Goal: Information Seeking & Learning: Learn about a topic

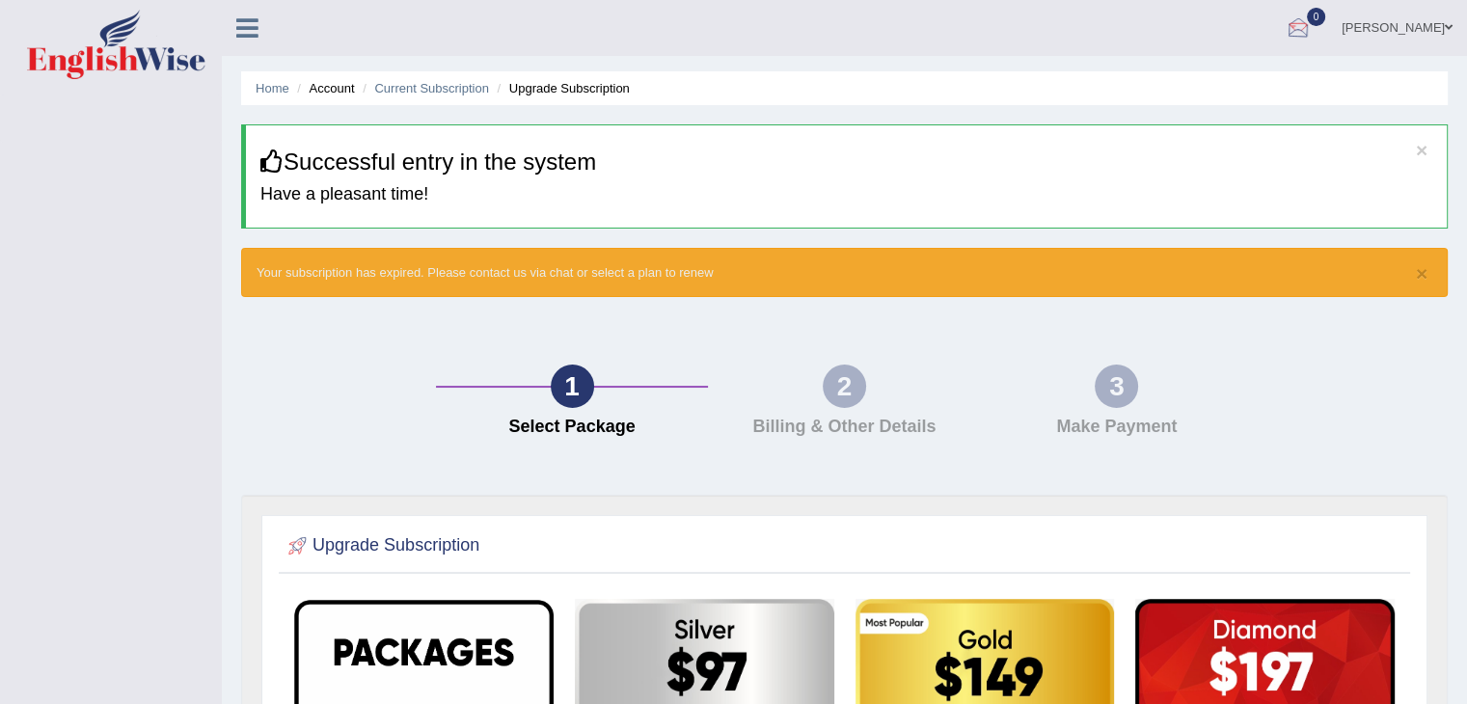
click at [1284, 36] on div at bounding box center [1298, 28] width 29 height 29
click at [1178, 83] on strong "See All Alerts" at bounding box center [1177, 80] width 86 height 15
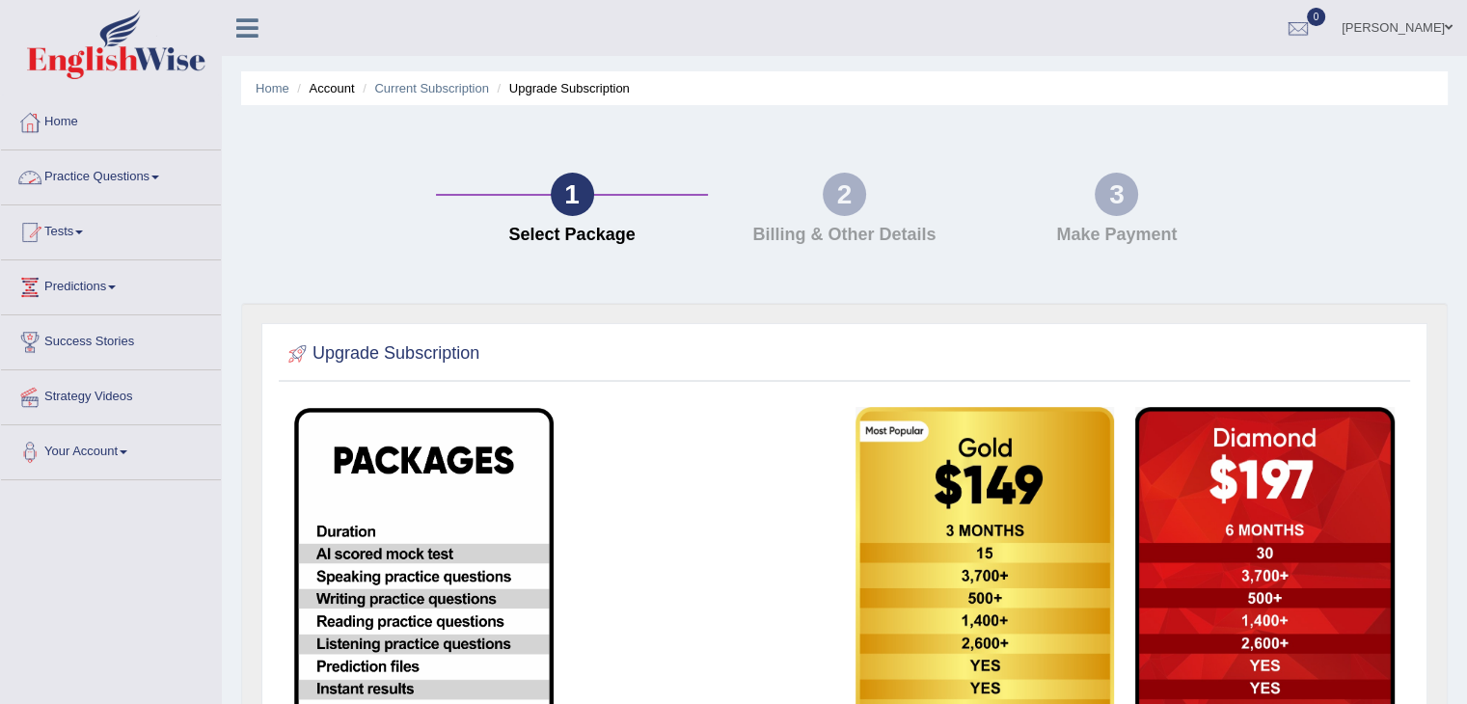
click at [135, 173] on link "Practice Questions" at bounding box center [111, 174] width 220 height 48
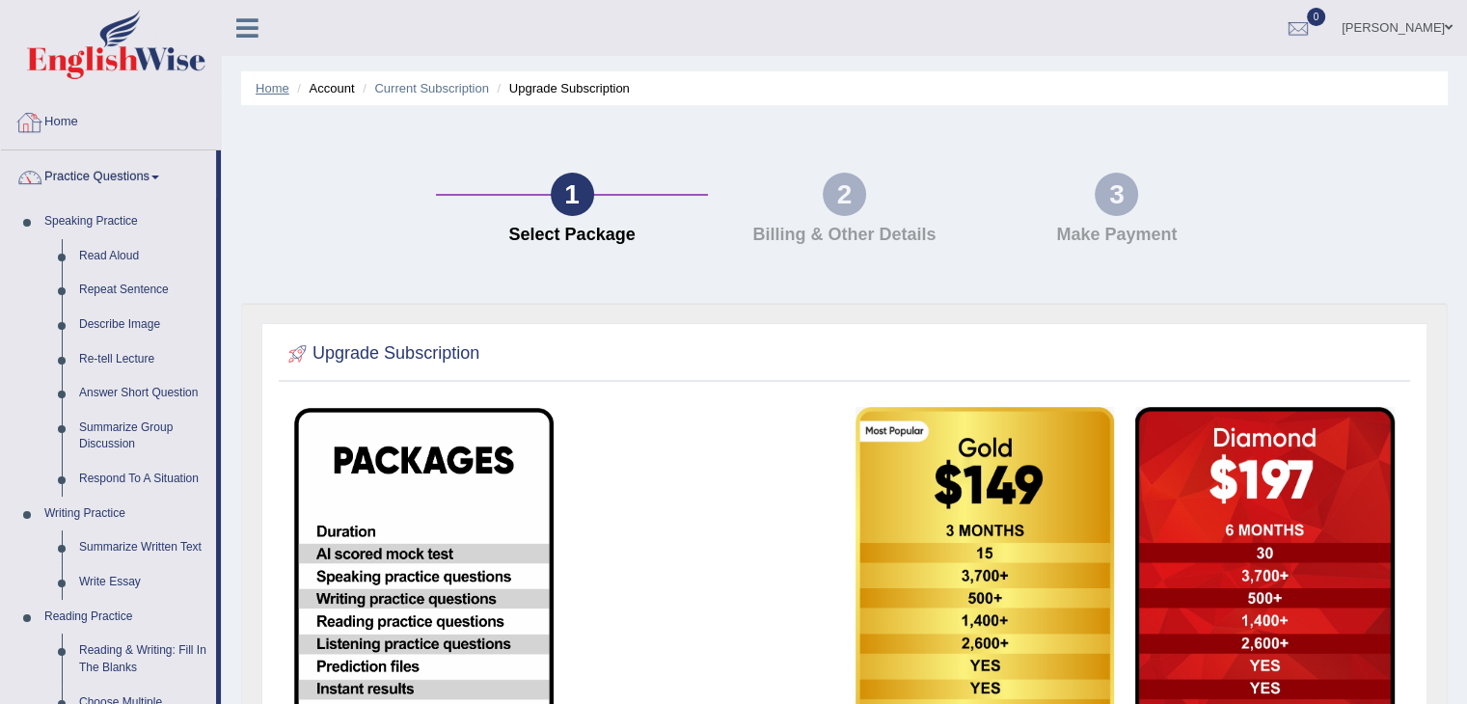
click at [264, 90] on link "Home" at bounding box center [273, 88] width 34 height 14
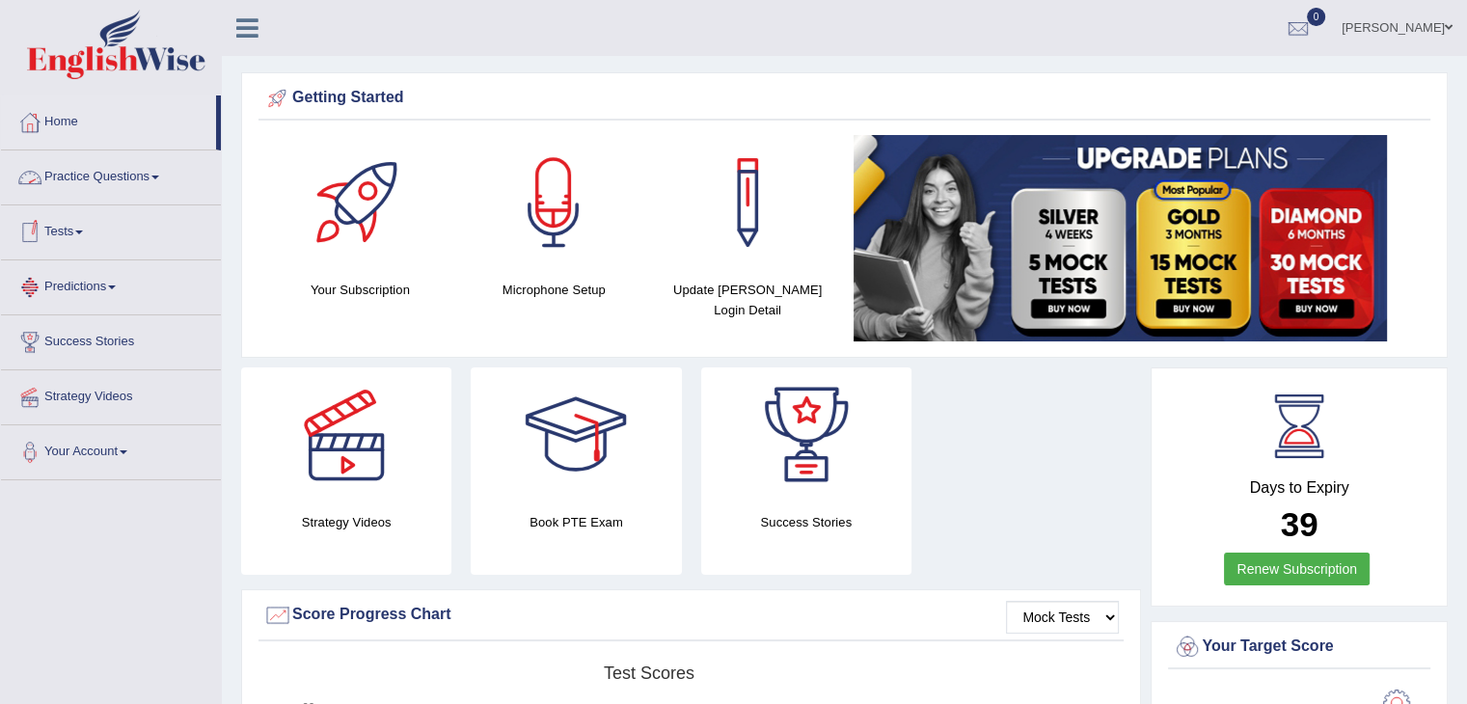
click at [107, 178] on link "Practice Questions" at bounding box center [111, 174] width 220 height 48
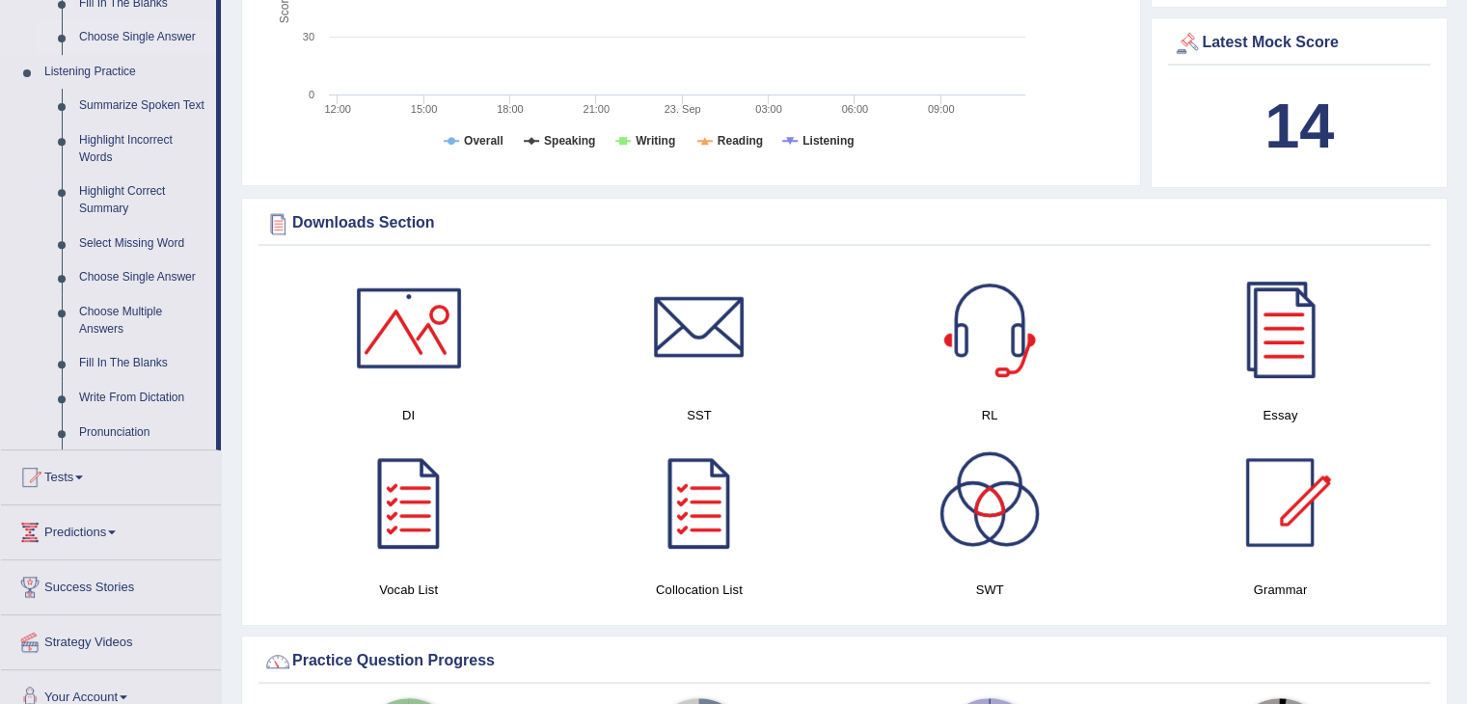
scroll to position [1158, 0]
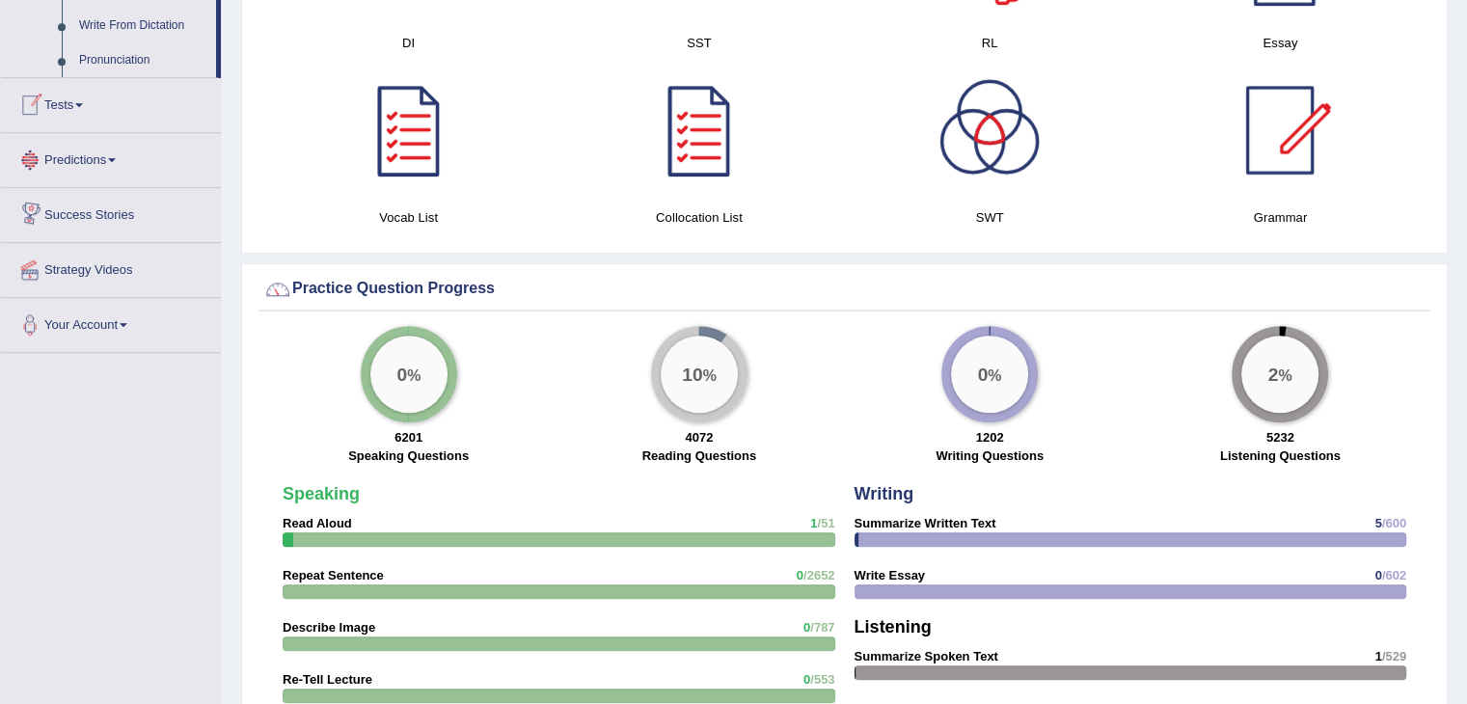
click at [81, 110] on link "Tests" at bounding box center [111, 102] width 220 height 48
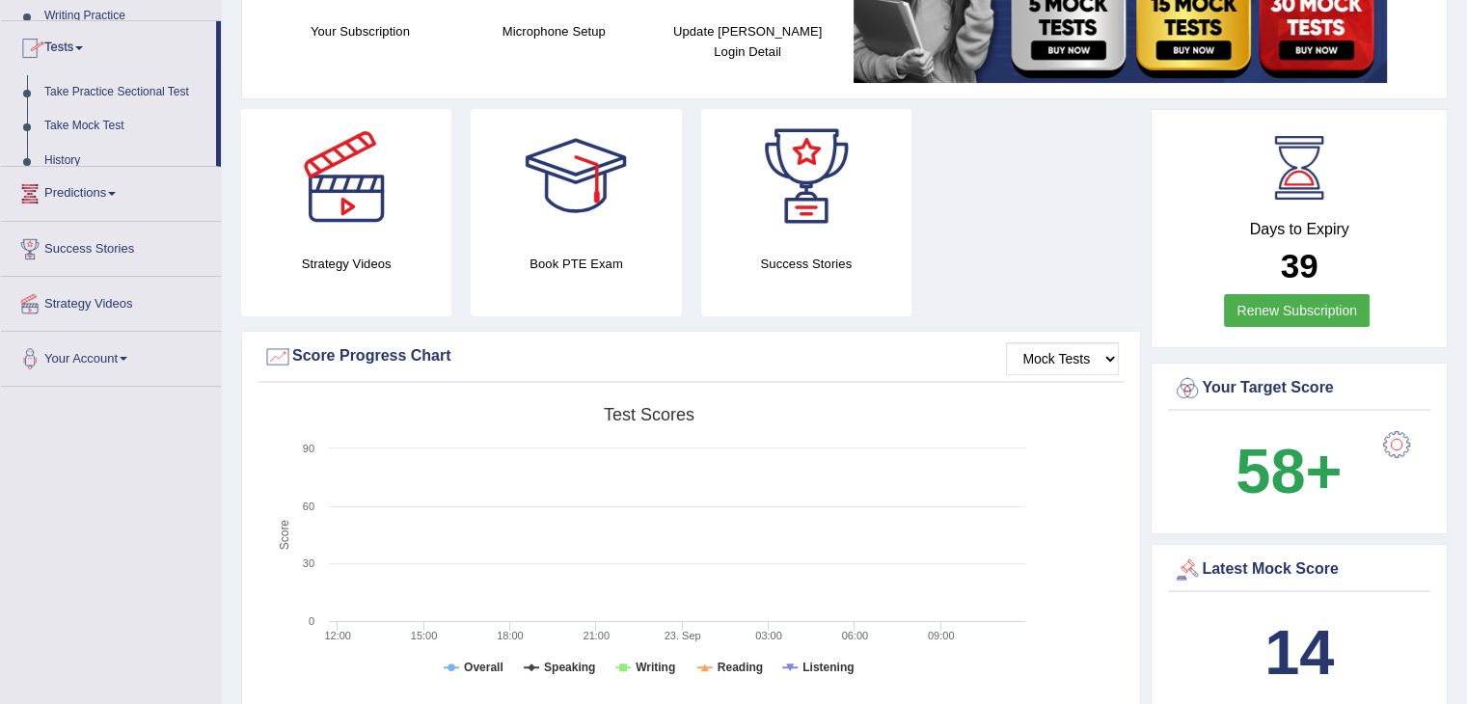
scroll to position [216, 0]
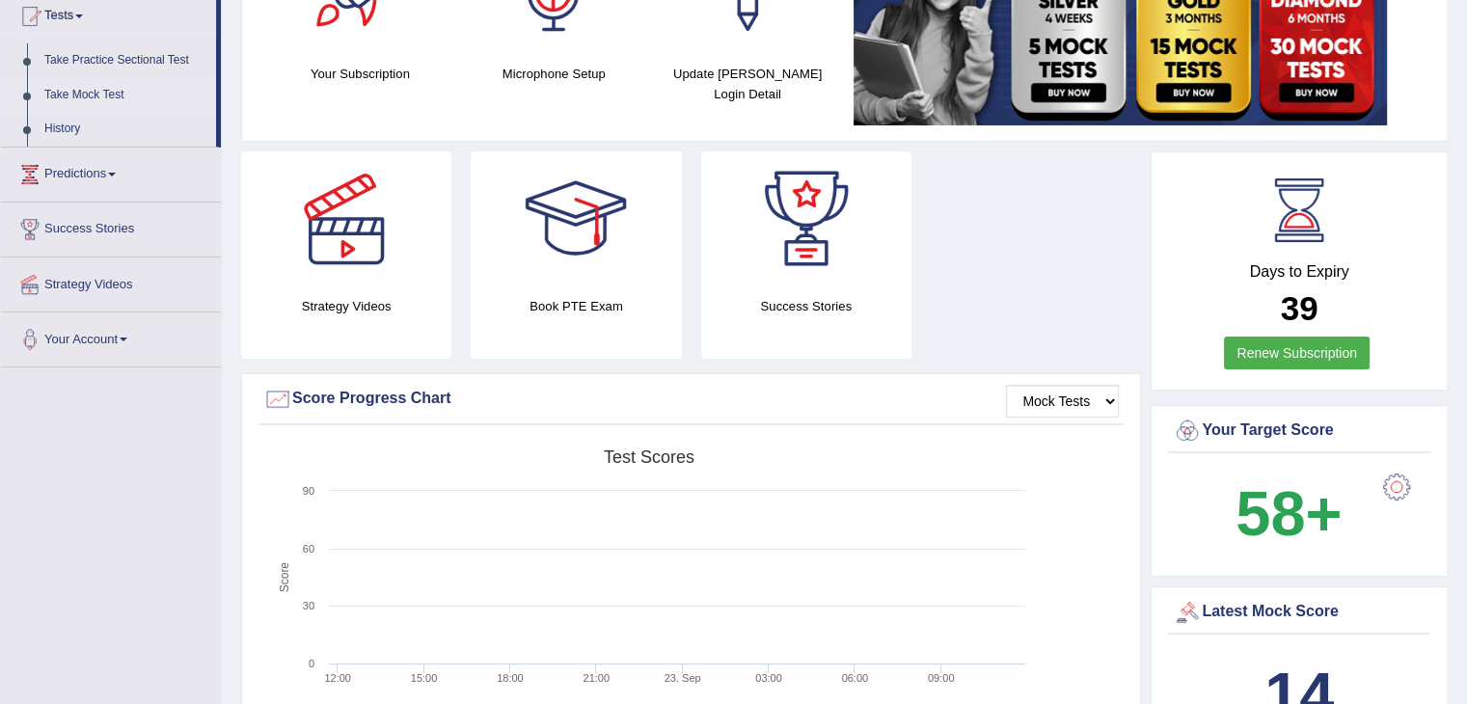
click at [89, 95] on link "Take Mock Test" at bounding box center [126, 95] width 180 height 35
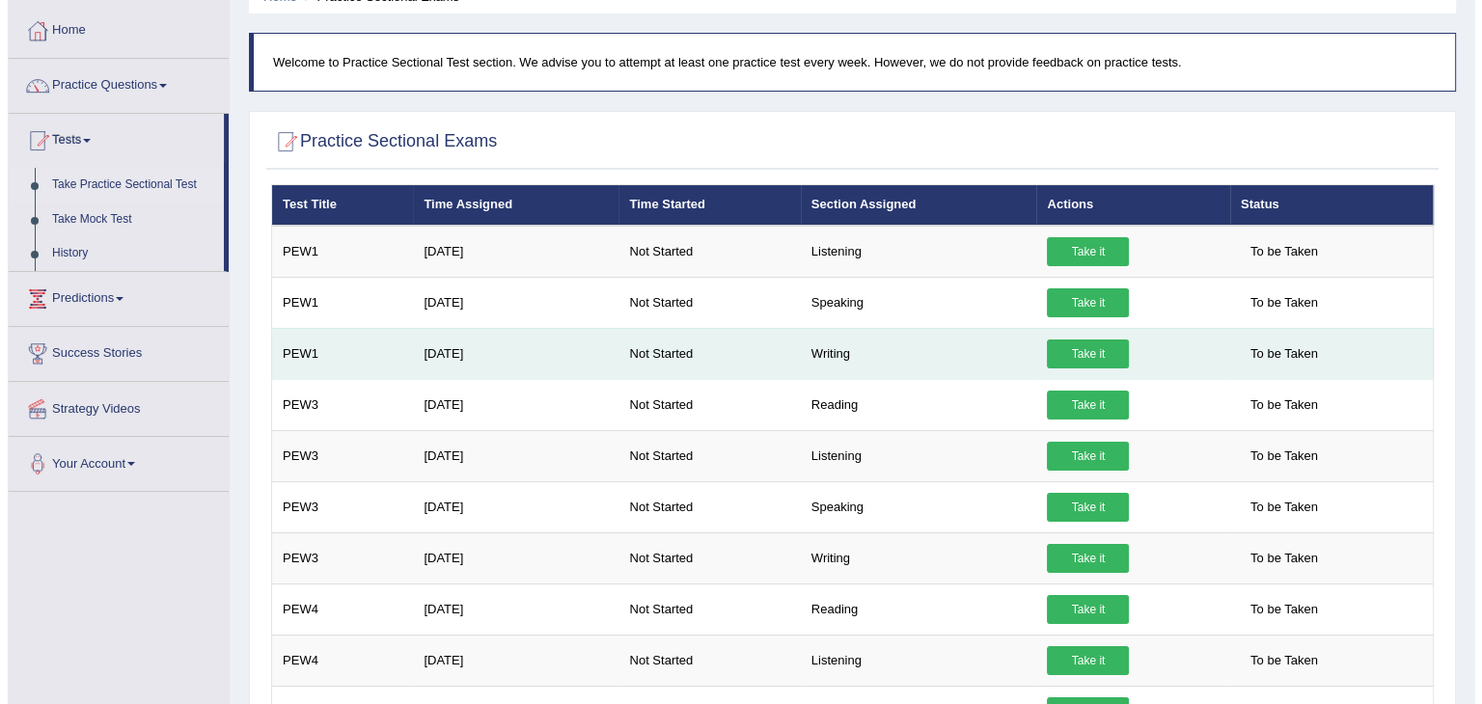
scroll to position [96, 0]
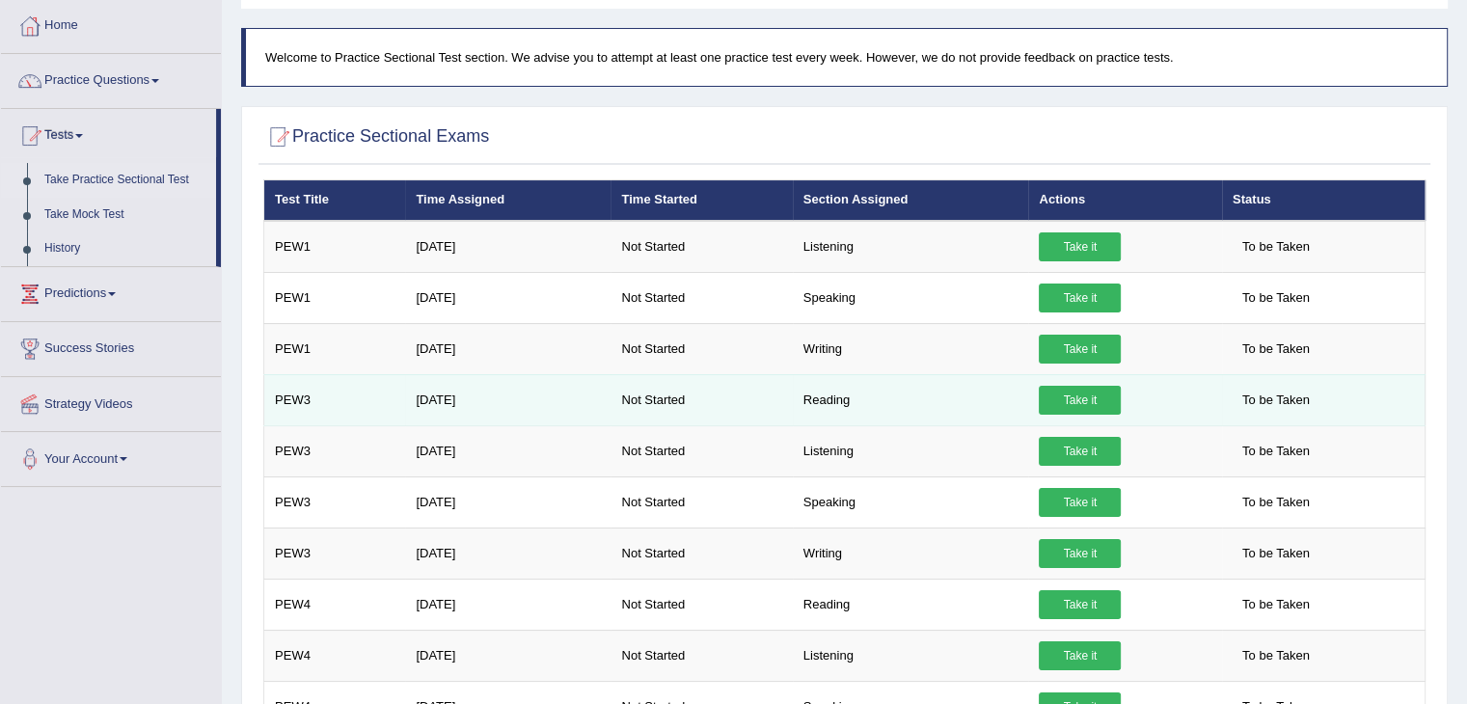
click at [1098, 399] on link "Take it" at bounding box center [1080, 400] width 82 height 29
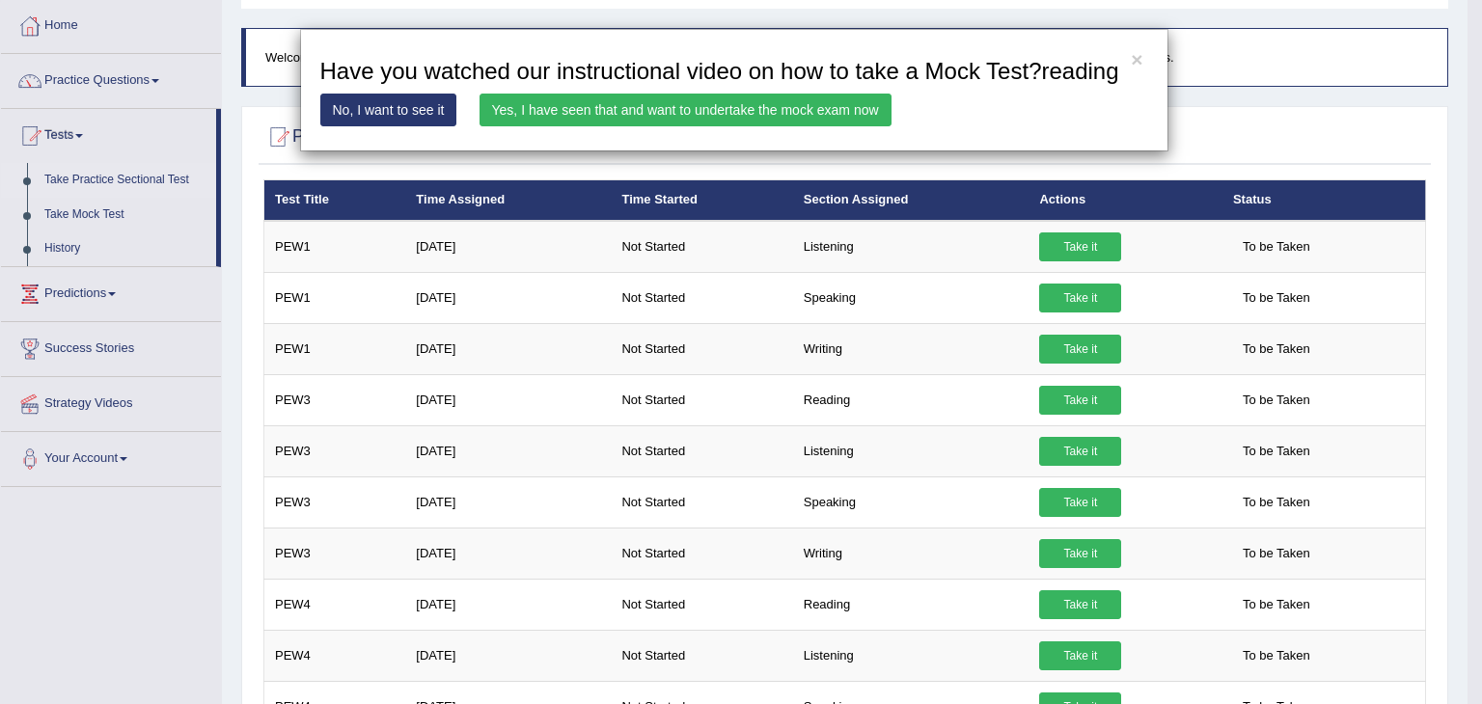
click at [534, 106] on link "Yes, I have seen that and want to undertake the mock exam now" at bounding box center [685, 110] width 412 height 33
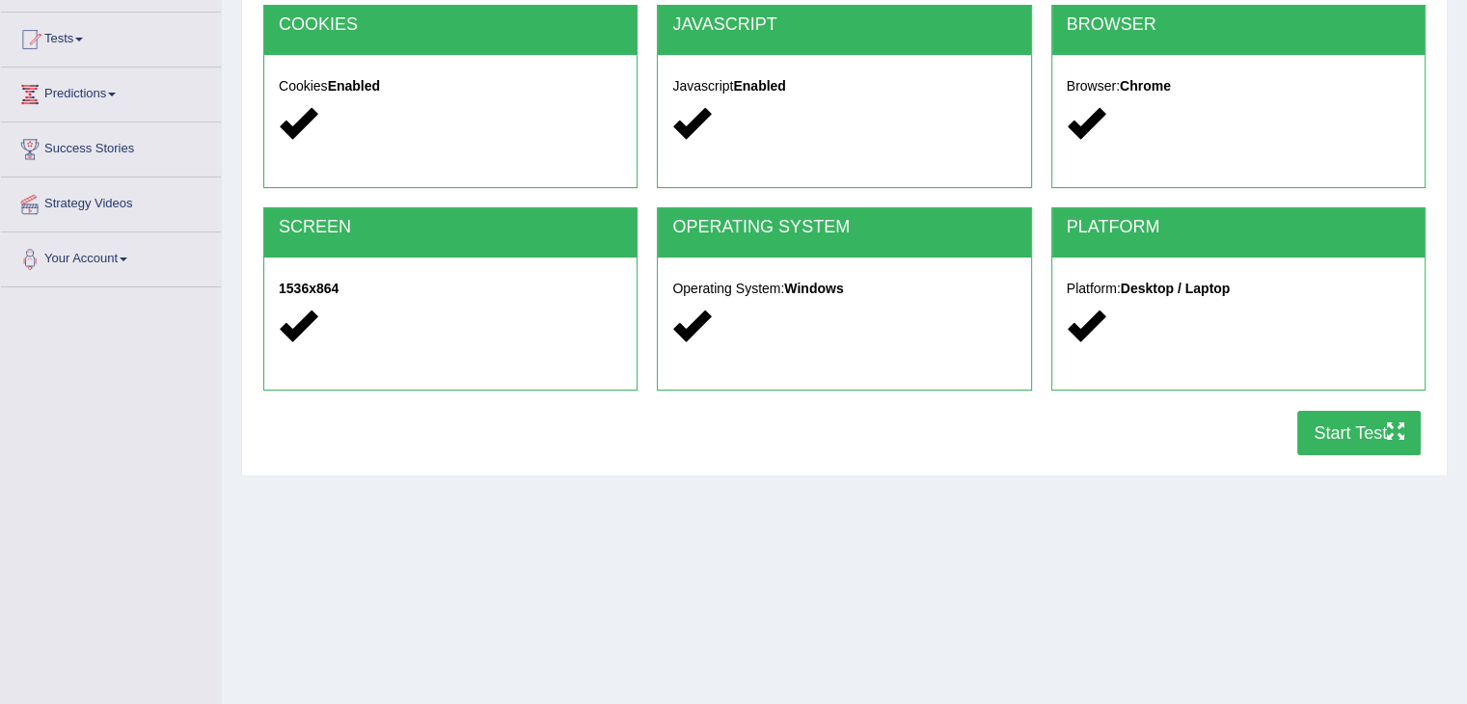
click at [1347, 432] on button "Start Test" at bounding box center [1359, 433] width 123 height 44
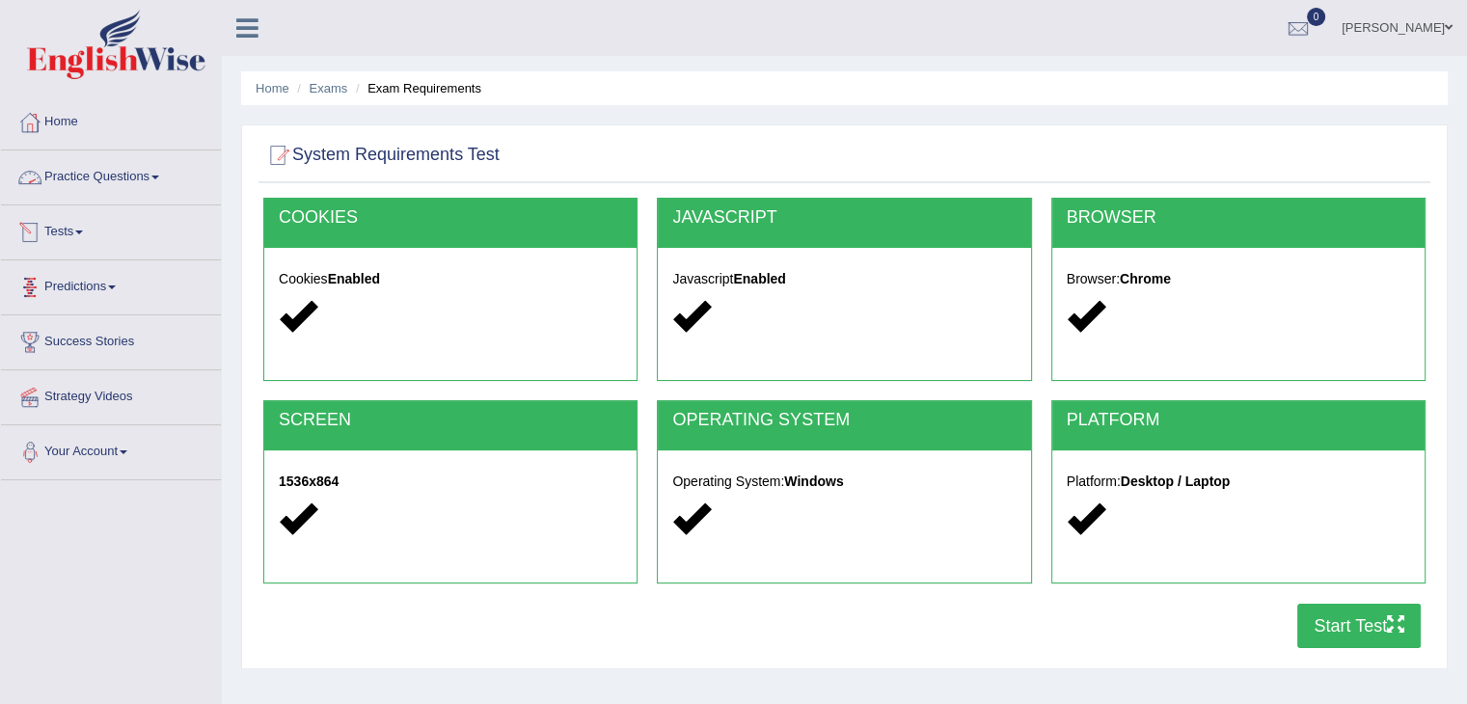
click at [100, 178] on link "Practice Questions" at bounding box center [111, 174] width 220 height 48
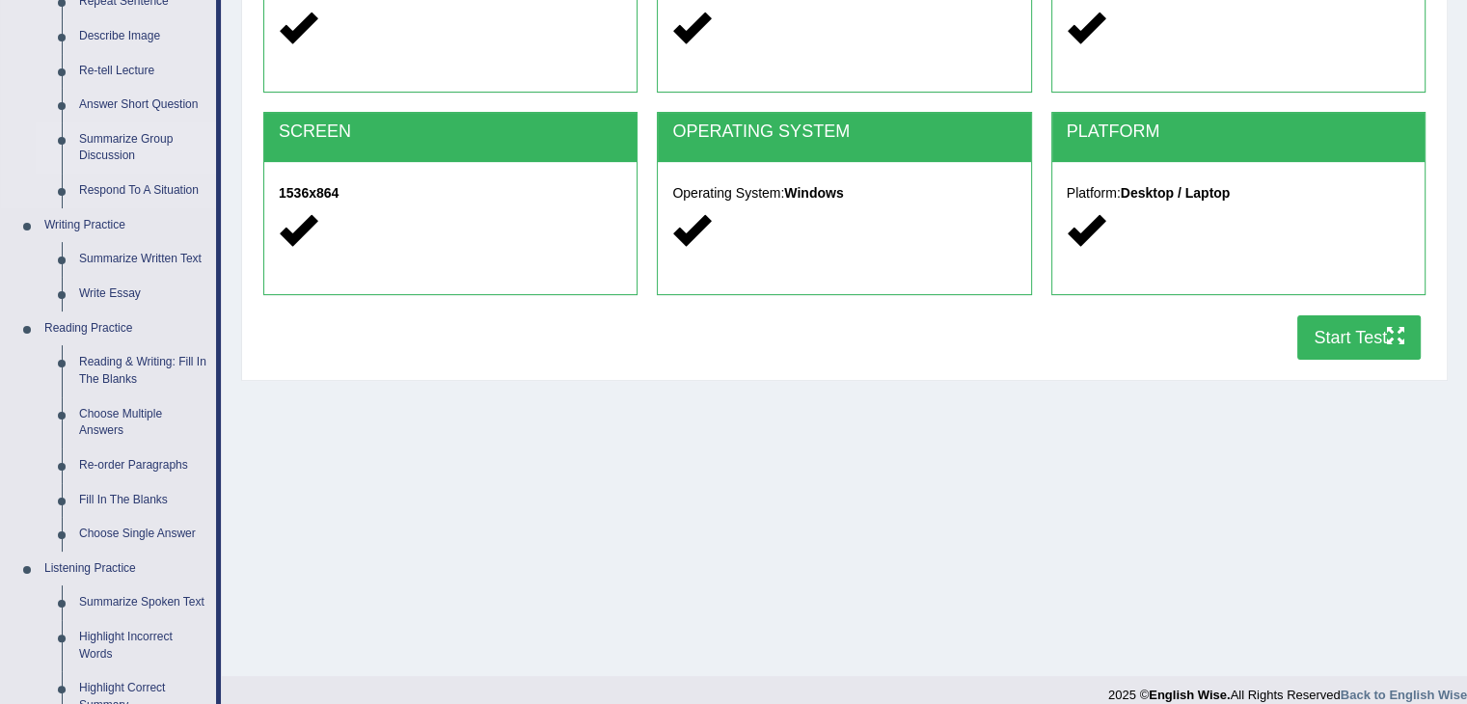
scroll to position [289, 0]
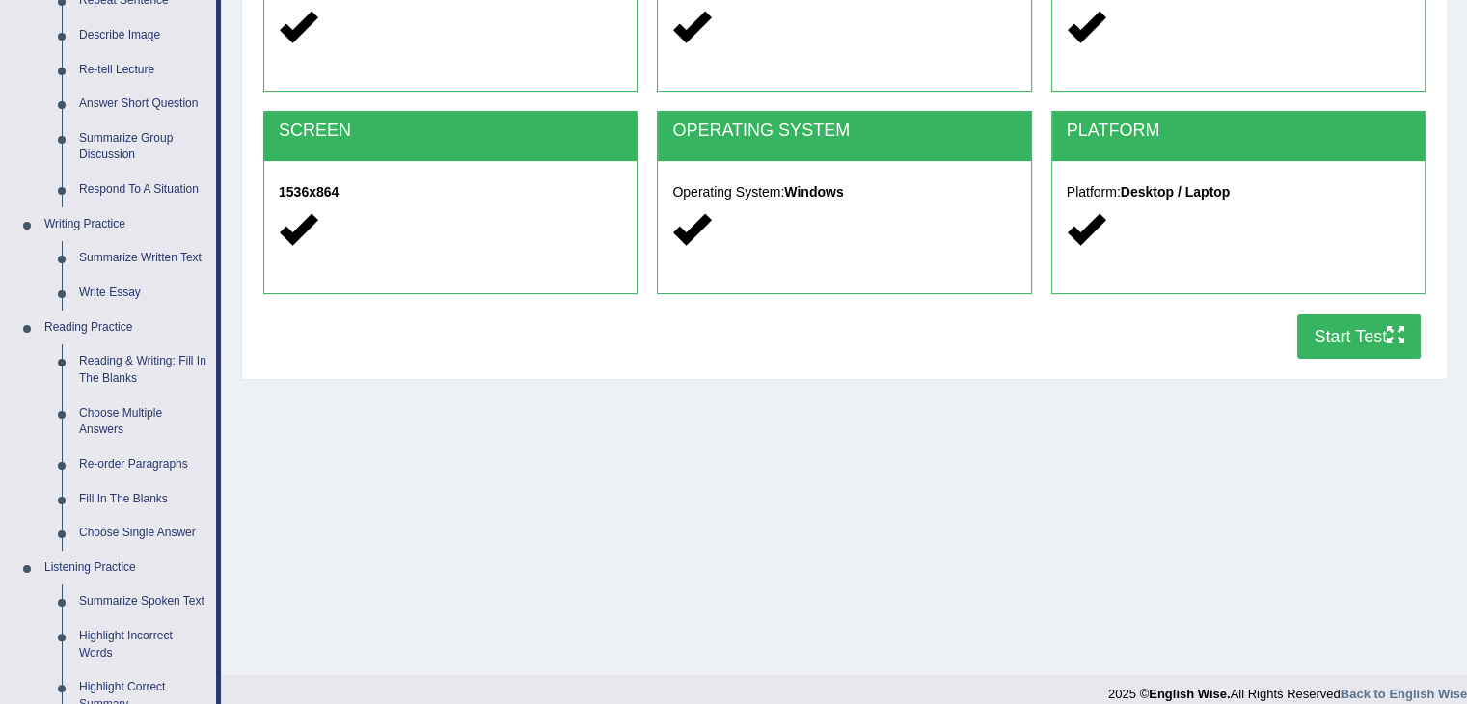
click at [116, 377] on link "Reading & Writing: Fill In The Blanks" at bounding box center [143, 369] width 146 height 51
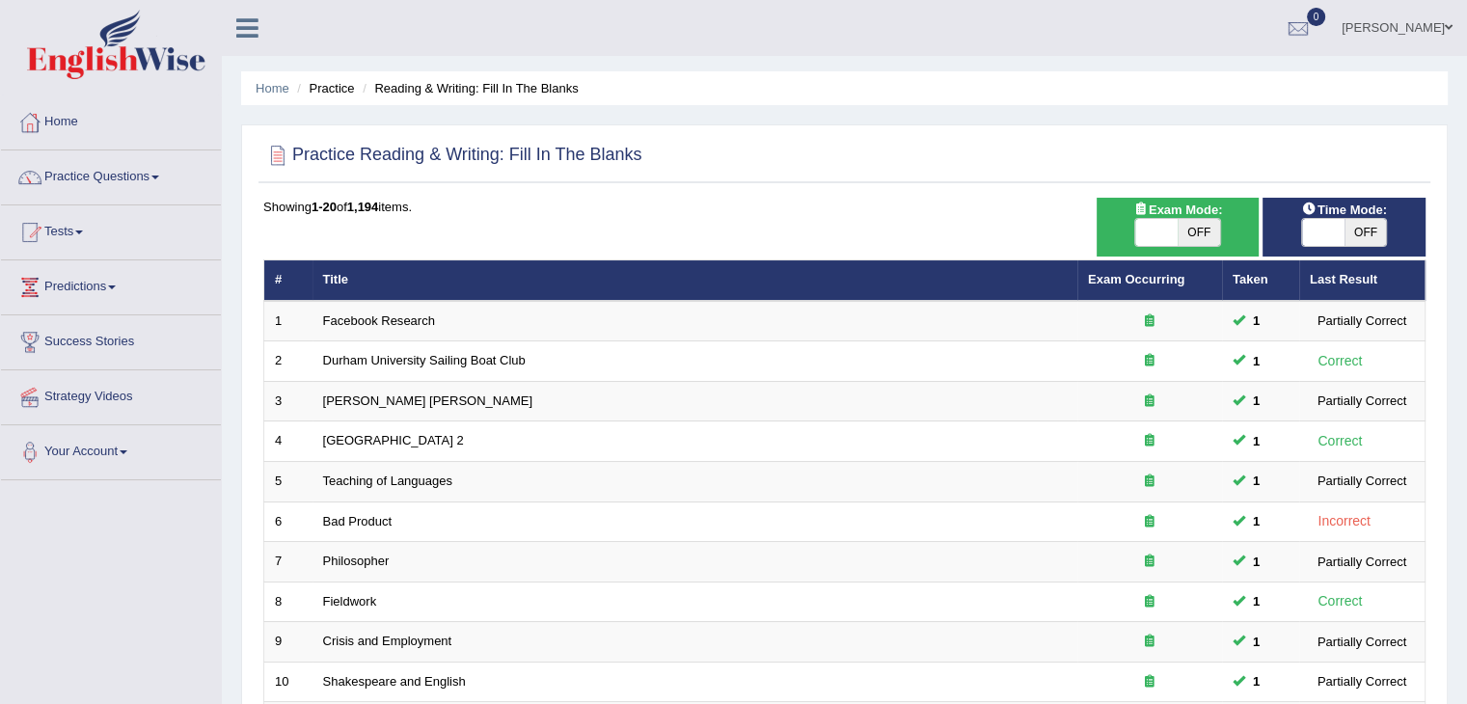
click at [1328, 232] on span at bounding box center [1323, 232] width 42 height 27
checkbox input "true"
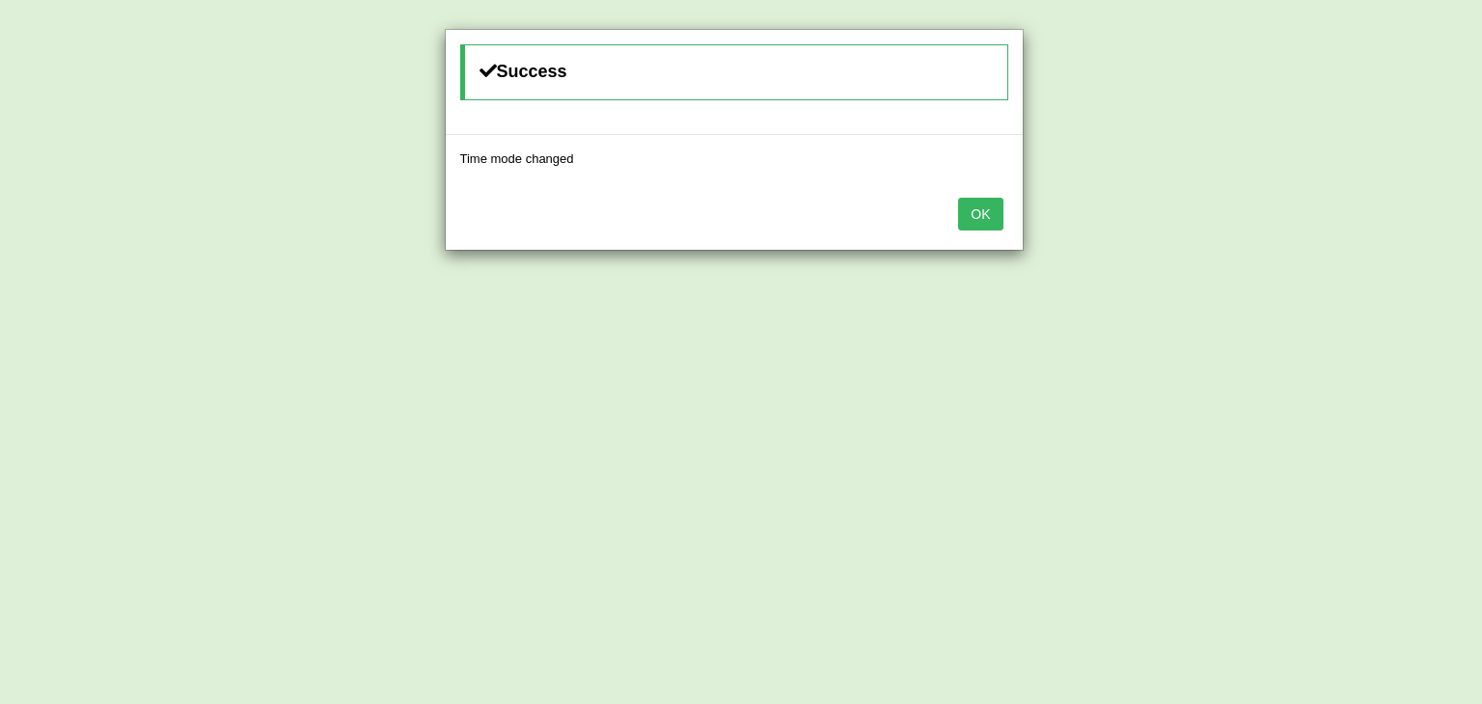
click at [992, 222] on button "OK" at bounding box center [980, 214] width 44 height 33
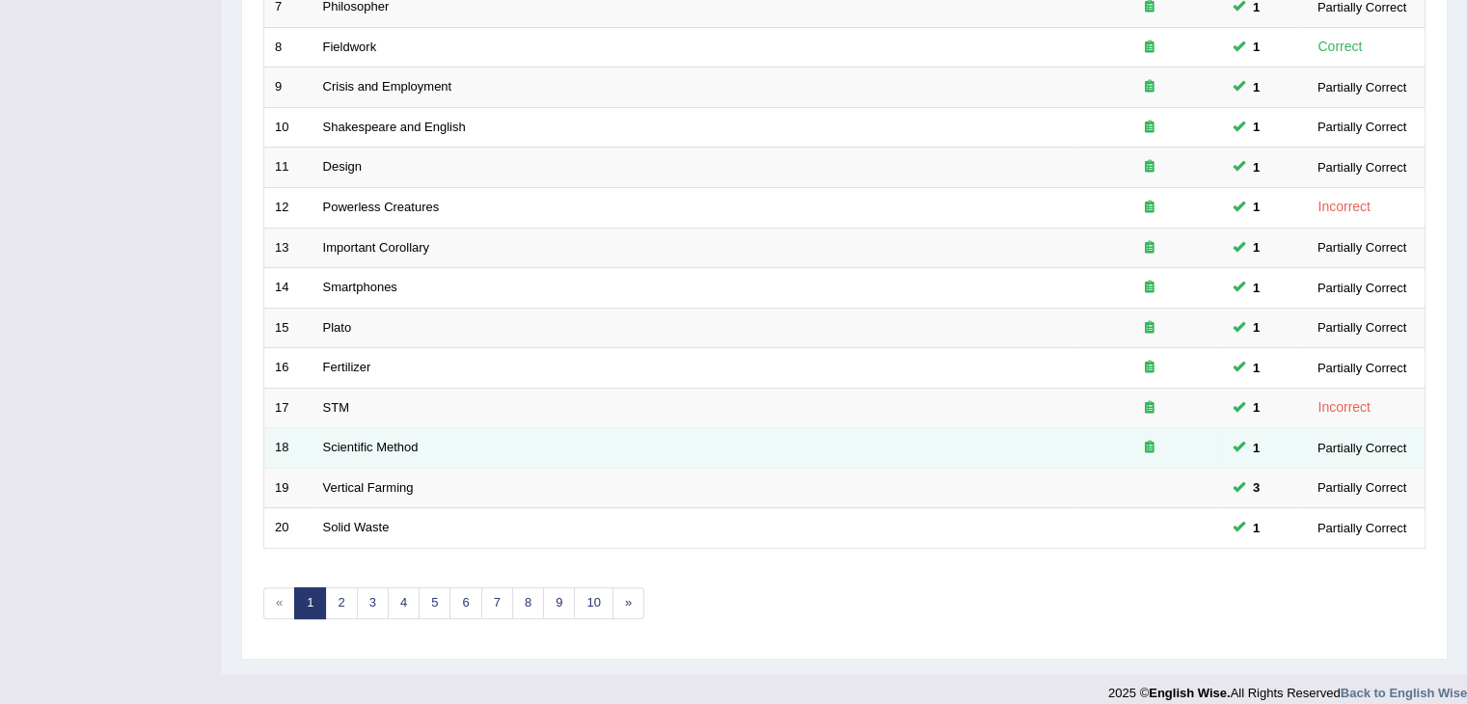
scroll to position [567, 0]
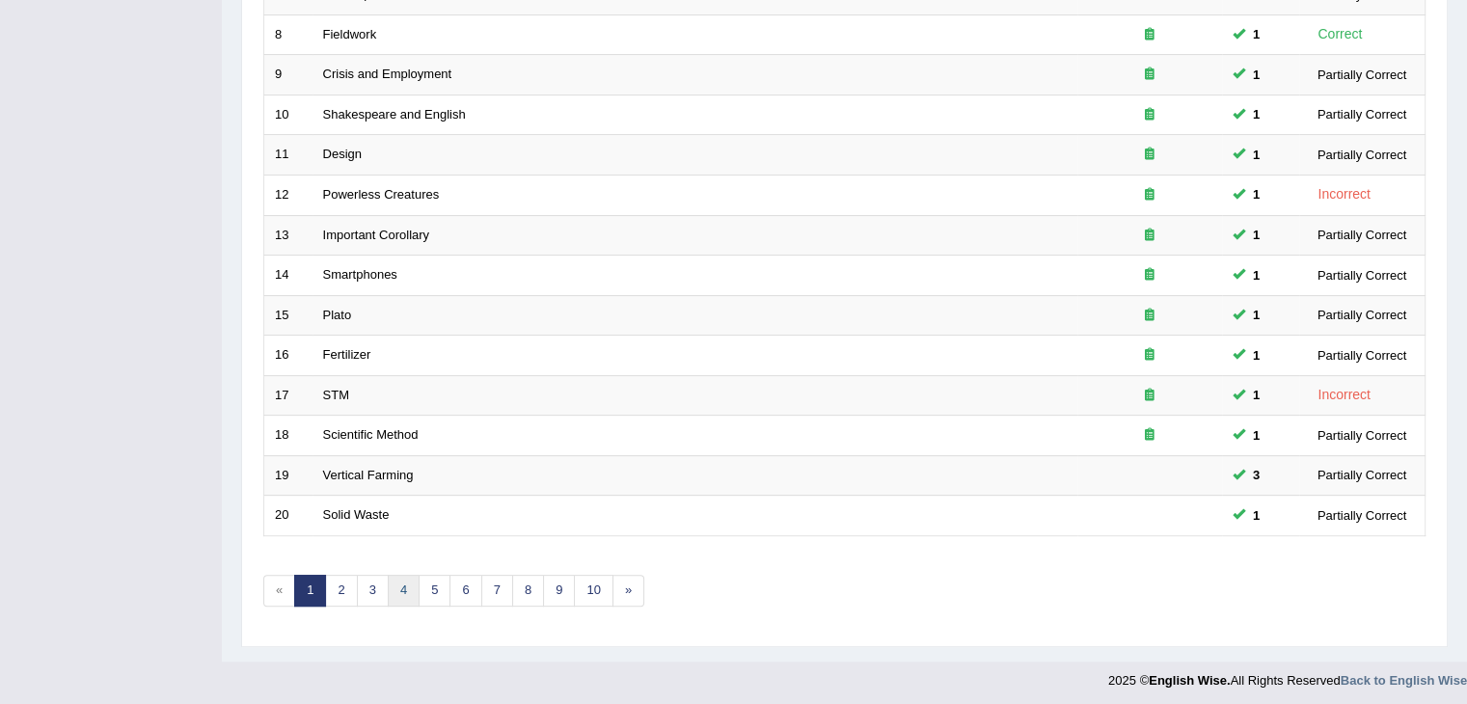
click at [410, 580] on link "4" at bounding box center [404, 591] width 32 height 32
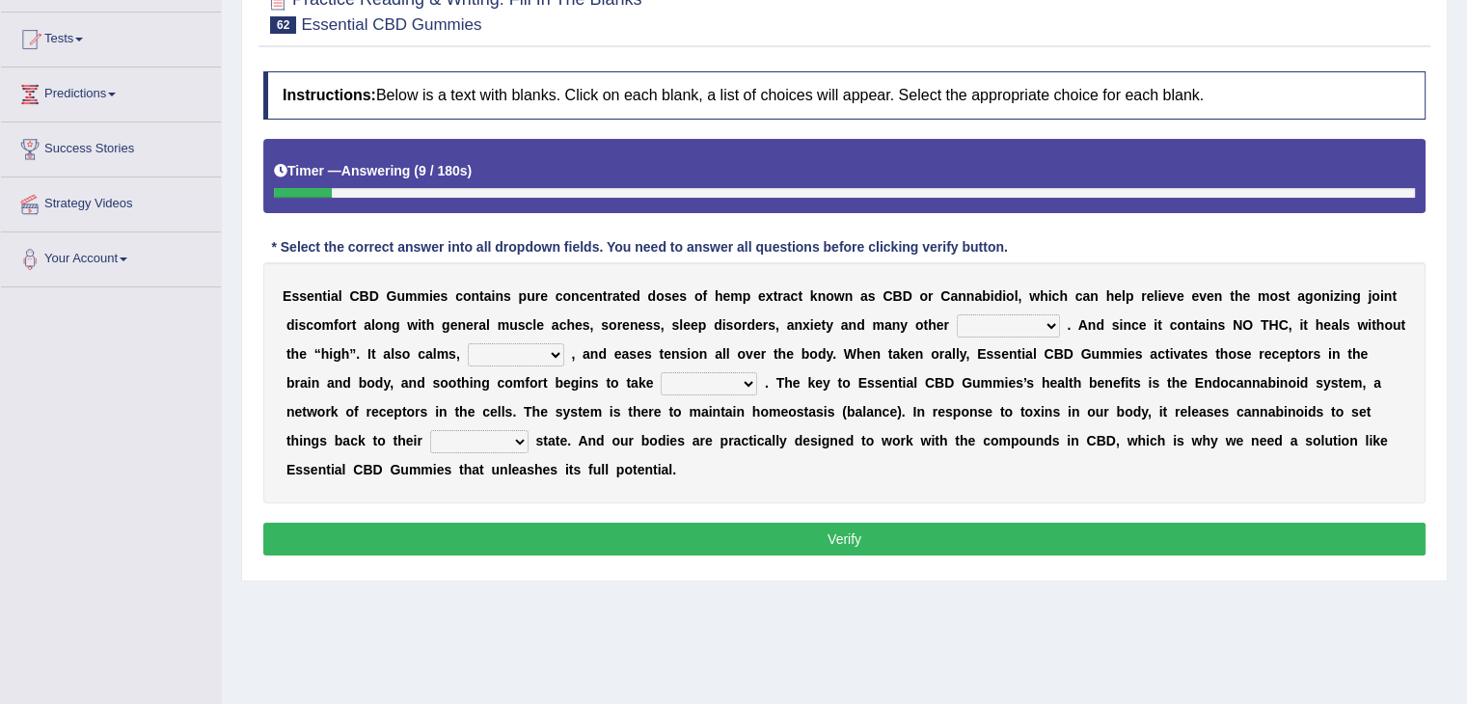
click at [997, 323] on select "pains phenomena poisons ailments" at bounding box center [1008, 325] width 103 height 23
select select "pains"
click at [957, 314] on select "pains phenomena poisons ailments" at bounding box center [1008, 325] width 103 height 23
click at [1012, 325] on select "pains phenomena poisons ailments" at bounding box center [1008, 325] width 103 height 23
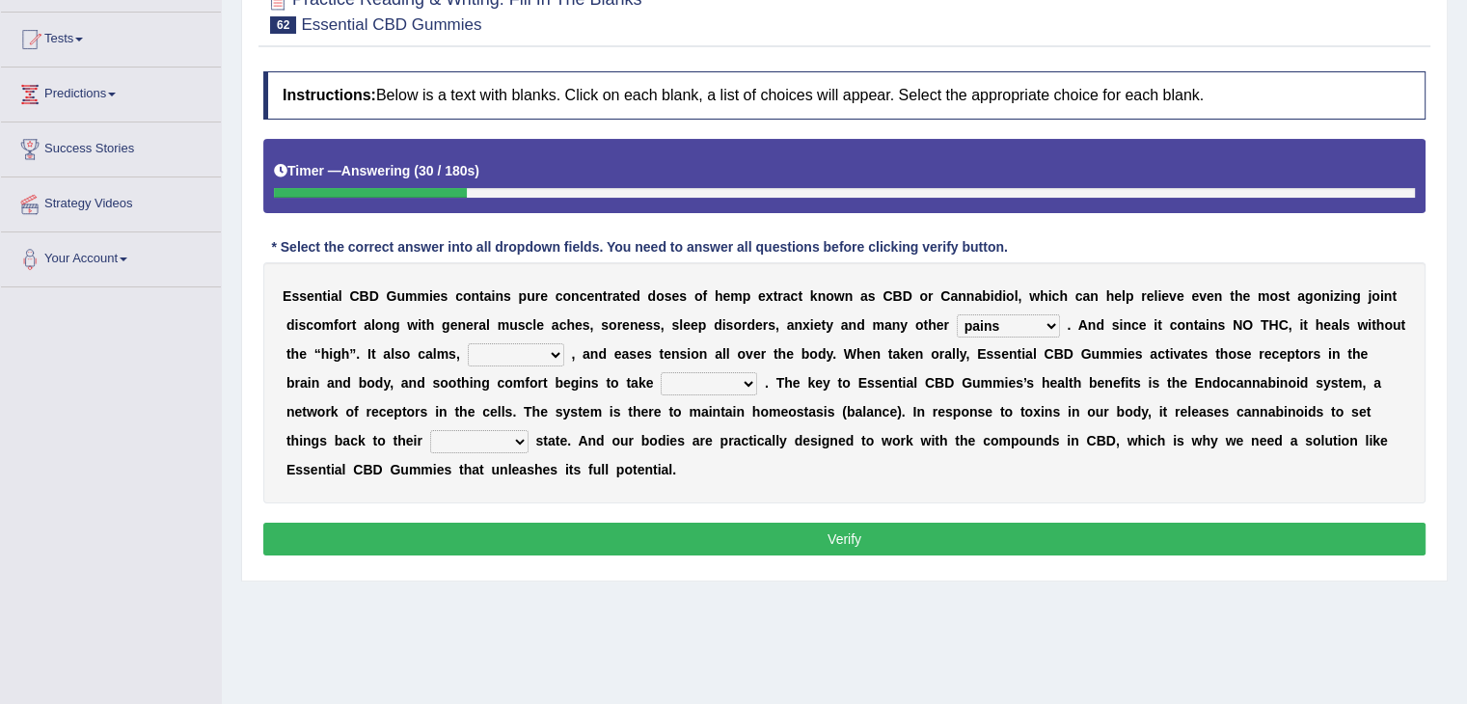
click at [521, 360] on select "excites relaxes cures digests" at bounding box center [516, 354] width 96 height 23
select select "relaxes"
click at [468, 343] on select "excites relaxes cures digests" at bounding box center [516, 354] width 96 height 23
click at [706, 381] on select "it formation in form" at bounding box center [709, 383] width 96 height 23
select select "in"
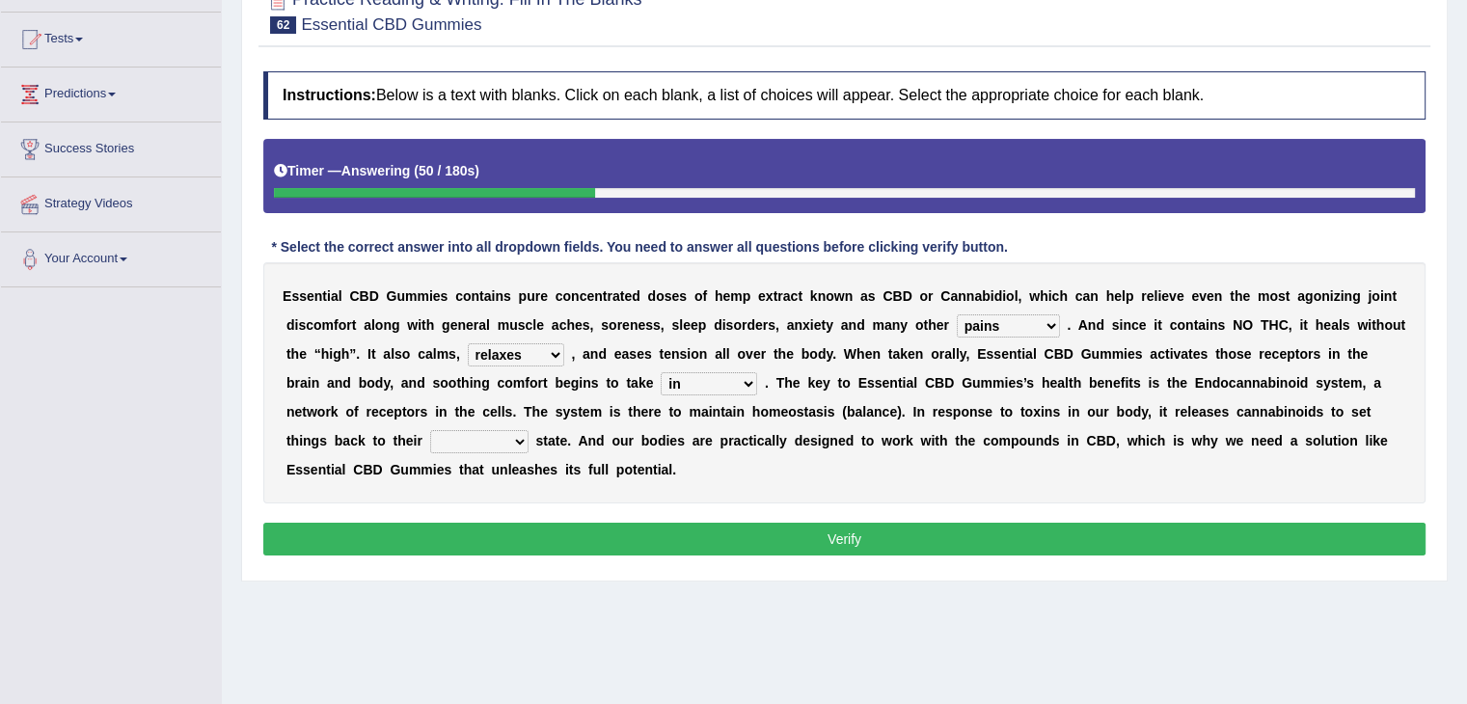
click at [661, 372] on select "it formation in form" at bounding box center [709, 383] width 96 height 23
click at [479, 443] on select "new next substantial natural" at bounding box center [479, 441] width 98 height 23
select select "substantial"
click at [430, 430] on select "new next substantial natural" at bounding box center [479, 441] width 98 height 23
click at [538, 541] on button "Verify" at bounding box center [844, 539] width 1162 height 33
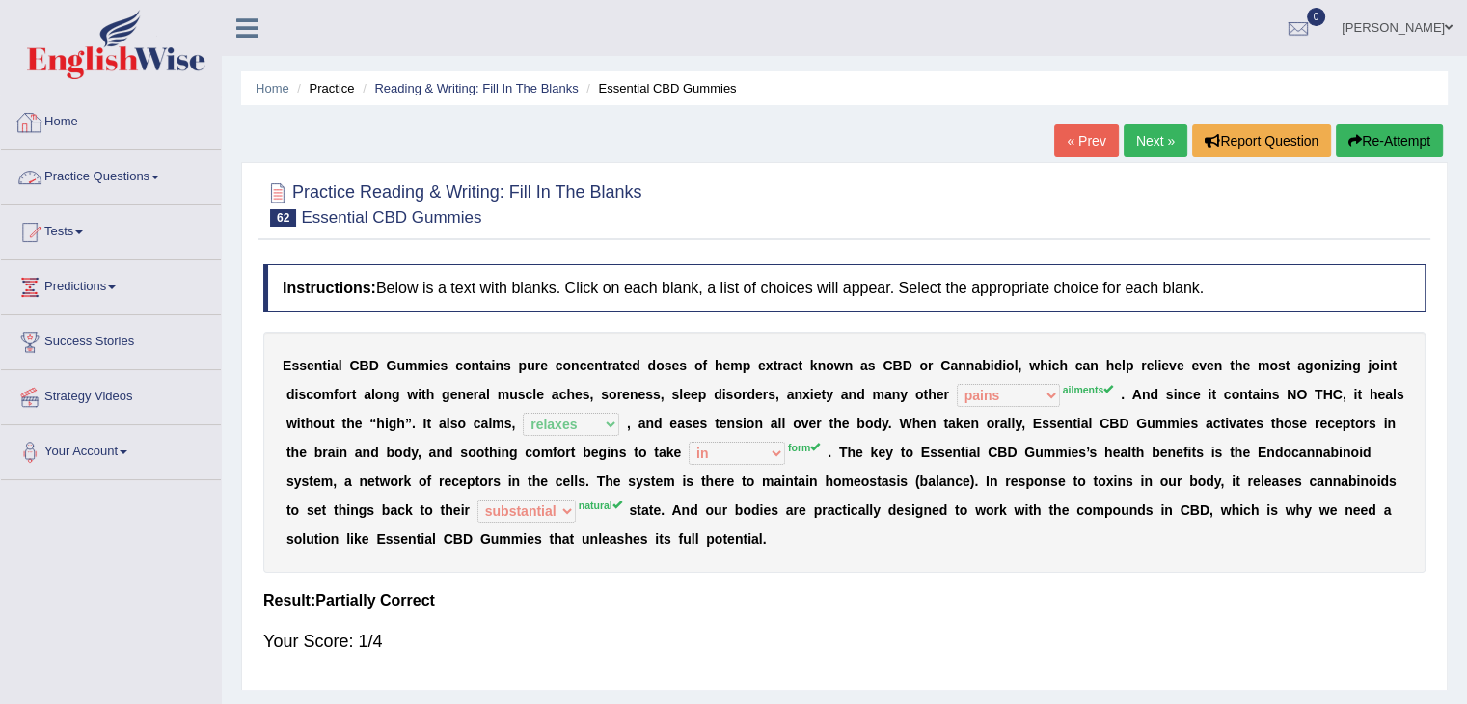
click at [98, 174] on link "Practice Questions" at bounding box center [111, 174] width 220 height 48
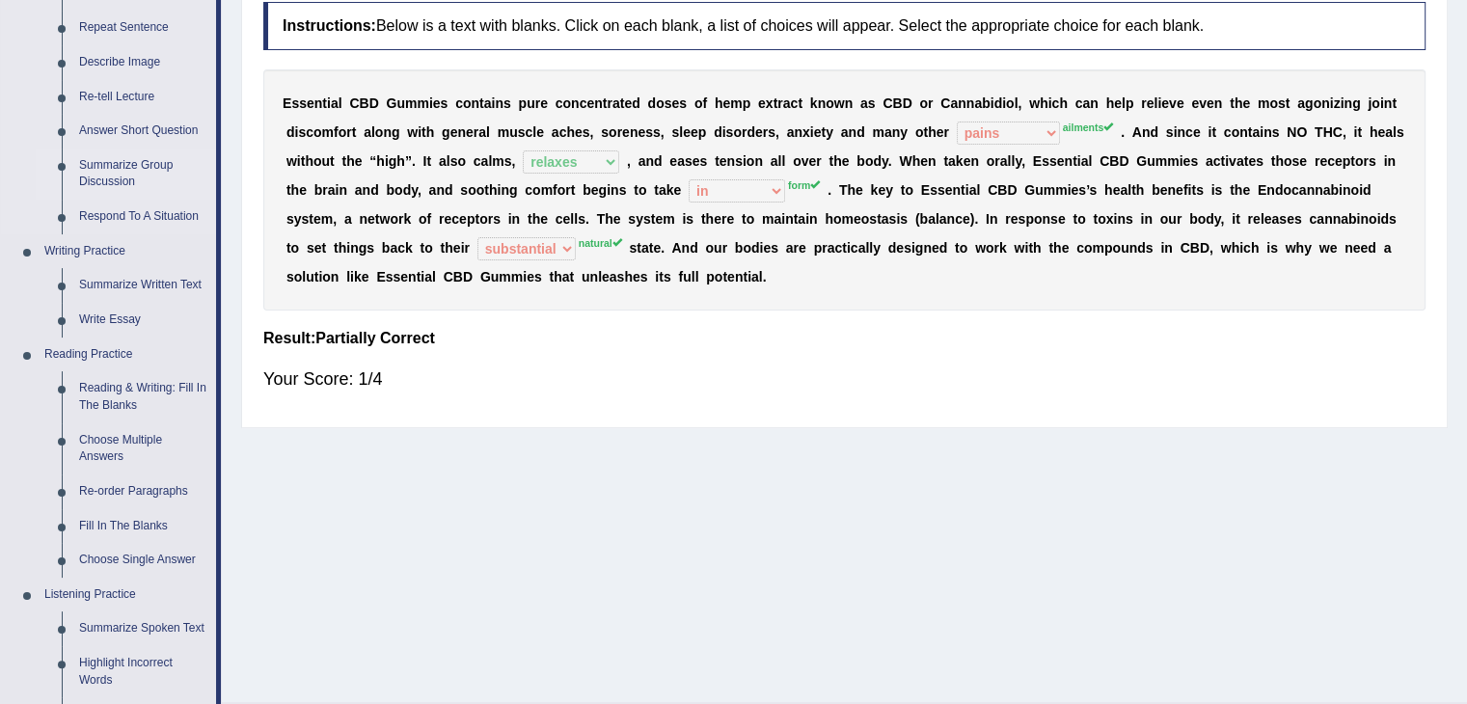
scroll to position [289, 0]
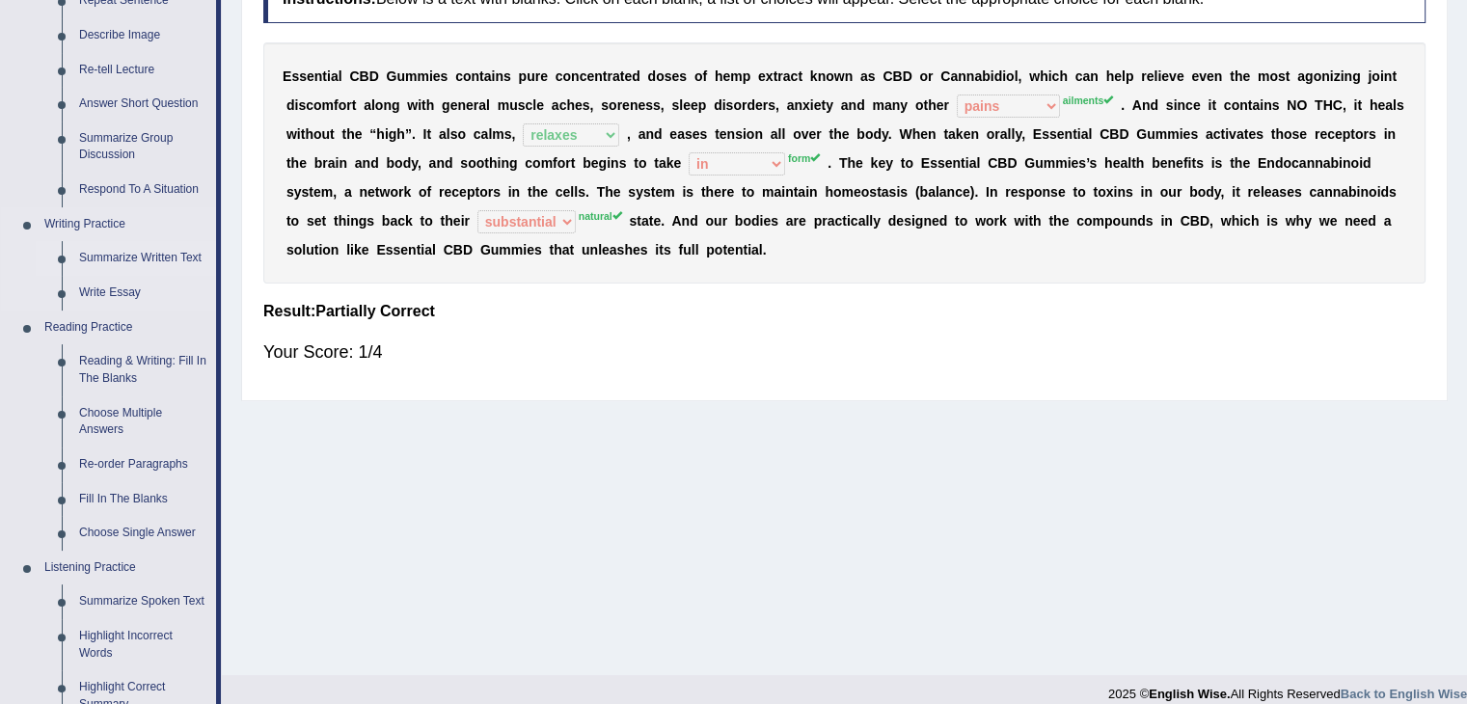
click at [143, 259] on link "Summarize Written Text" at bounding box center [143, 258] width 146 height 35
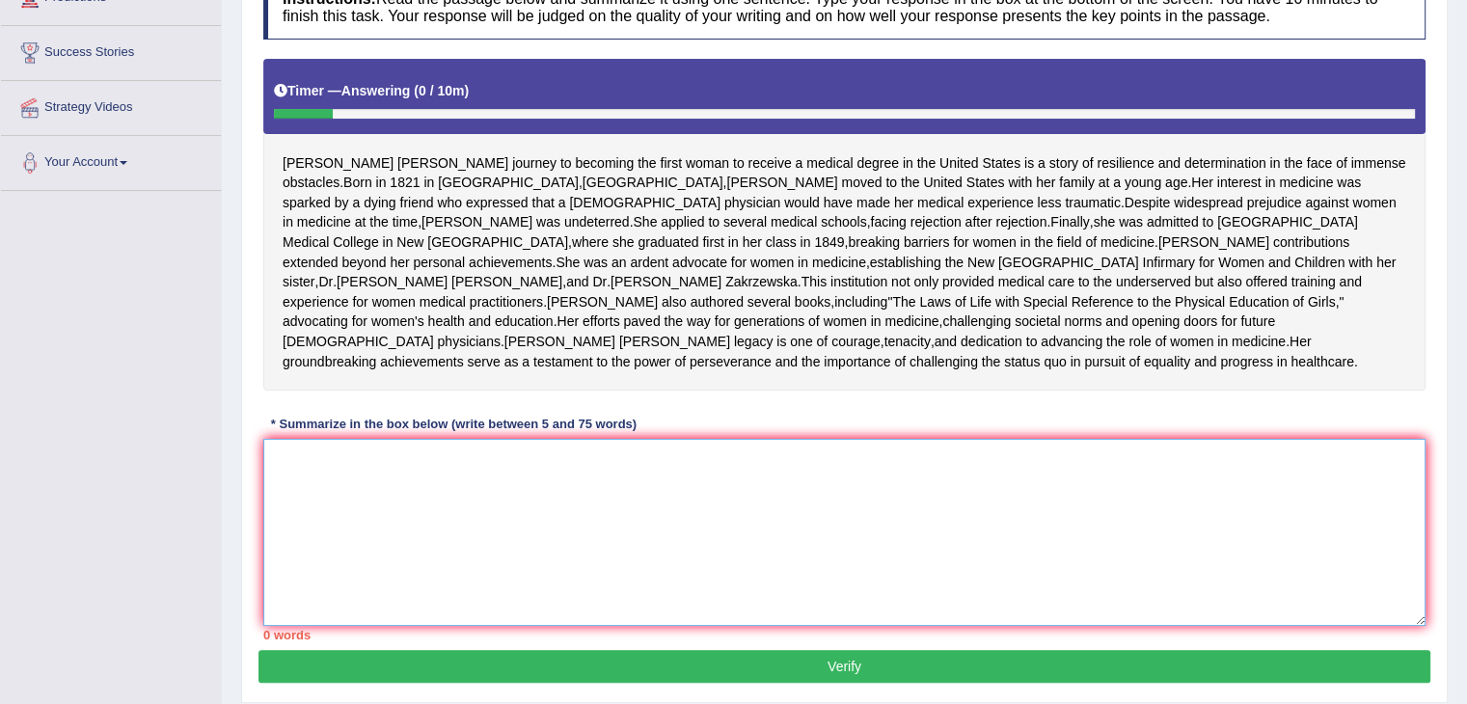
click at [396, 618] on textarea at bounding box center [844, 532] width 1162 height 187
click at [448, 593] on textarea at bounding box center [844, 532] width 1162 height 187
click at [377, 586] on textarea at bounding box center [844, 532] width 1162 height 187
type textarea "S"
type textarea "L"
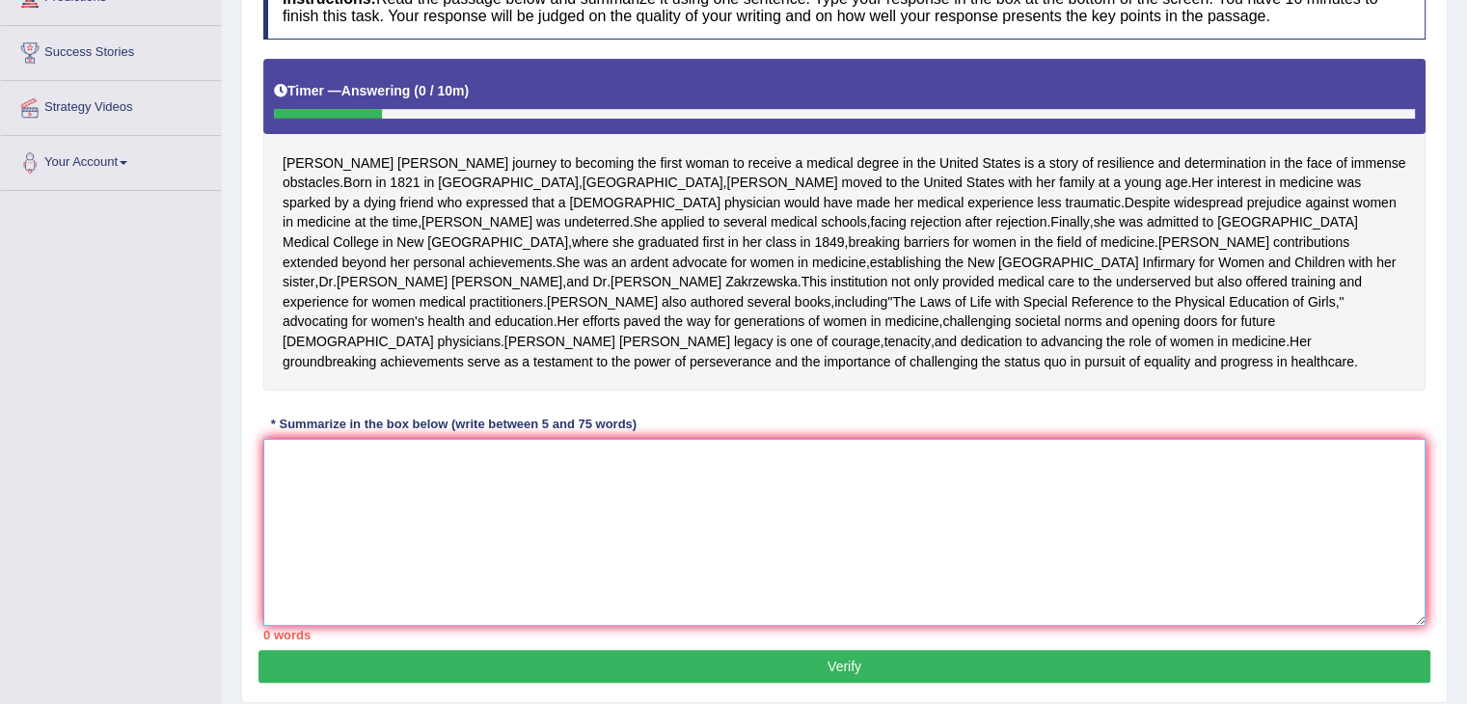
type textarea "e"
type textarea "E"
type textarea "e"
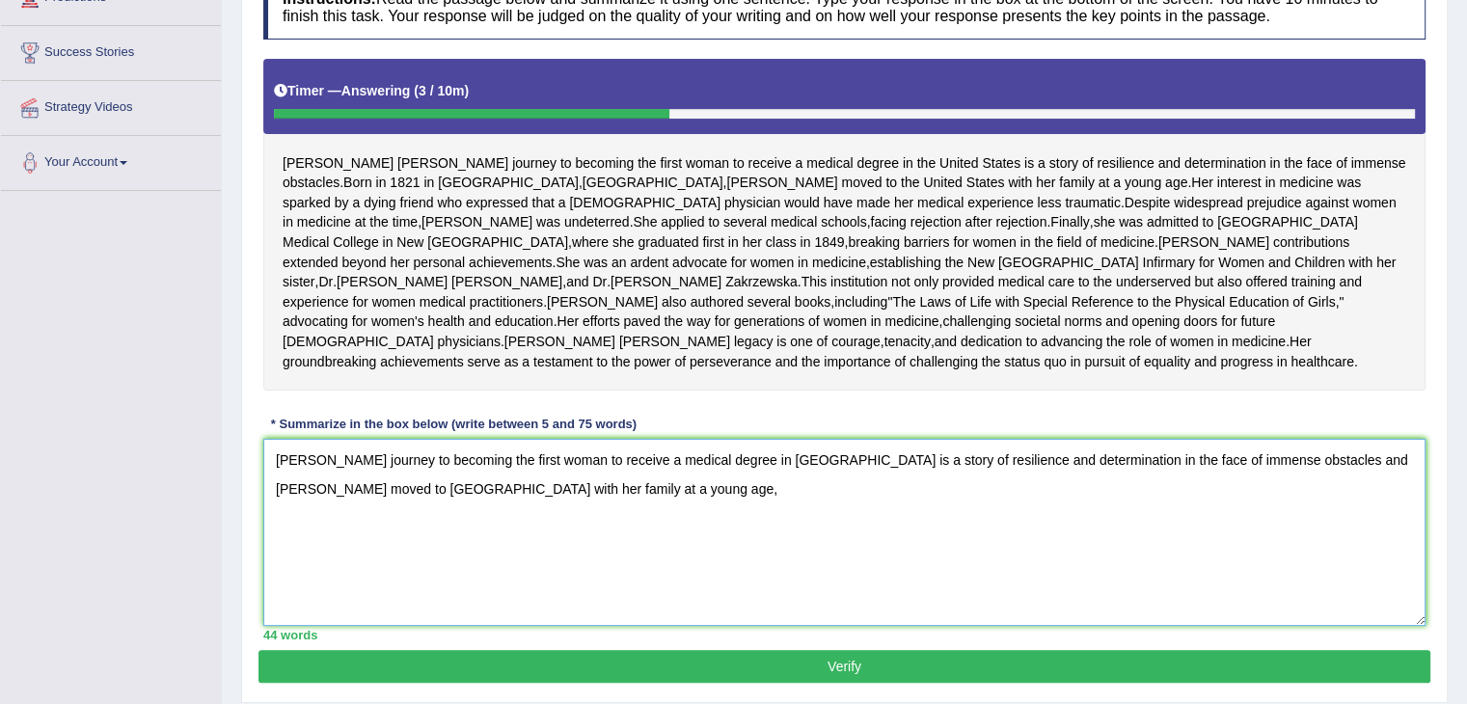
click at [1362, 560] on textarea "Elizabeth Blackwell's journey to becoming the first woman to receive a medical …" at bounding box center [844, 532] width 1162 height 187
click at [740, 589] on textarea "Elizabeth Blackwell's journey to becoming the first woman to receive a medical …" at bounding box center [844, 532] width 1162 height 187
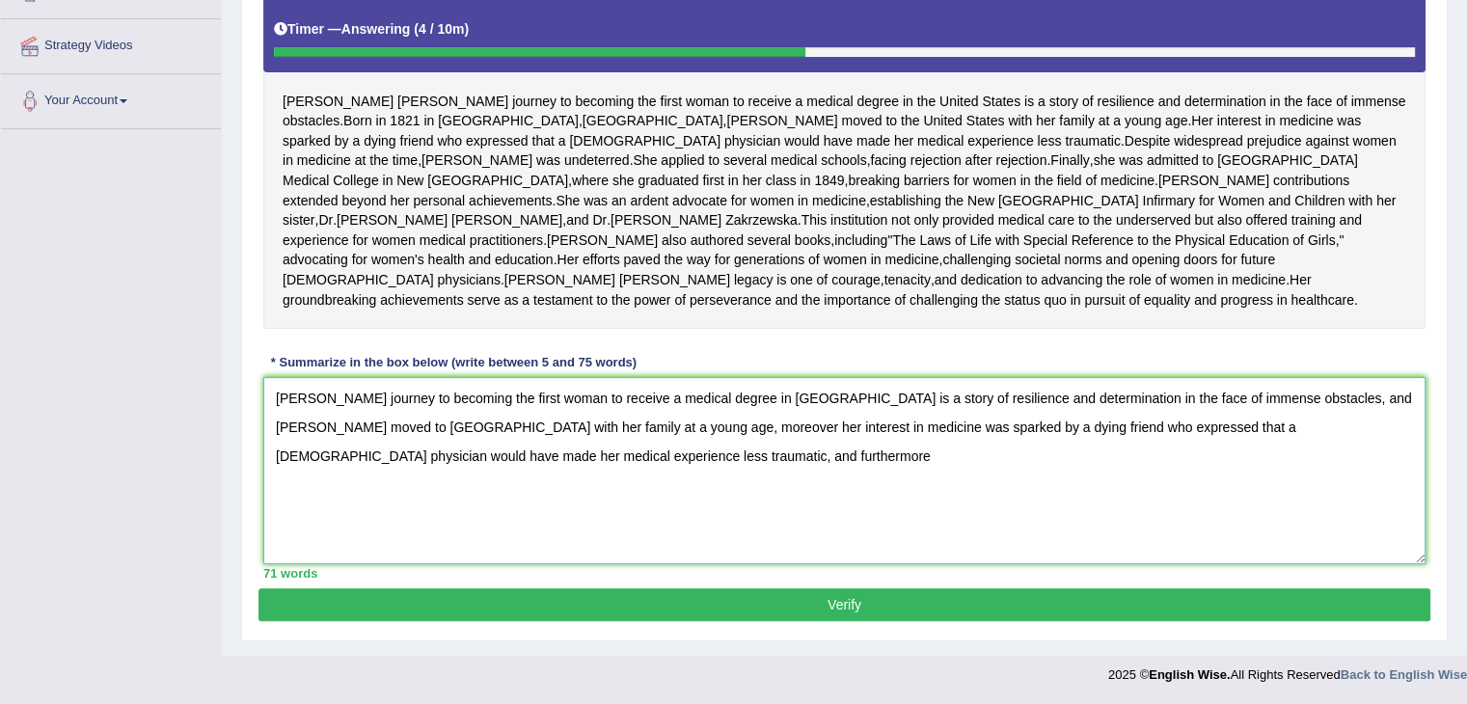
scroll to position [448, 0]
drag, startPoint x: 280, startPoint y: 429, endPoint x: 750, endPoint y: 438, distance: 469.9
click at [750, 438] on textarea "Elizabeth Blackwell's journey to becoming the first woman to receive a medical …" at bounding box center [844, 470] width 1162 height 187
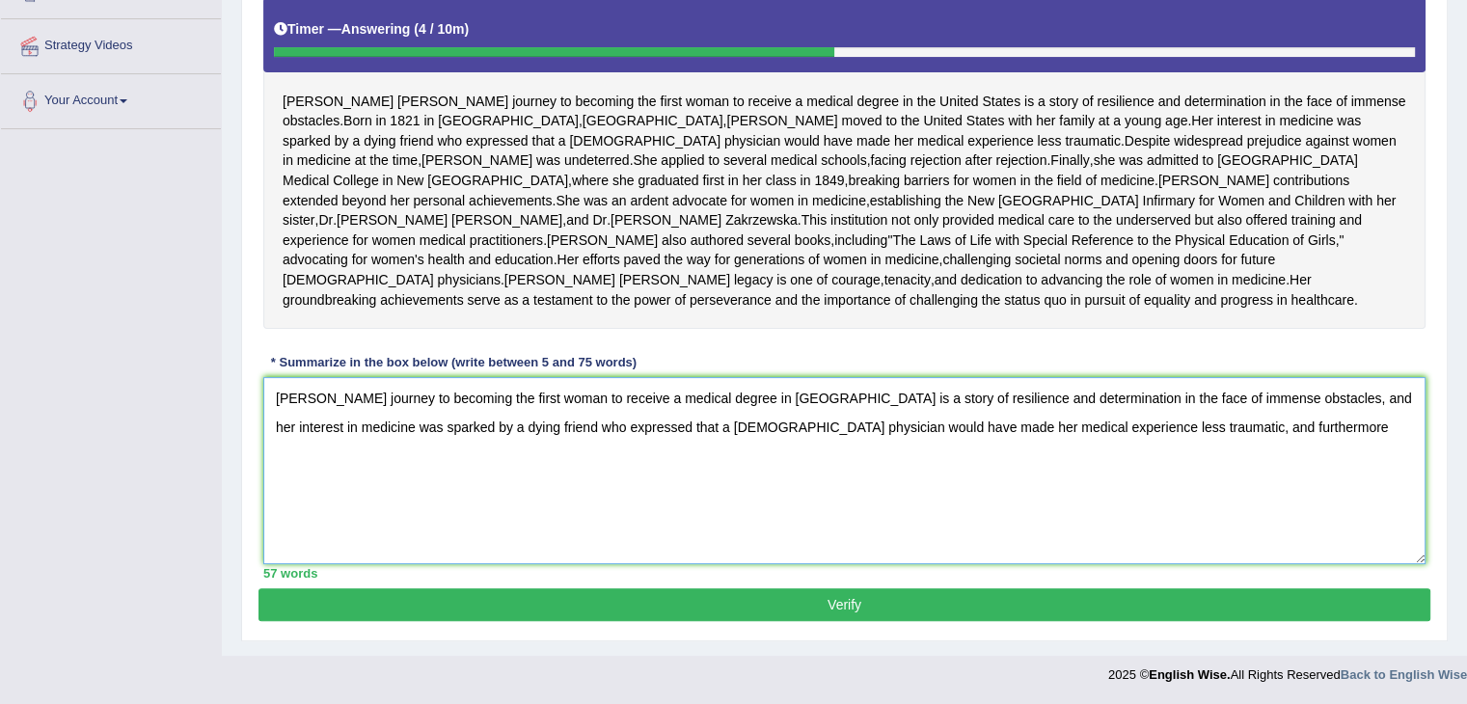
click at [1256, 433] on textarea "Elizabeth Blackwell's journey to becoming the first woman to receive a medical …" at bounding box center [844, 470] width 1162 height 187
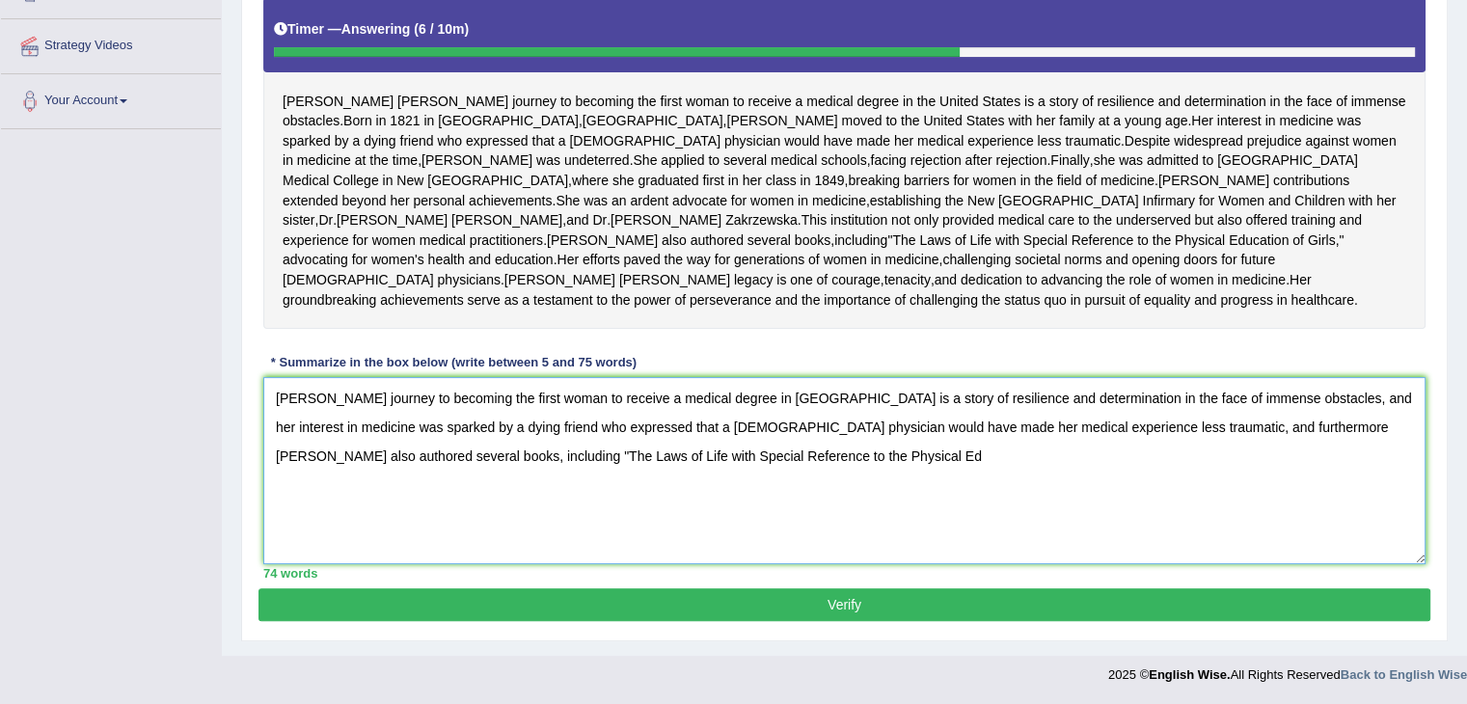
drag, startPoint x: 1262, startPoint y: 427, endPoint x: 1273, endPoint y: 449, distance: 24.2
click at [1273, 449] on textarea "Elizabeth Blackwell's journey to becoming the first woman to receive a medical …" at bounding box center [844, 470] width 1162 height 187
type textarea "Elizabeth Blackwell's journey to becoming the first woman to receive a medical …"
click at [907, 611] on button "Verify" at bounding box center [845, 604] width 1172 height 33
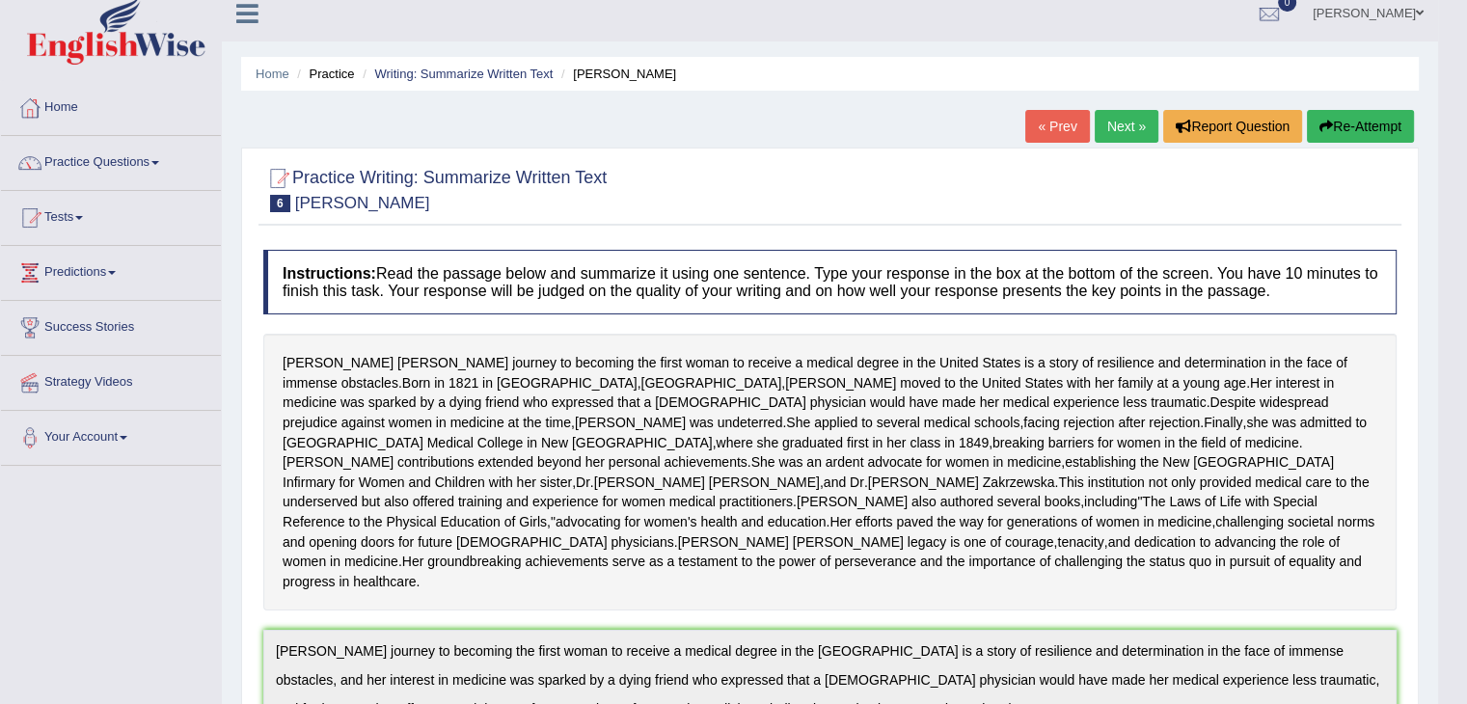
scroll to position [0, 0]
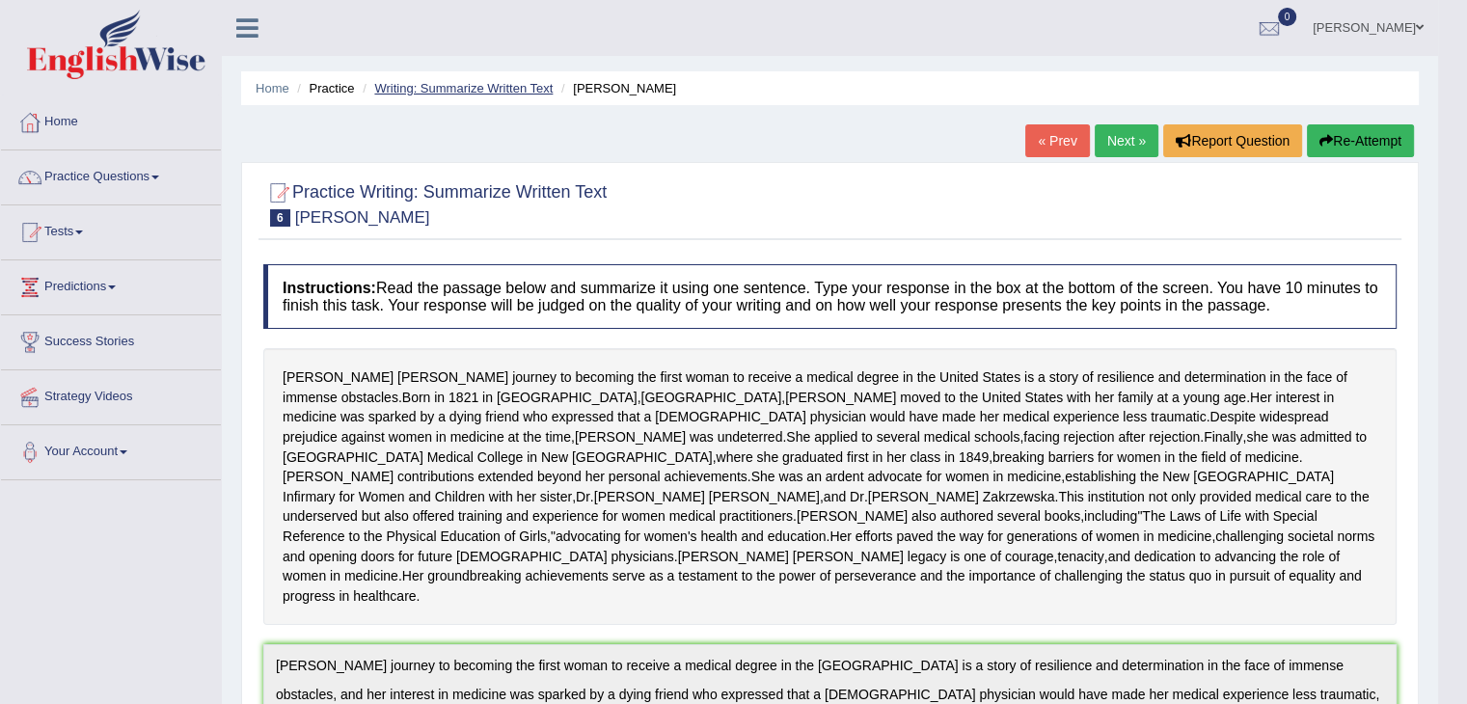
click at [490, 86] on link "Writing: Summarize Written Text" at bounding box center [463, 88] width 178 height 14
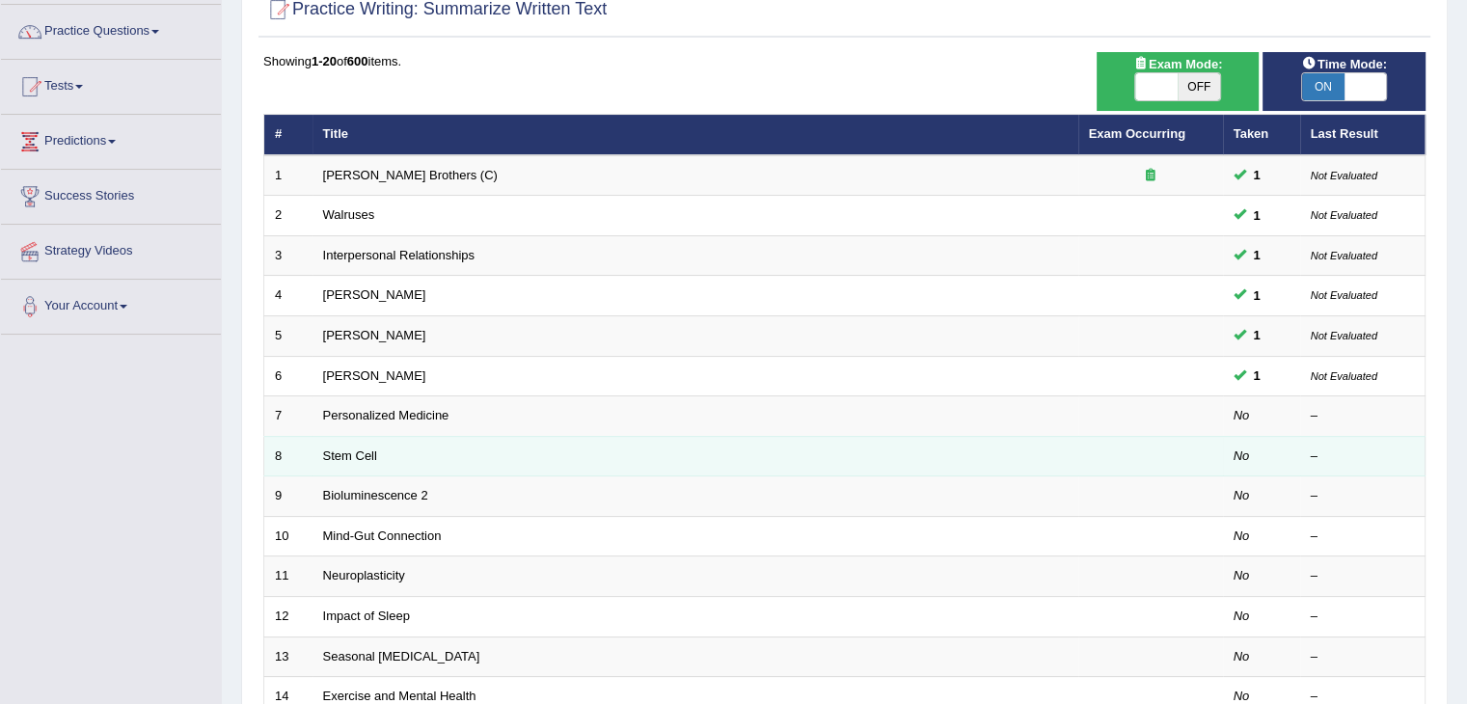
scroll to position [193, 0]
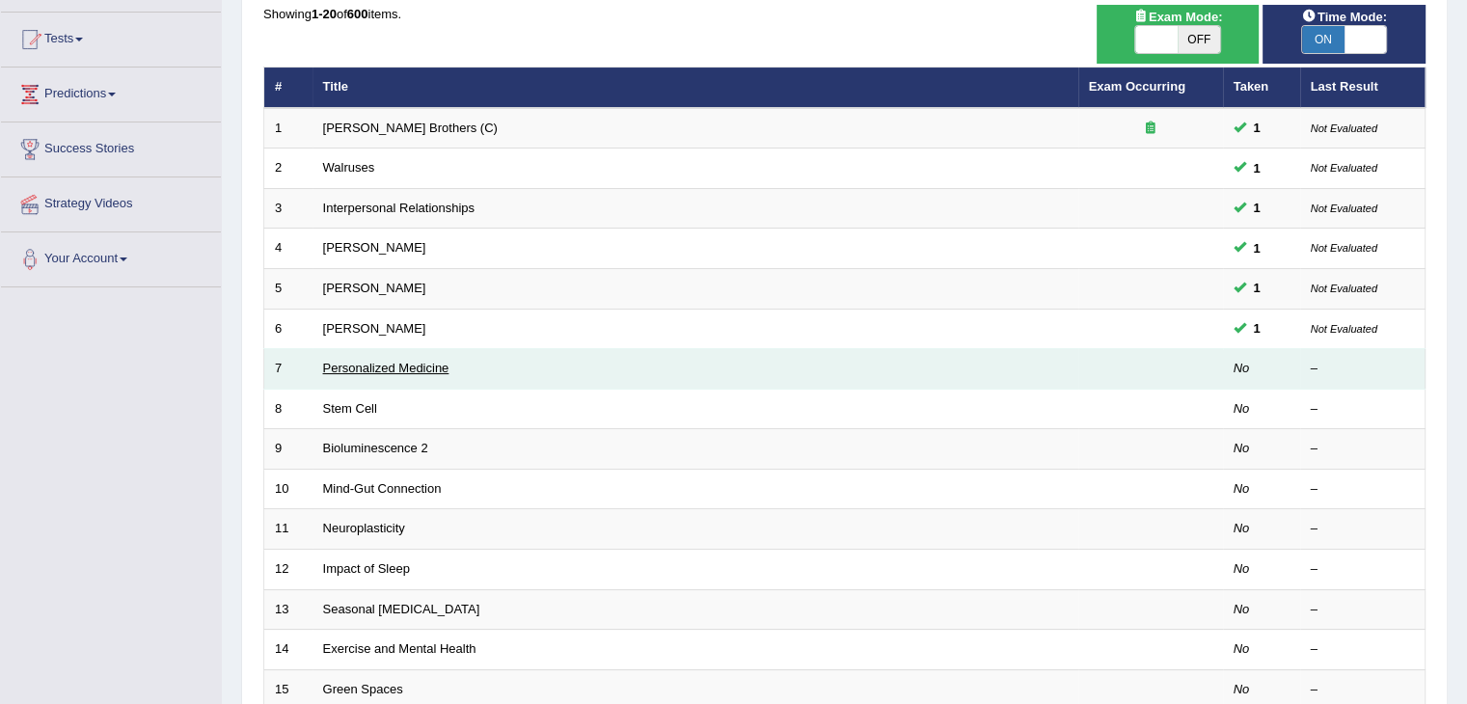
click at [401, 369] on link "Personalized Medicine" at bounding box center [386, 368] width 126 height 14
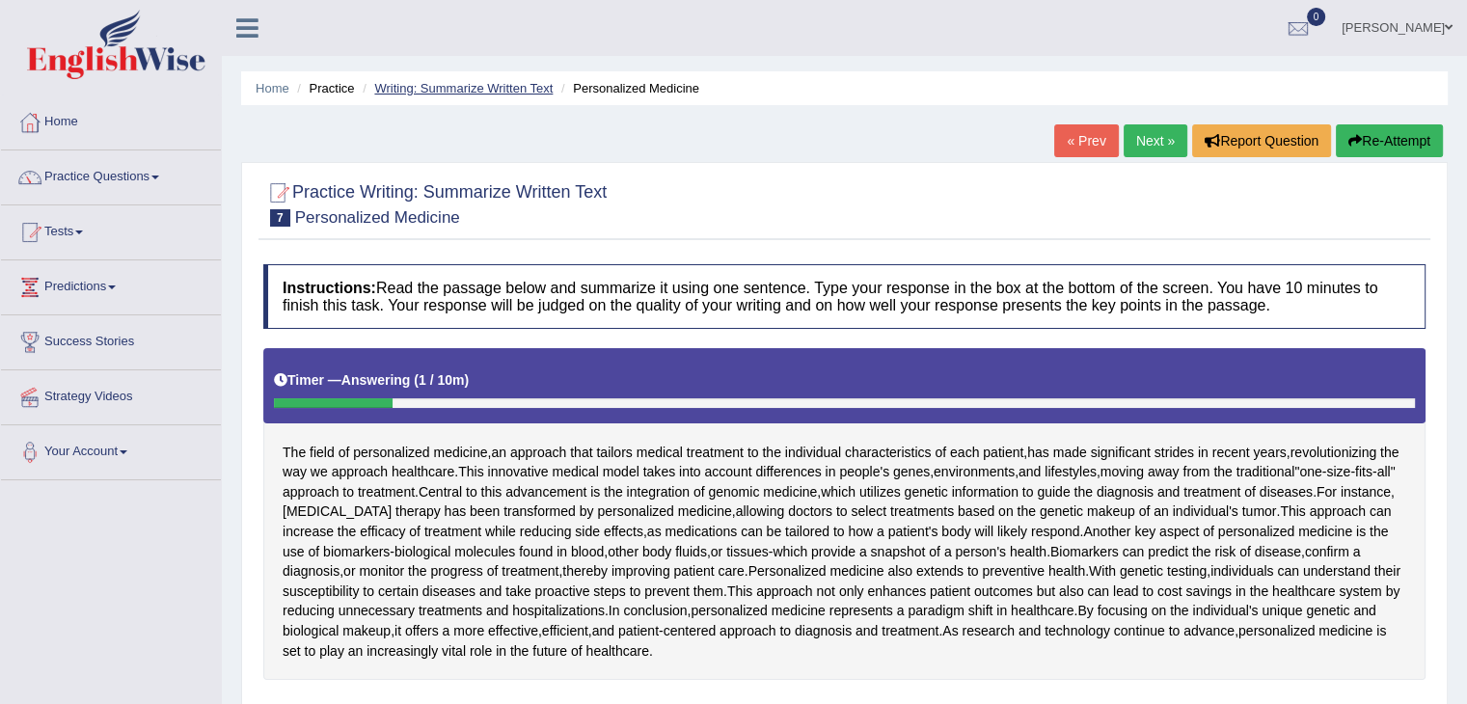
click at [450, 87] on link "Writing: Summarize Written Text" at bounding box center [463, 88] width 178 height 14
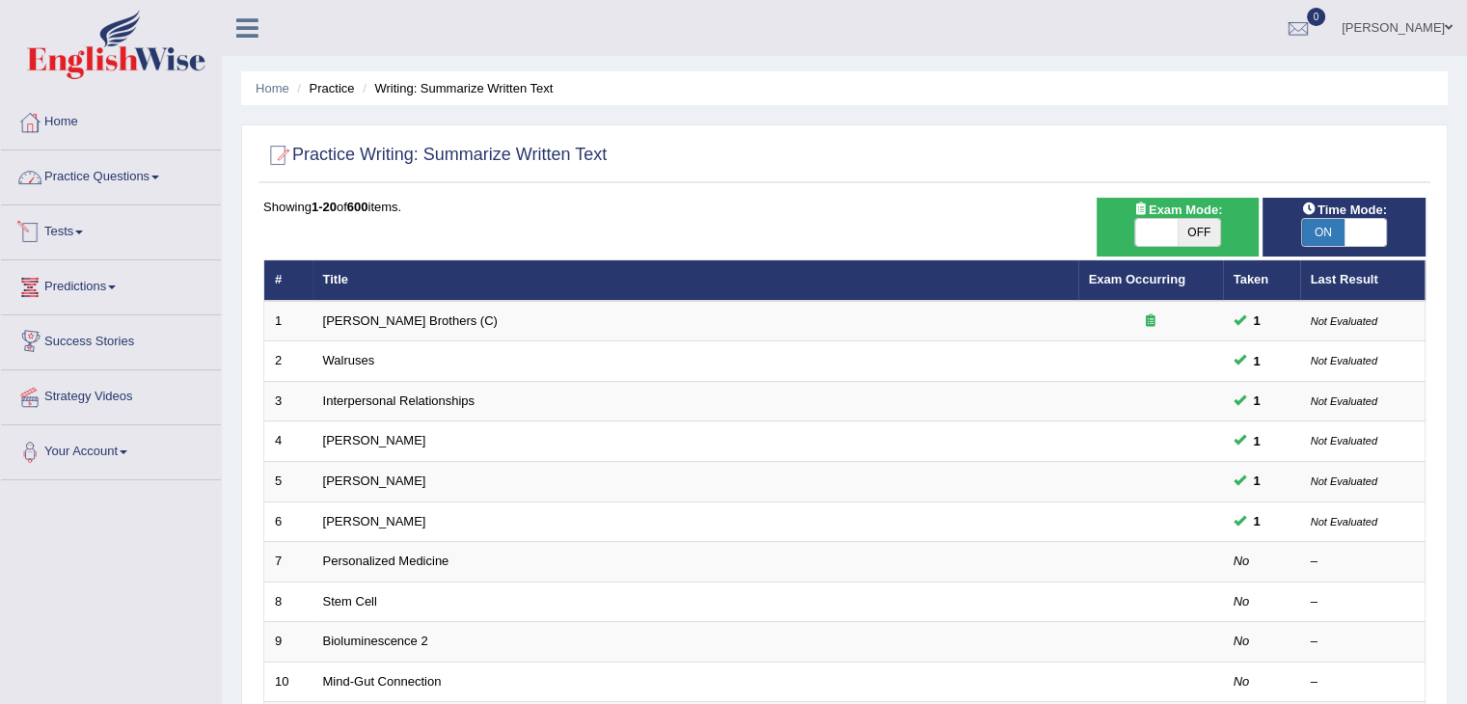
click at [91, 182] on link "Practice Questions" at bounding box center [111, 174] width 220 height 48
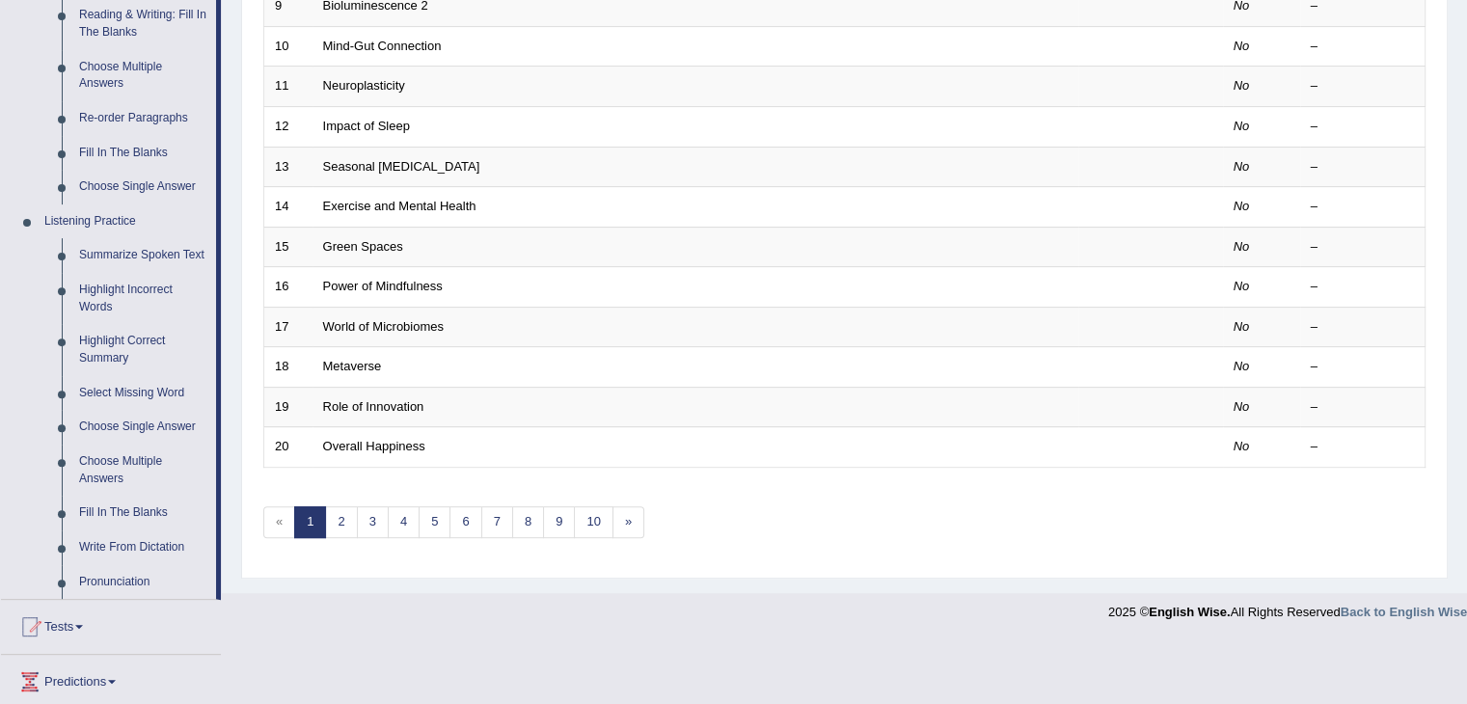
scroll to position [675, 0]
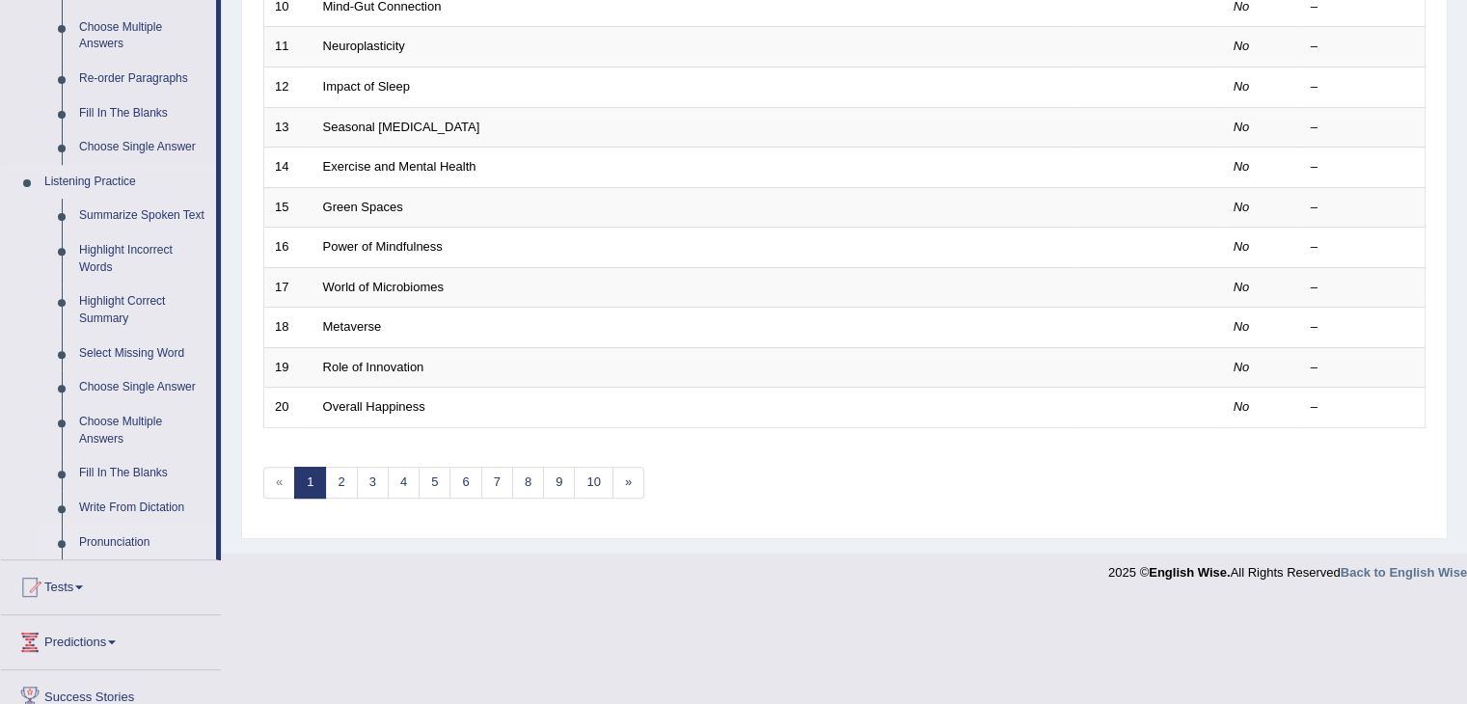
click at [139, 544] on link "Pronunciation" at bounding box center [143, 543] width 146 height 35
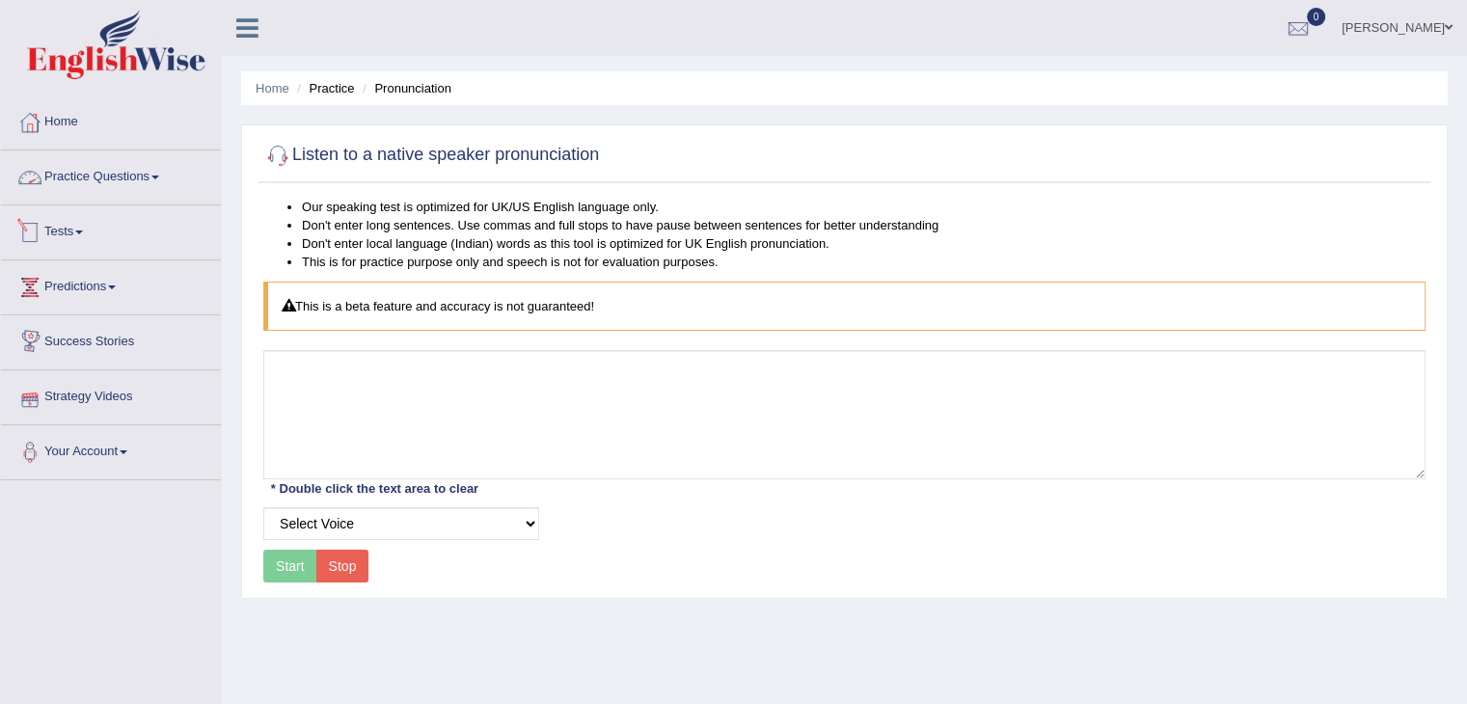
click at [113, 171] on link "Practice Questions" at bounding box center [111, 174] width 220 height 48
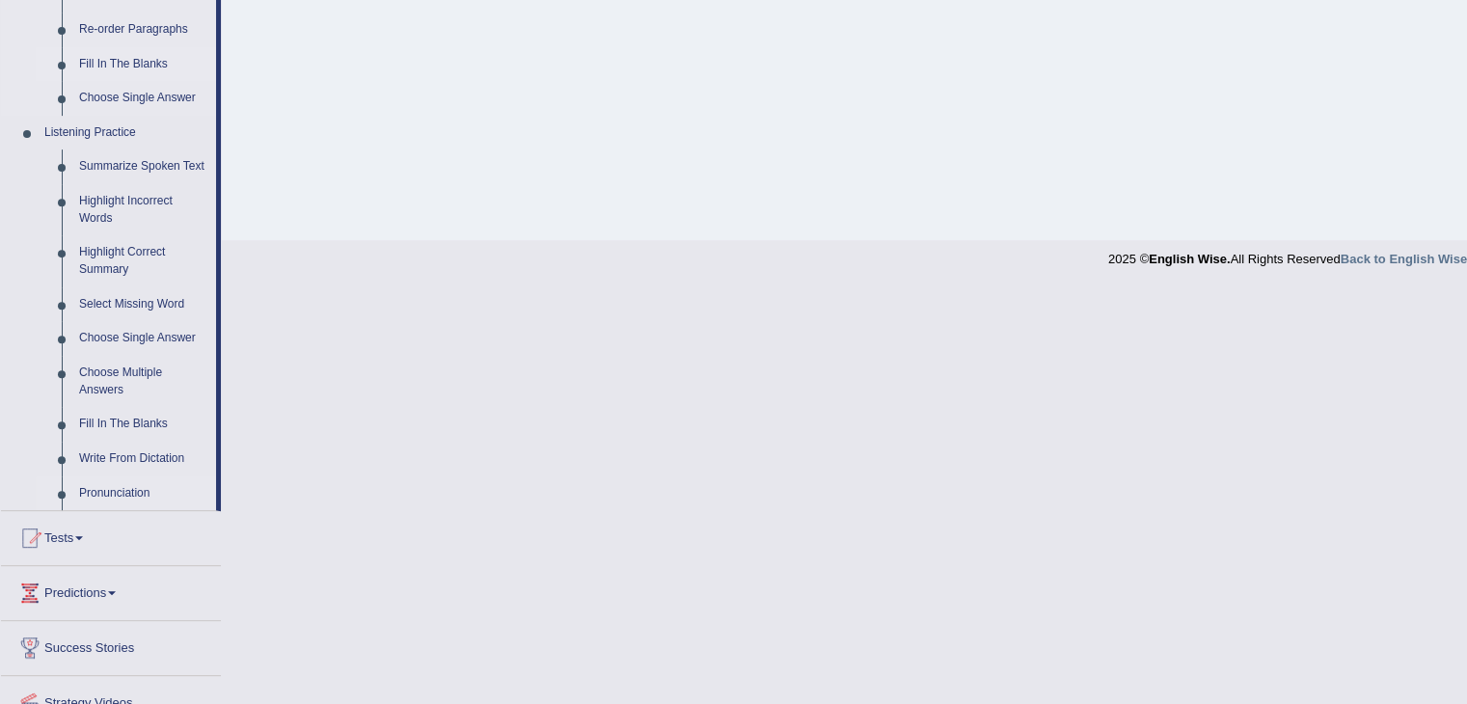
scroll to position [772, 0]
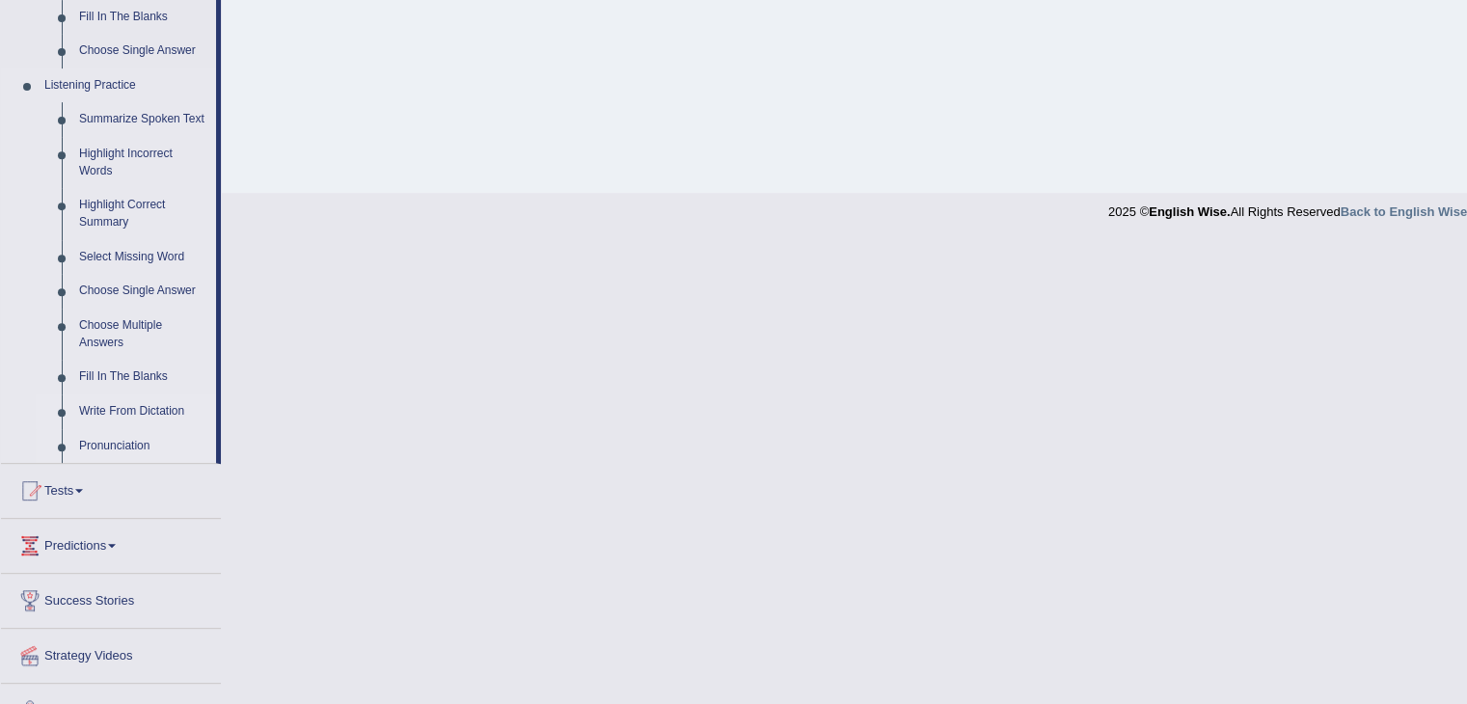
click at [136, 418] on link "Write From Dictation" at bounding box center [143, 412] width 146 height 35
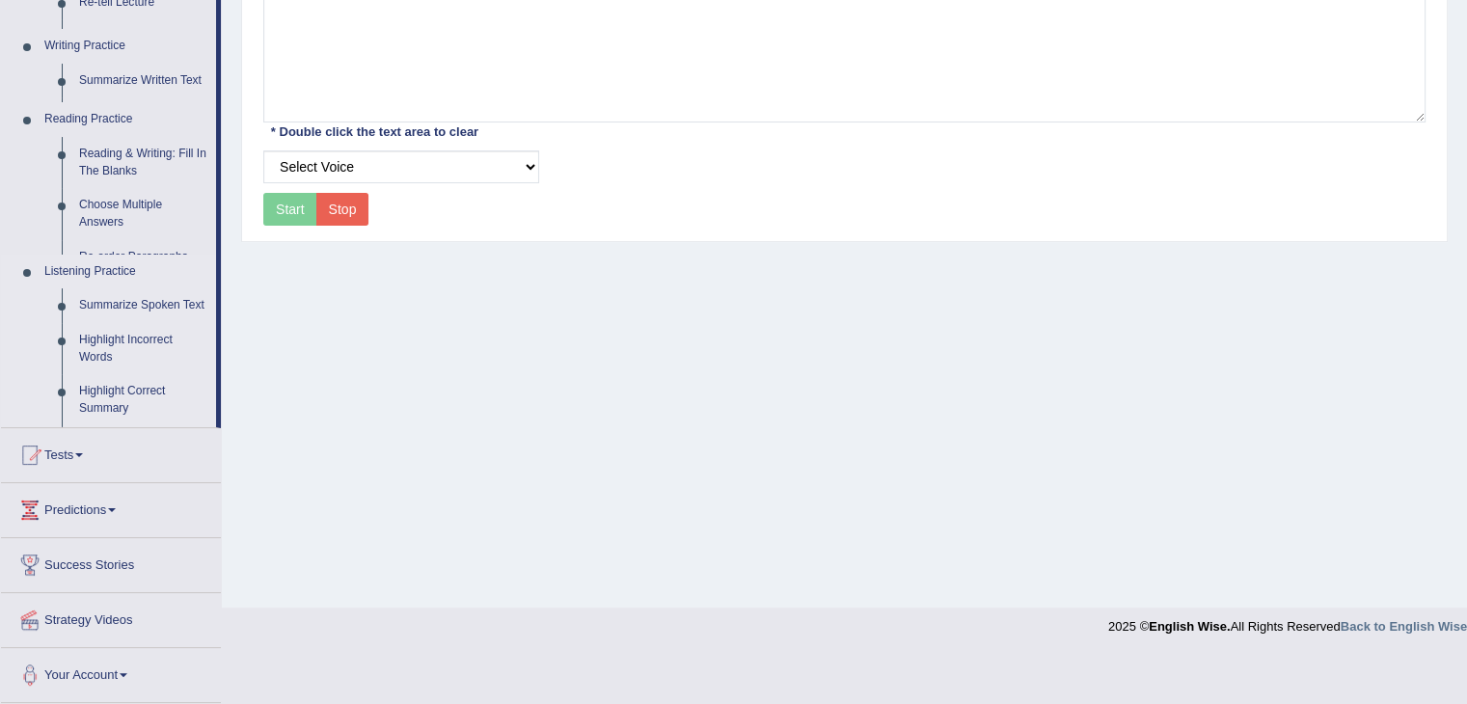
scroll to position [309, 0]
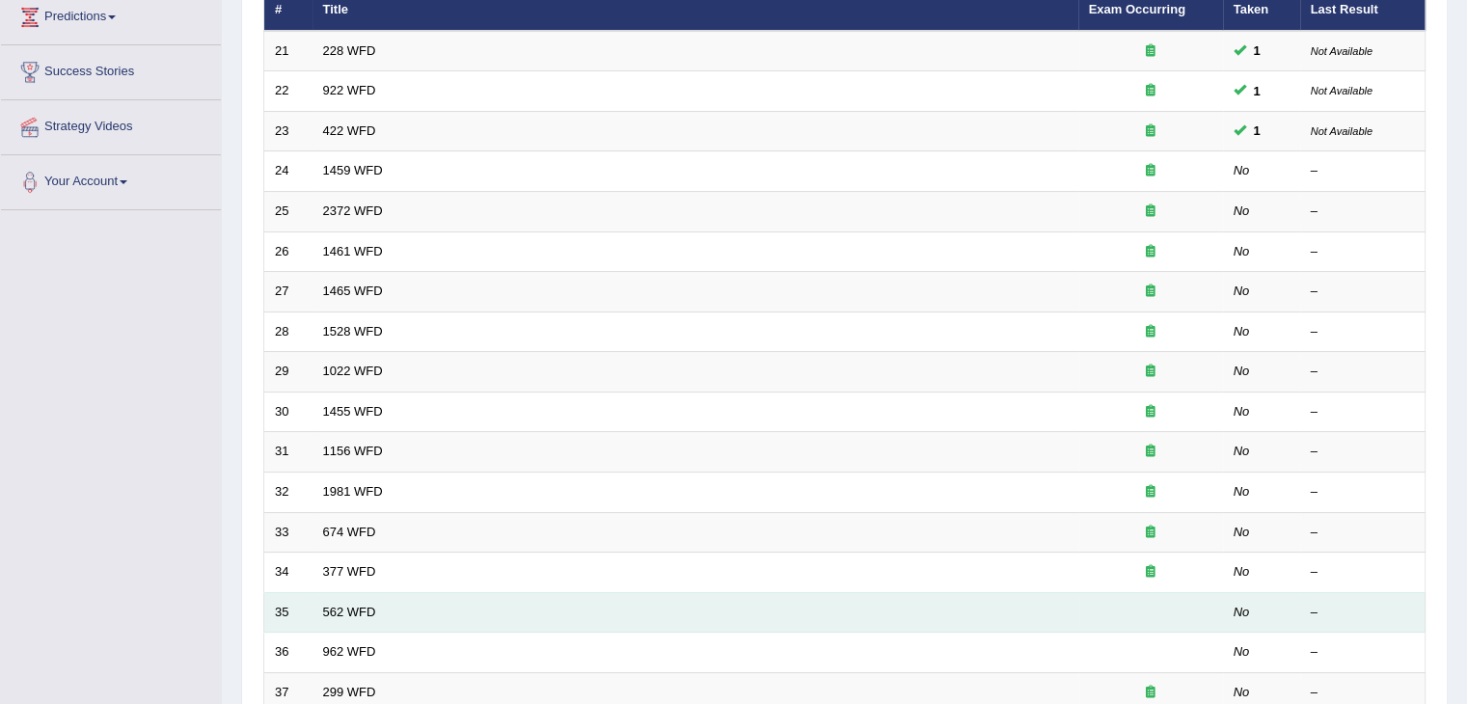
scroll to position [193, 0]
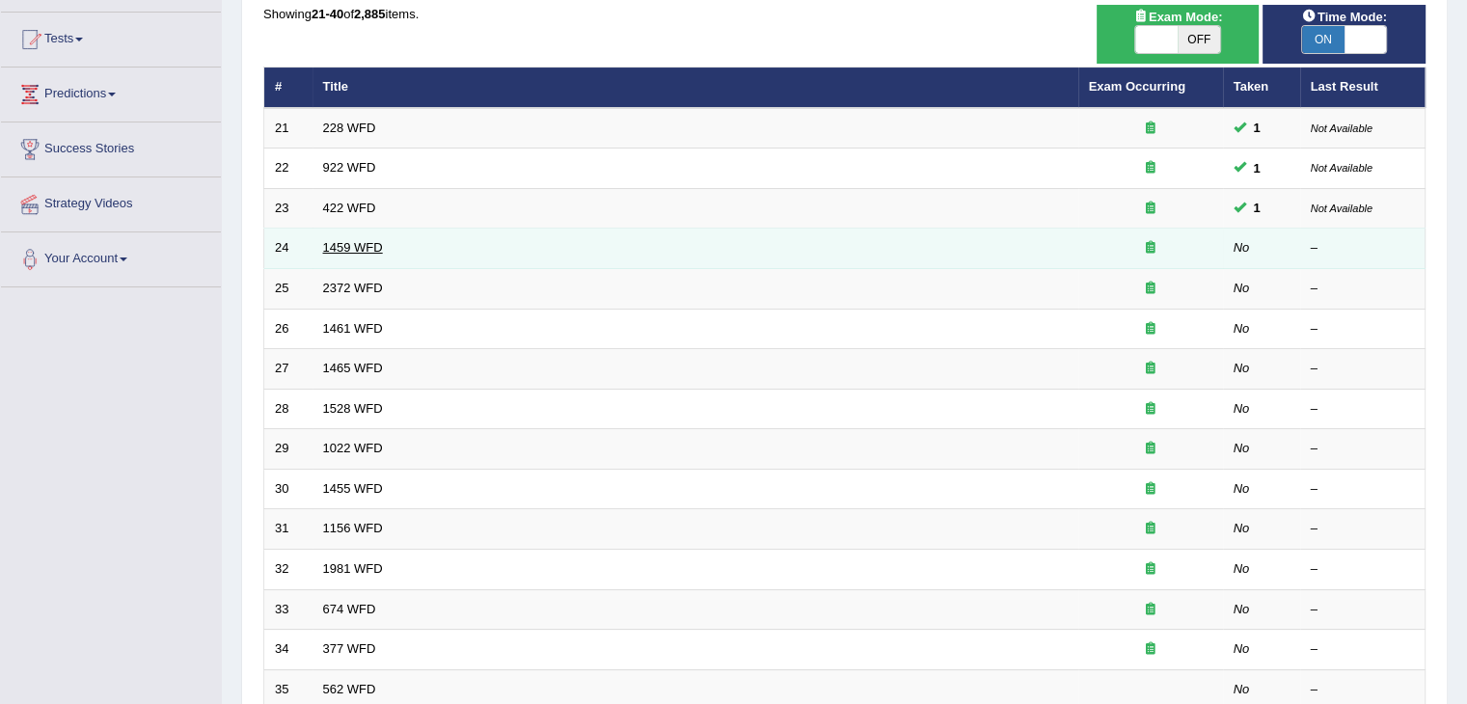
click at [356, 240] on link "1459 WFD" at bounding box center [353, 247] width 60 height 14
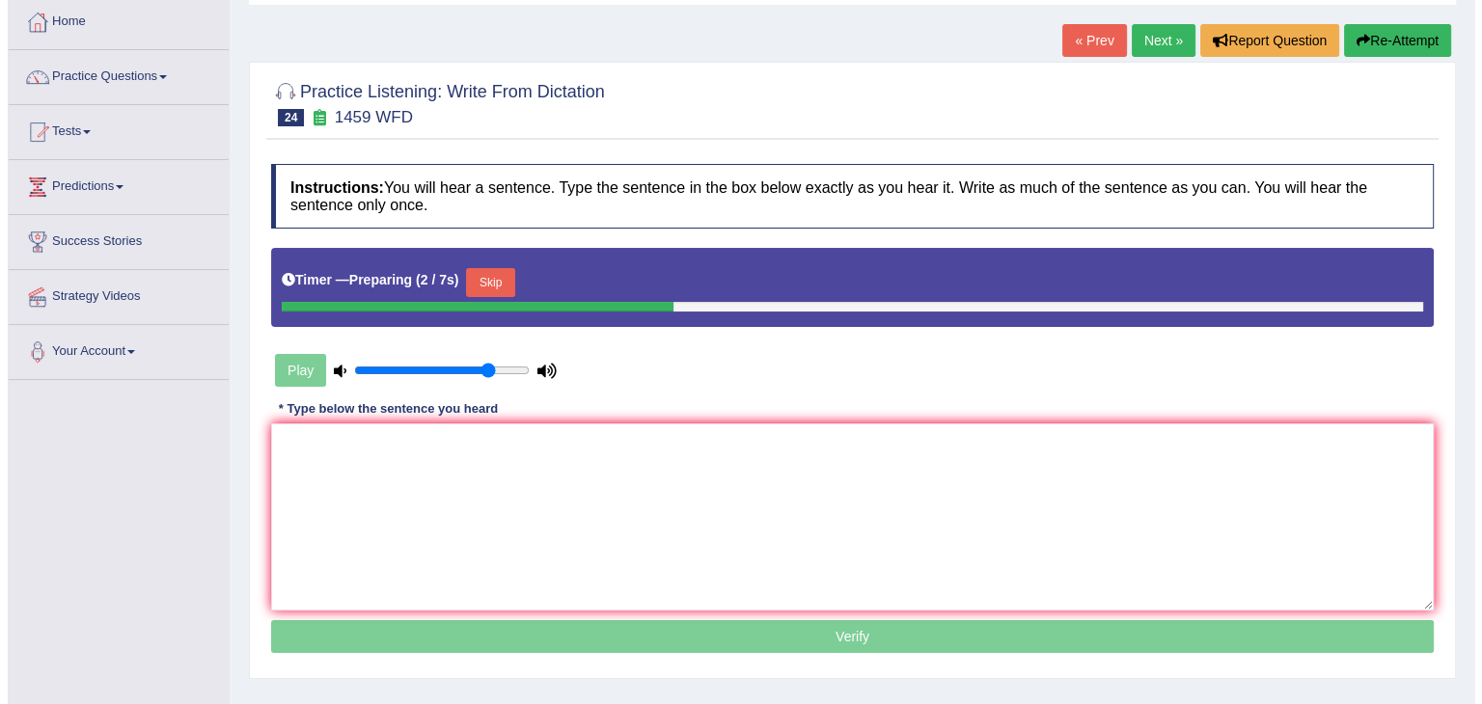
scroll to position [96, 0]
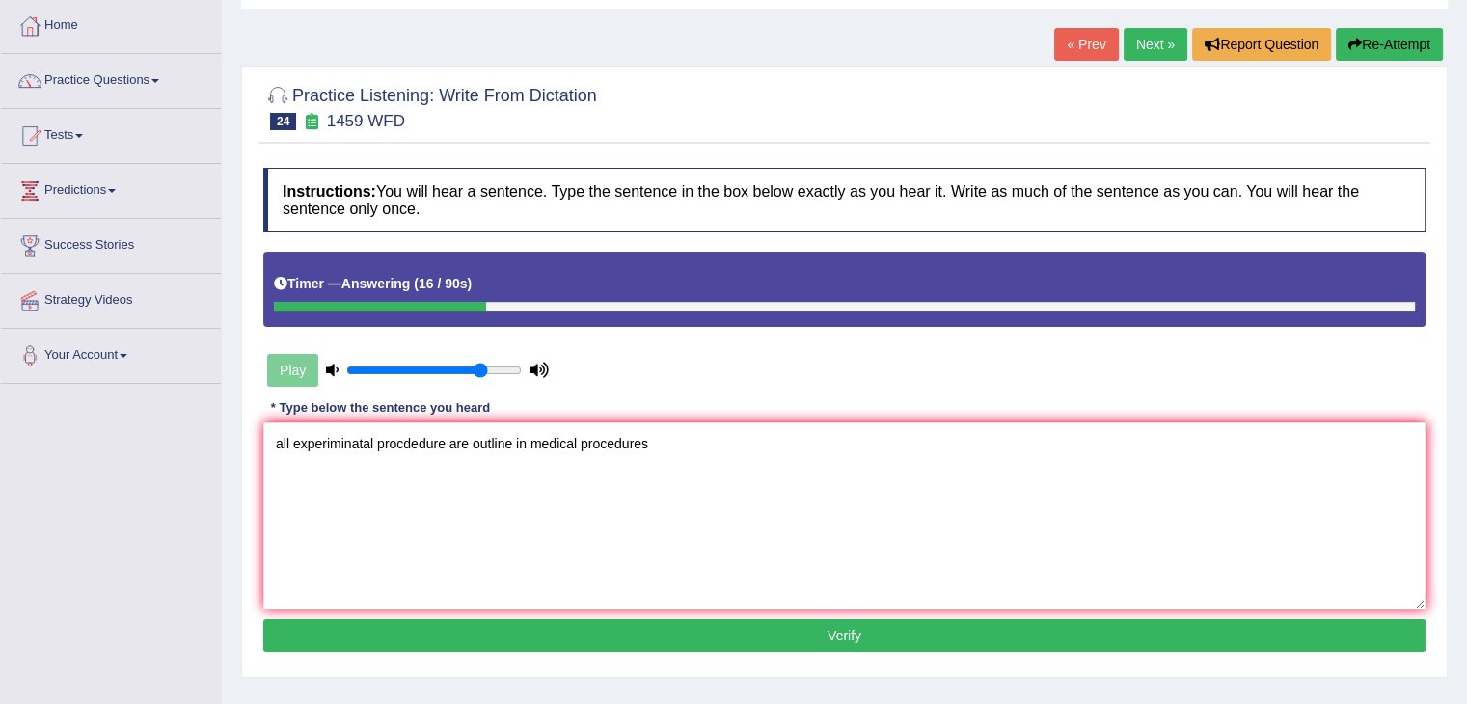
click at [583, 445] on textarea "all experiminatal procdedure are outline in medical procedures" at bounding box center [844, 516] width 1162 height 187
click at [752, 445] on textarea "all experiminatal procdedure are outline in [MEDICAL_DATA] procedures" at bounding box center [844, 516] width 1162 height 187
click at [275, 441] on textarea "all experiminatal procdedure are outline in [MEDICAL_DATA] procedures." at bounding box center [844, 516] width 1162 height 187
click at [373, 442] on textarea "All experiminatal procdedure are outline in [MEDICAL_DATA] procedures." at bounding box center [844, 516] width 1162 height 187
click at [398, 440] on textarea "All experimental procdedure are outline in [MEDICAL_DATA] procedures." at bounding box center [844, 516] width 1162 height 187
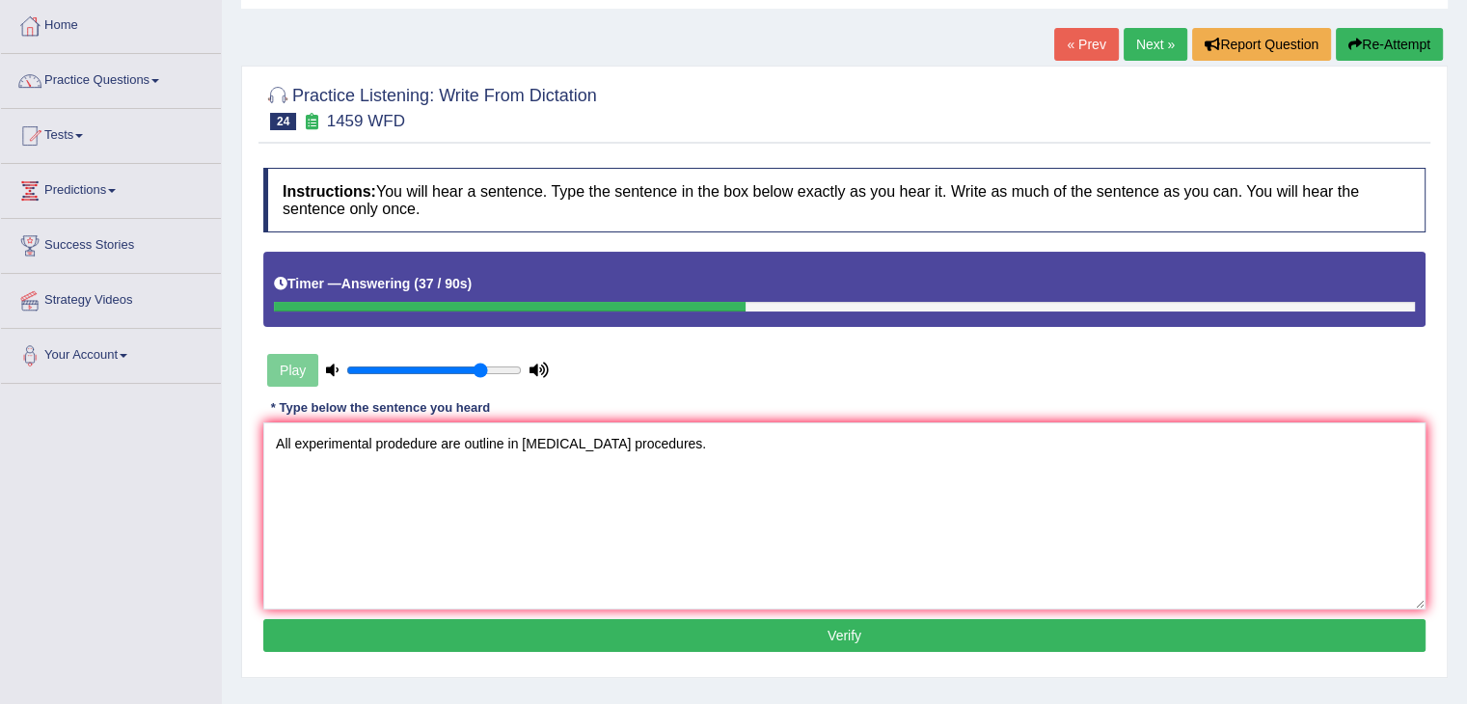
click at [435, 443] on textarea "All experimental prodedure are outline in [MEDICAL_DATA] procedures." at bounding box center [844, 516] width 1162 height 187
drag, startPoint x: 580, startPoint y: 446, endPoint x: 633, endPoint y: 438, distance: 53.6
click at [633, 438] on textarea "All experimental prodedures are outline in [MEDICAL_DATA] procedures." at bounding box center [844, 516] width 1162 height 187
type textarea "All experimental prodedures are outline in [MEDICAL_DATA] procedures."
click at [691, 638] on button "Verify" at bounding box center [844, 635] width 1162 height 33
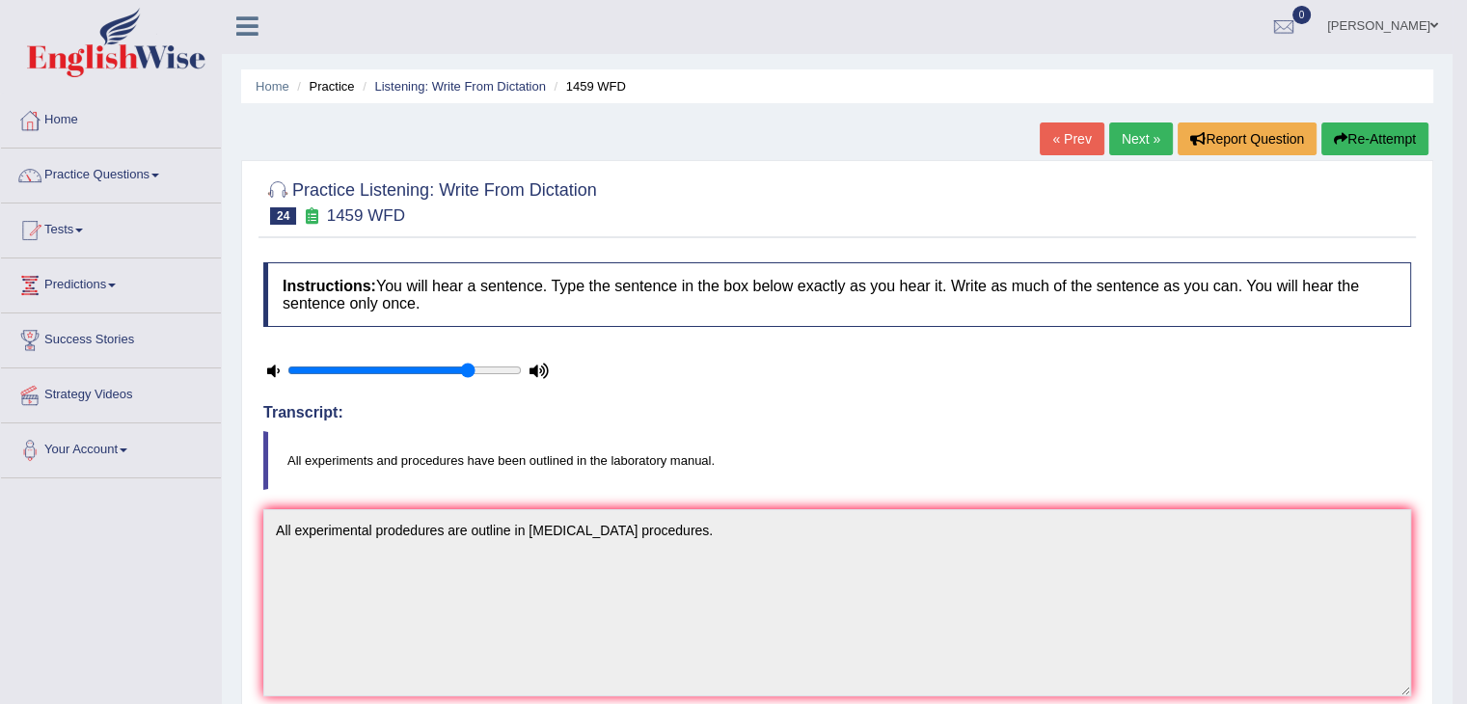
scroll to position [0, 0]
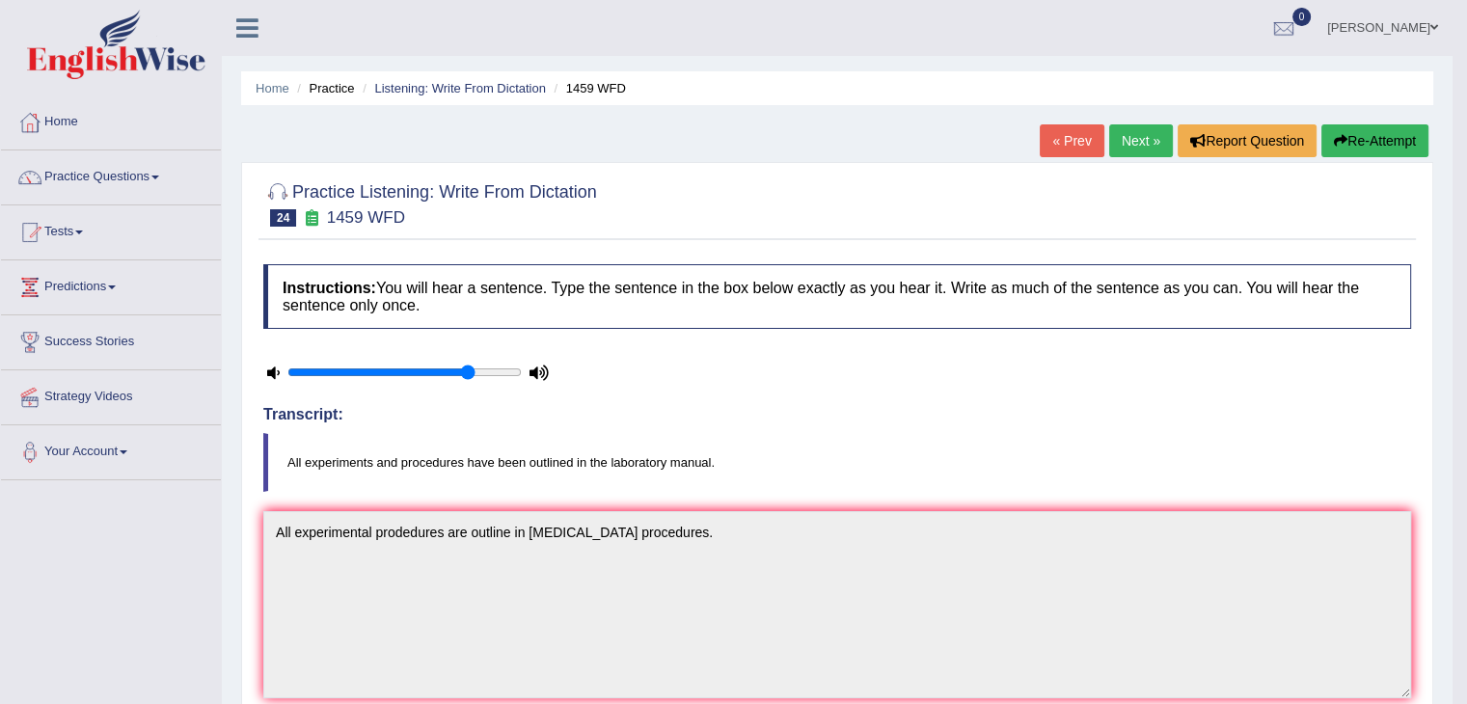
click at [1123, 149] on link "Next »" at bounding box center [1141, 140] width 64 height 33
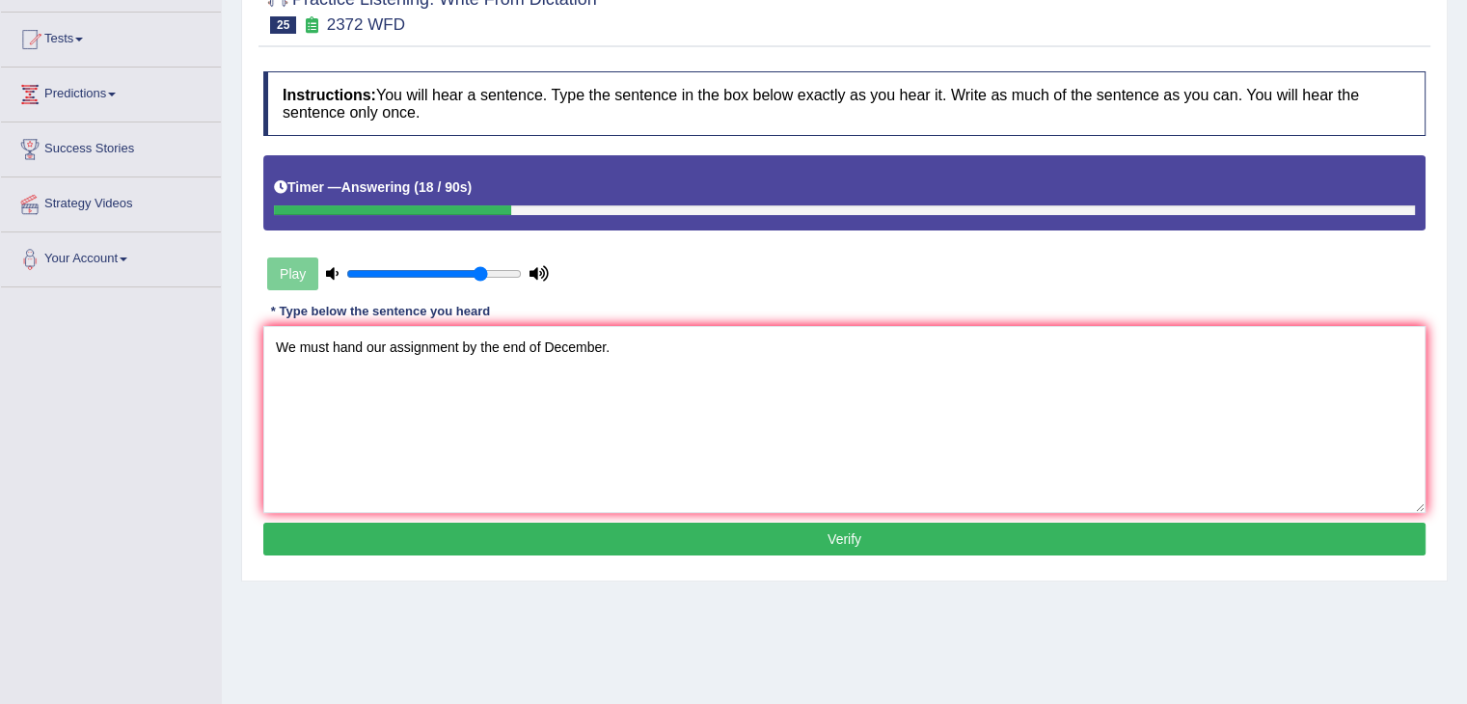
type textarea "We must hand our assignment by the end of December."
click at [721, 542] on button "Verify" at bounding box center [844, 539] width 1162 height 33
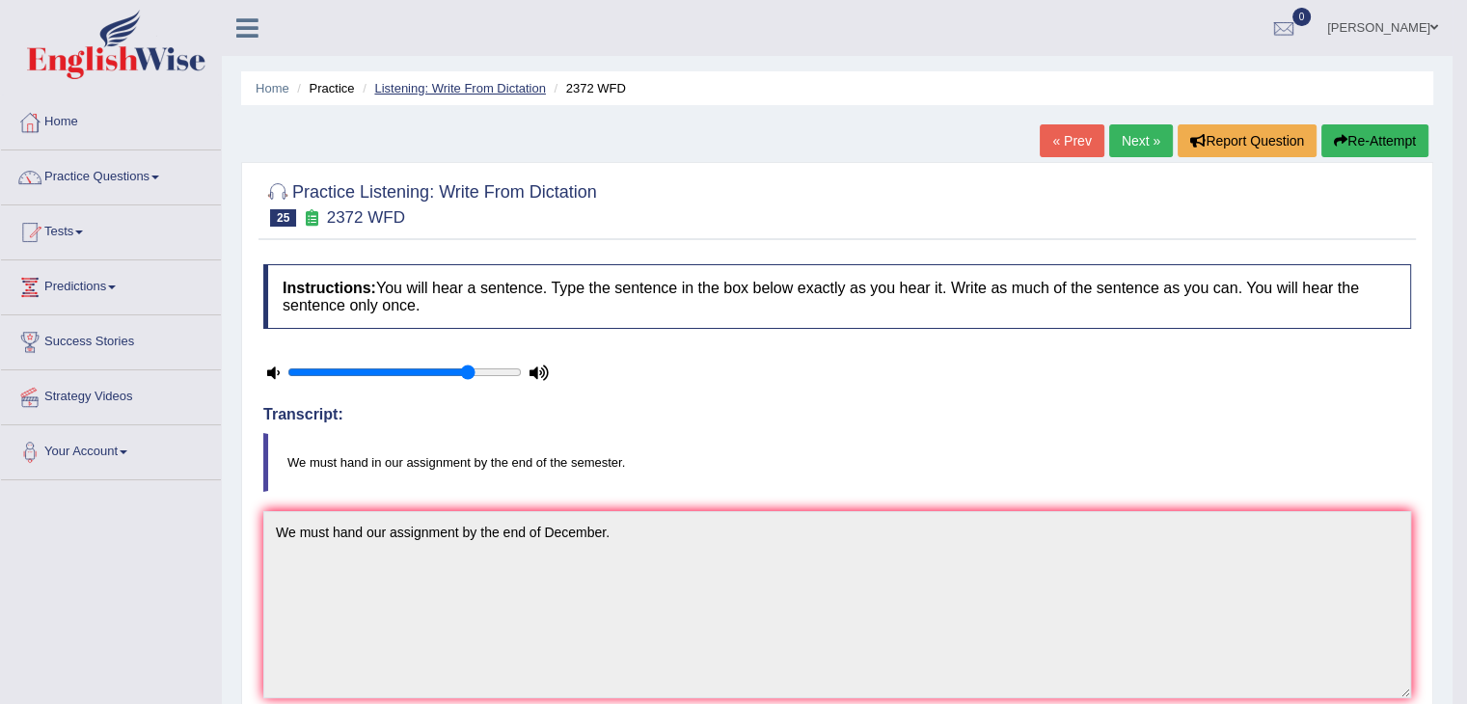
click at [510, 93] on link "Listening: Write From Dictation" at bounding box center [460, 88] width 172 height 14
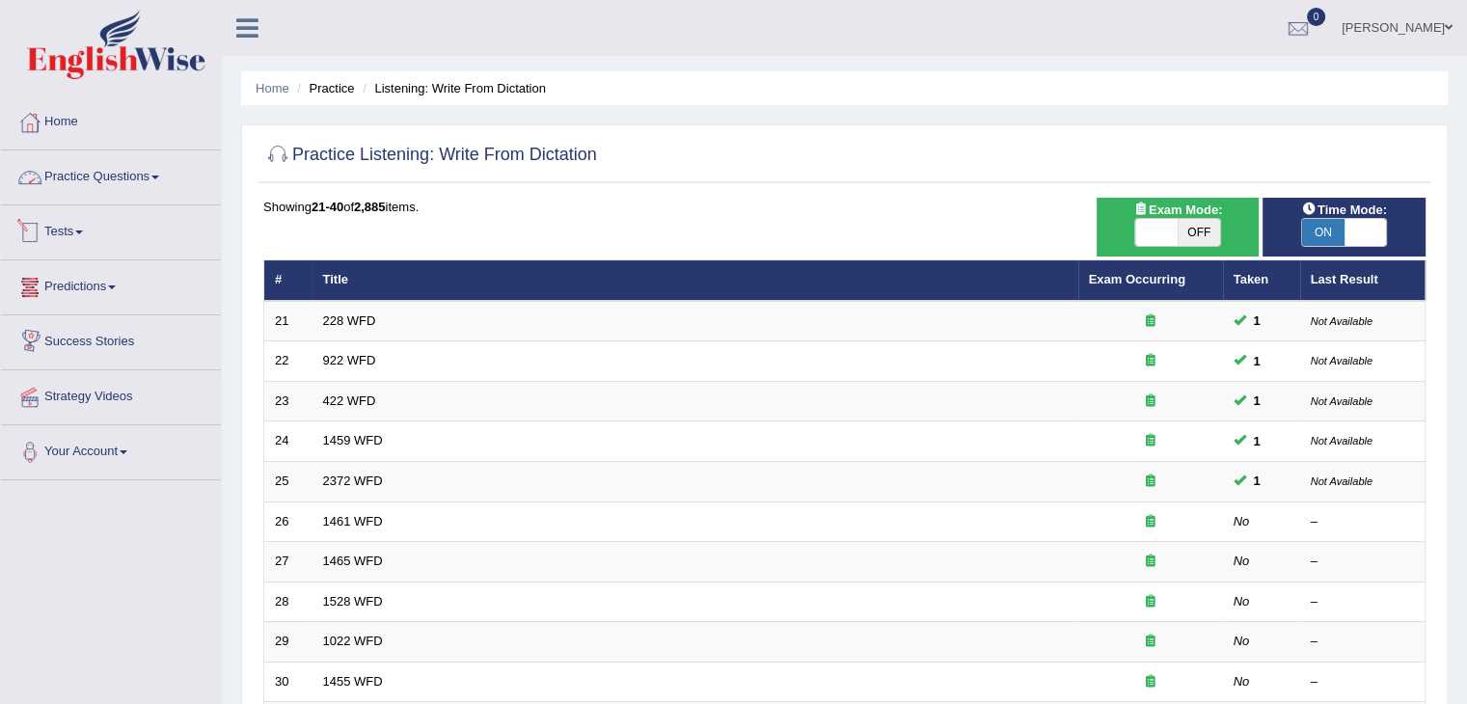
click at [100, 194] on link "Practice Questions" at bounding box center [111, 174] width 220 height 48
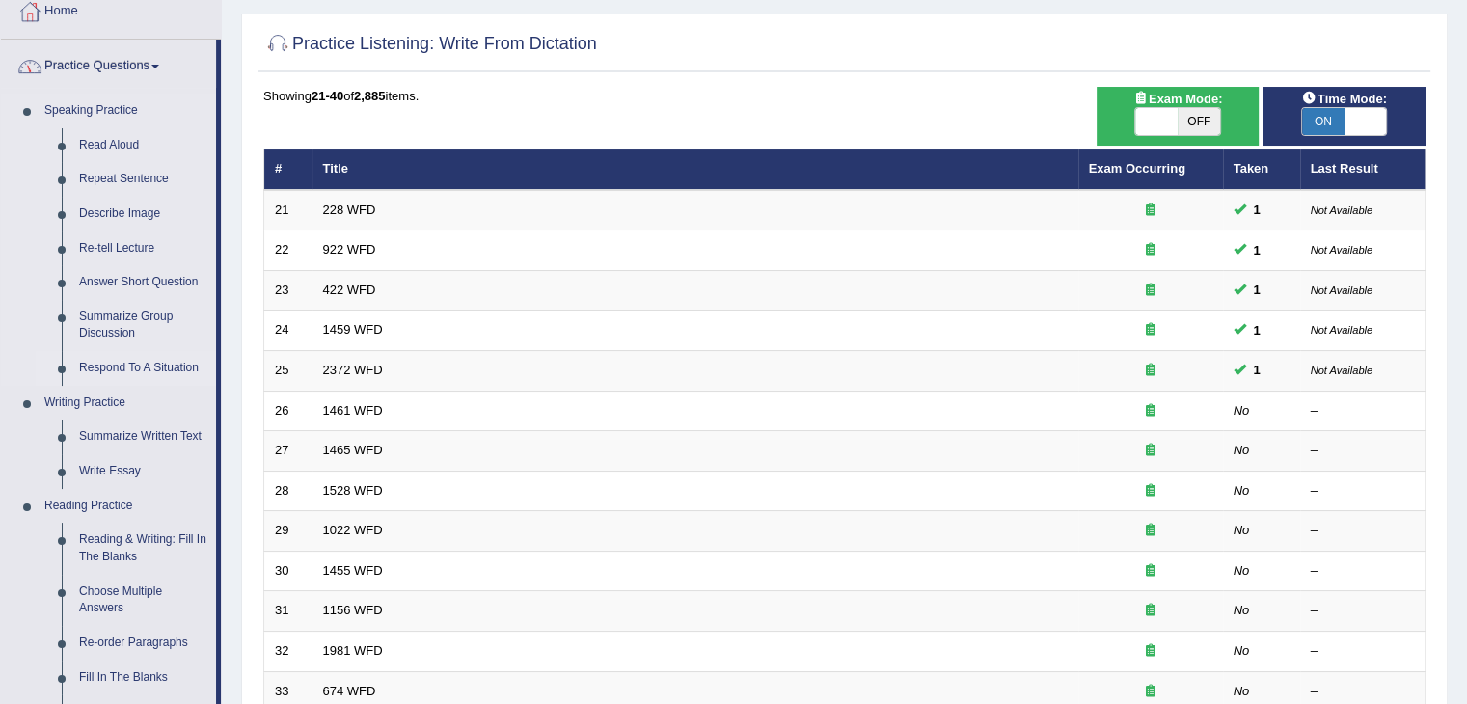
scroll to position [193, 0]
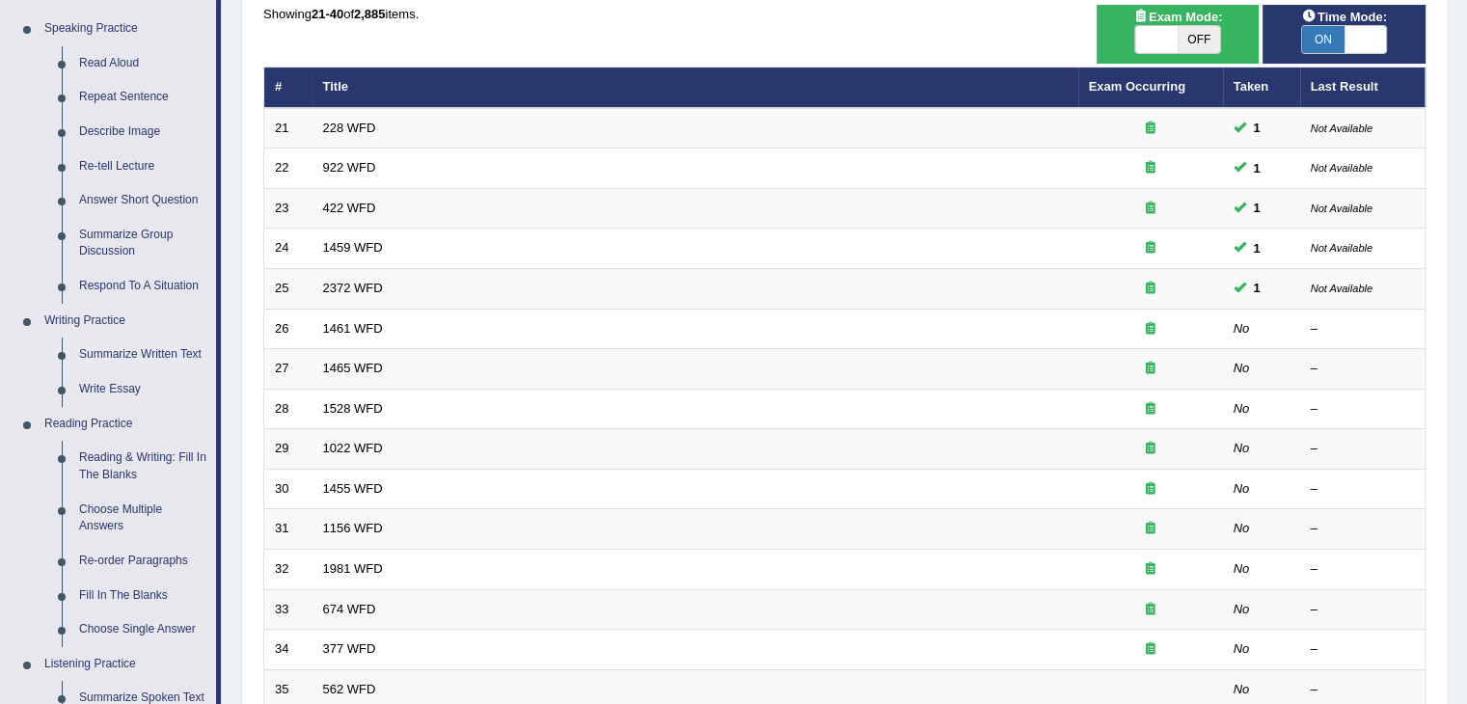
click at [139, 360] on link "Summarize Written Text" at bounding box center [143, 355] width 146 height 35
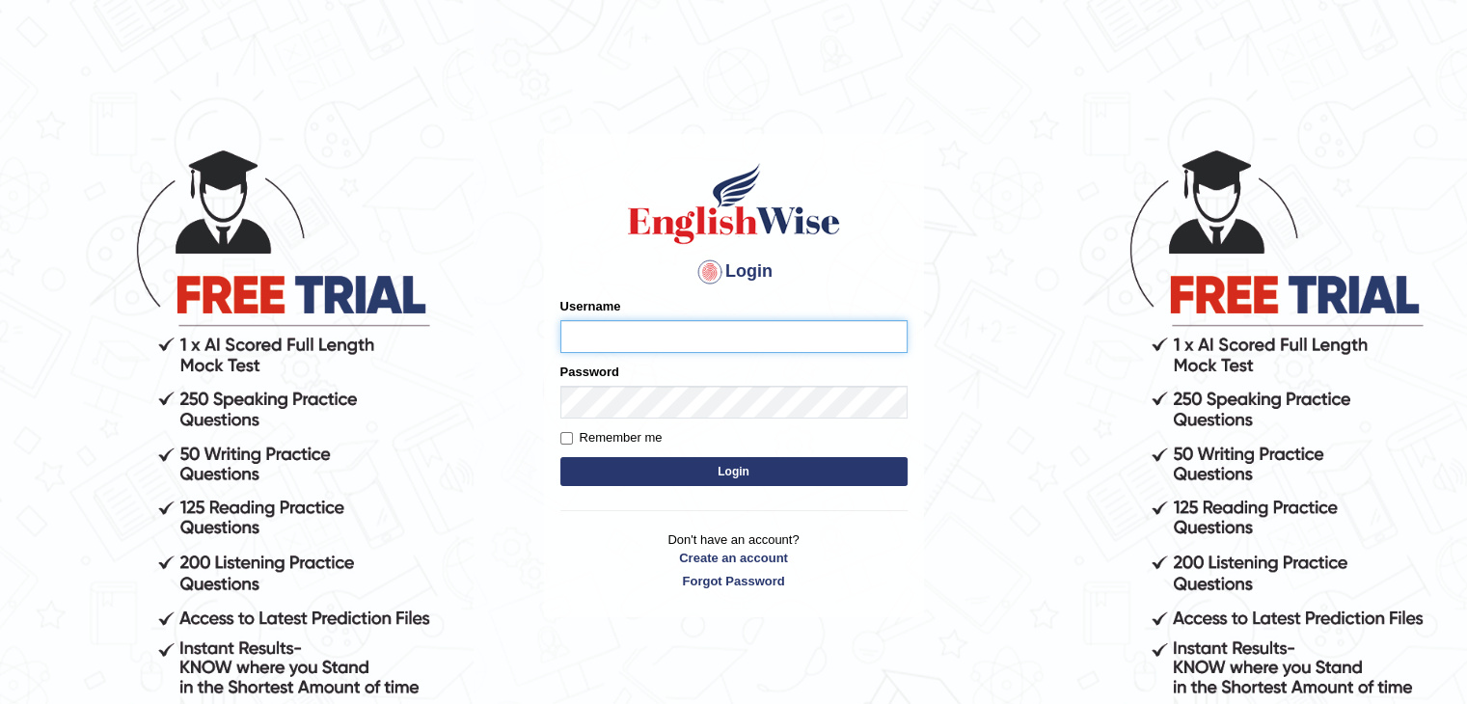
type input "ariambadoles"
click at [841, 473] on button "Login" at bounding box center [733, 471] width 347 height 29
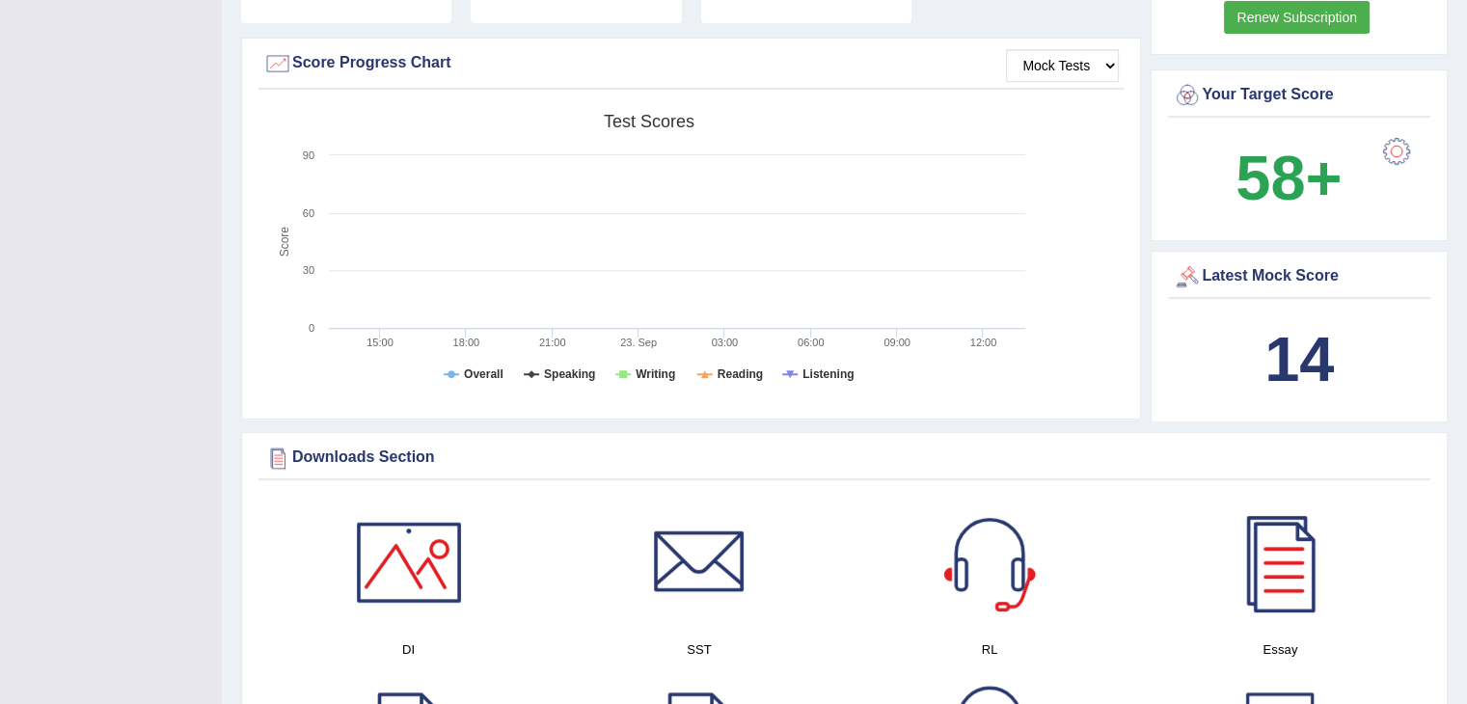
scroll to position [96, 0]
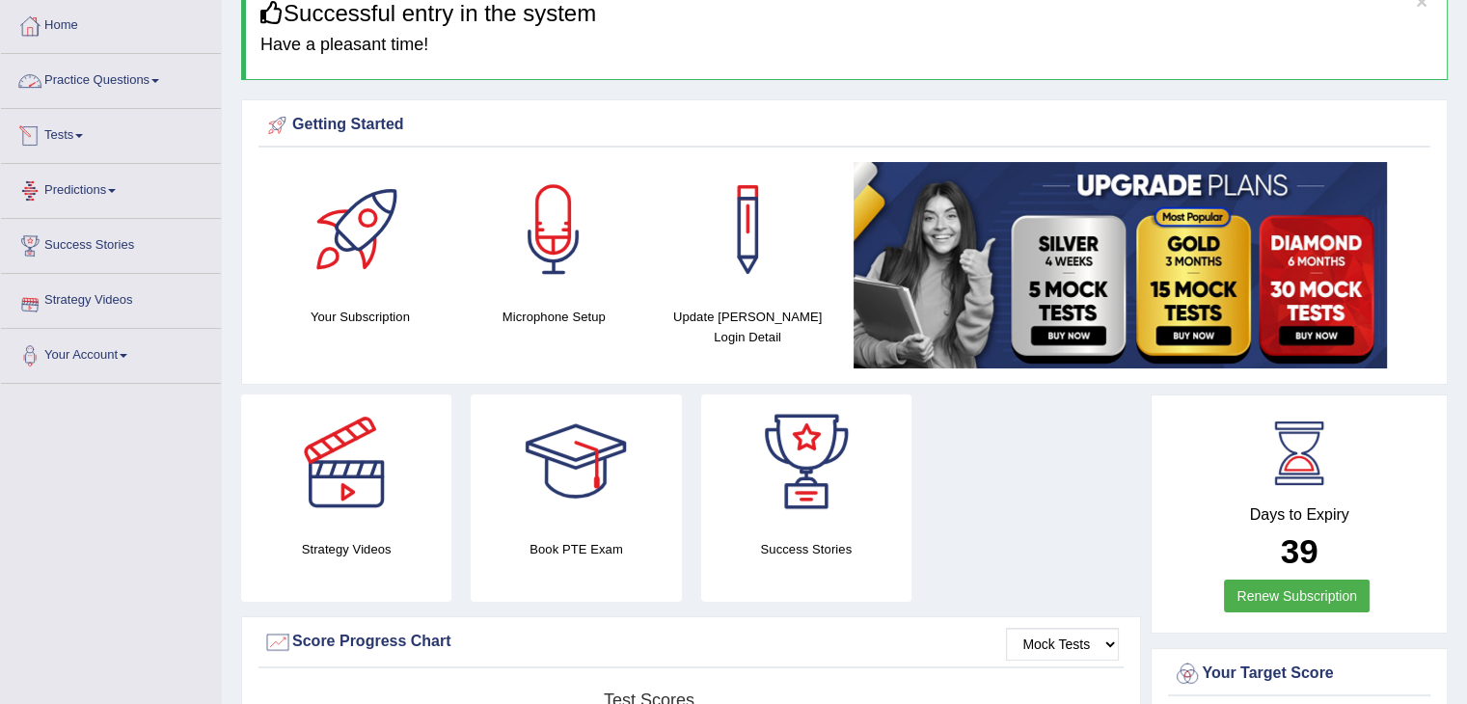
click at [124, 83] on link "Practice Questions" at bounding box center [111, 78] width 220 height 48
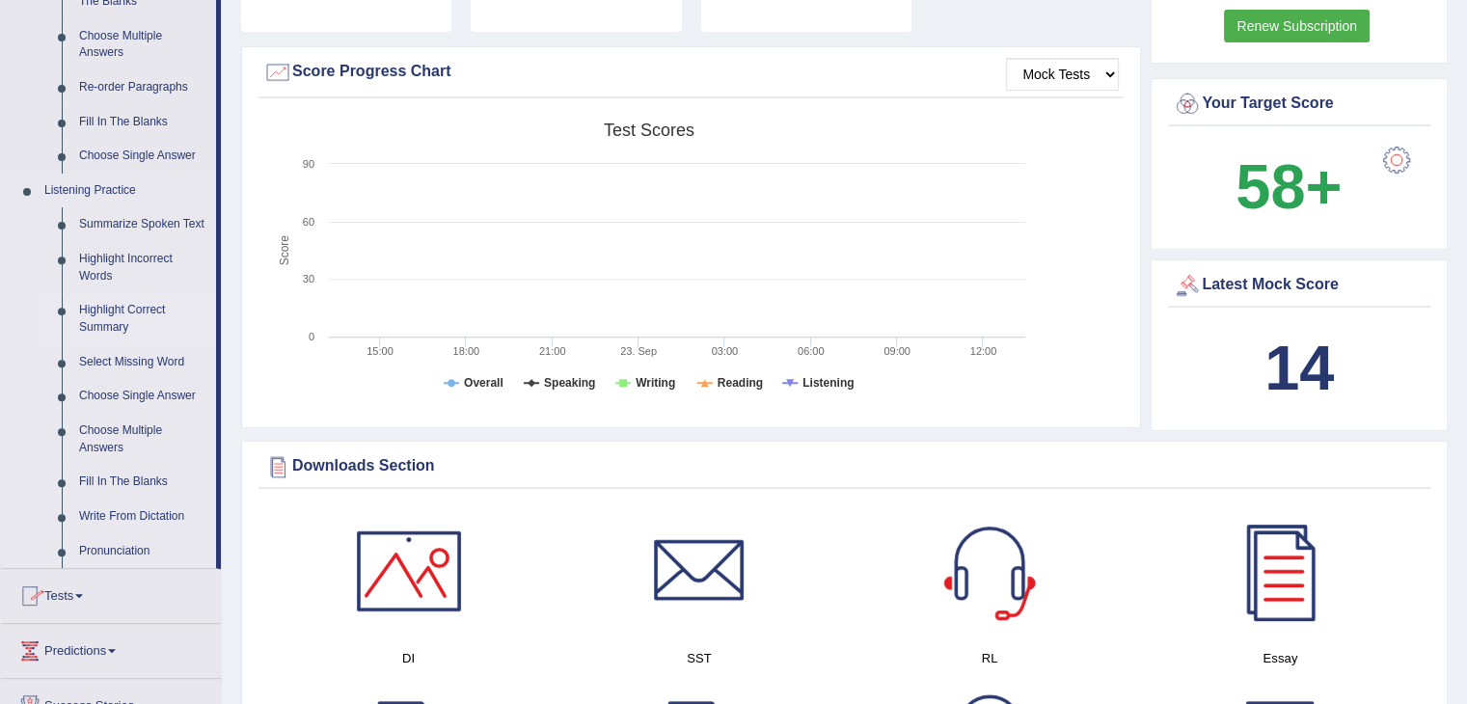
scroll to position [675, 0]
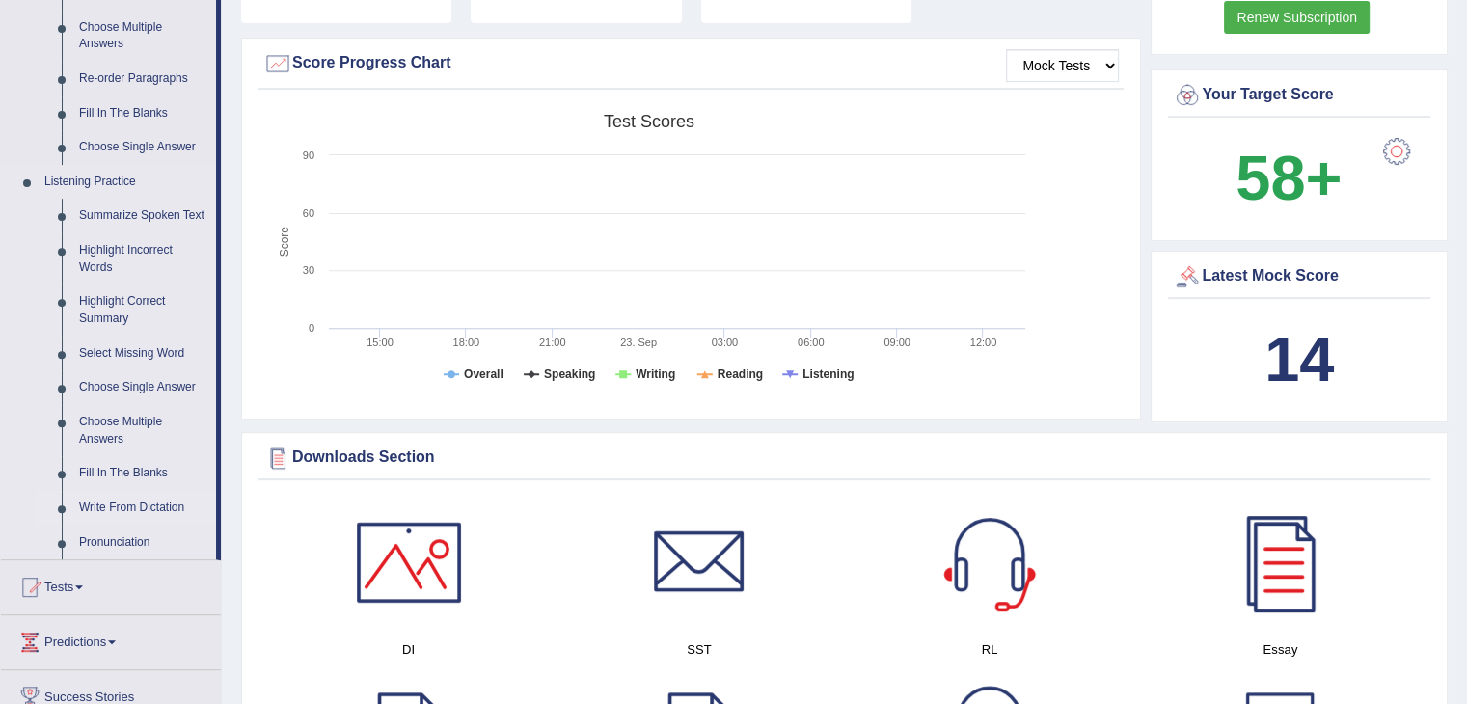
click at [150, 506] on link "Write From Dictation" at bounding box center [143, 508] width 146 height 35
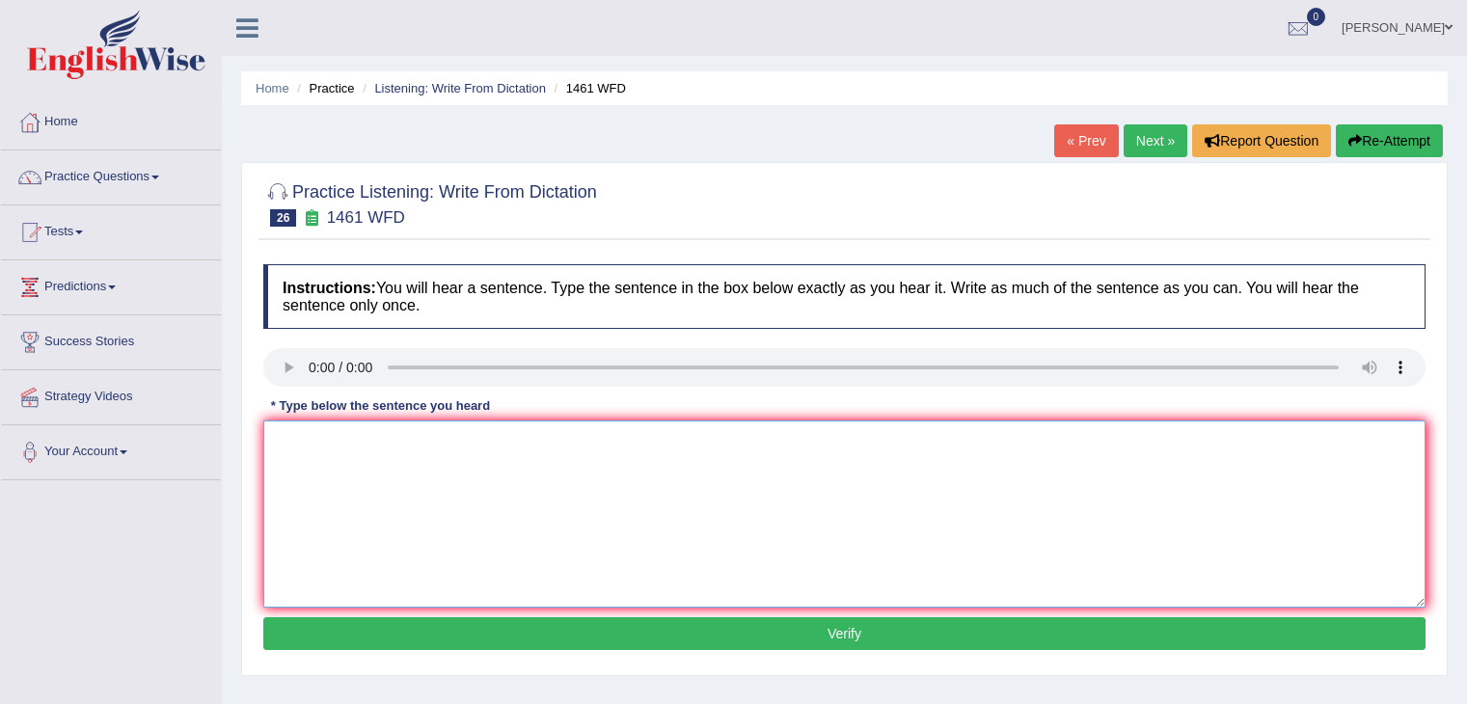
scroll to position [96, 0]
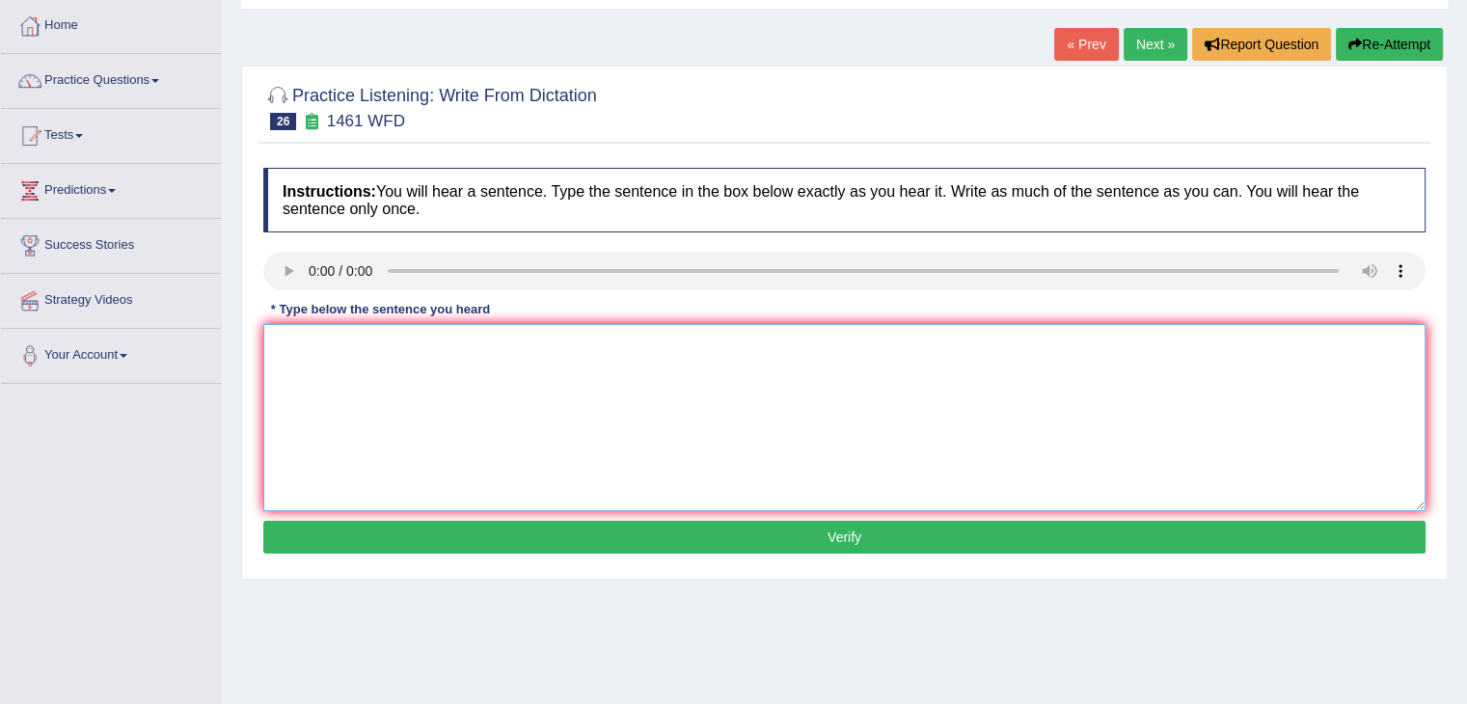
click at [363, 361] on textarea at bounding box center [844, 417] width 1162 height 187
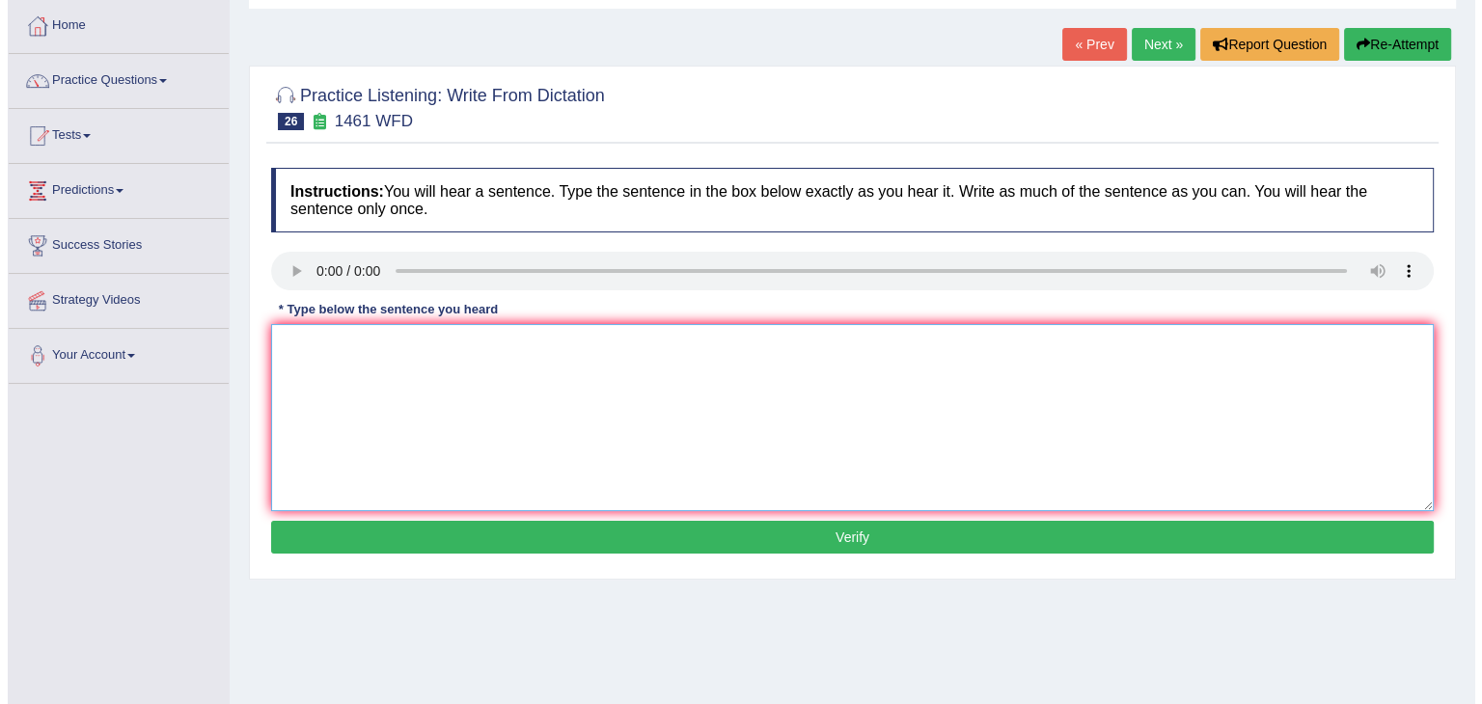
scroll to position [0, 0]
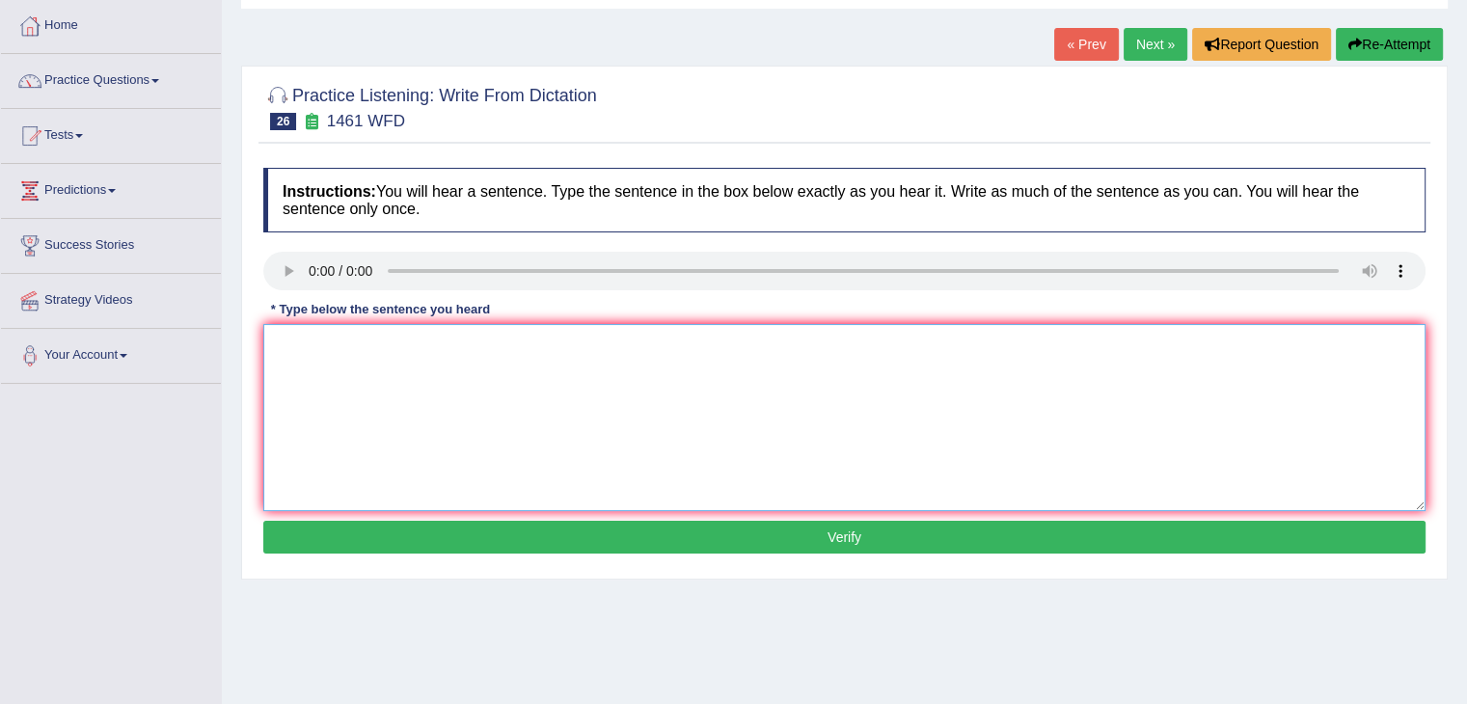
click at [329, 346] on textarea at bounding box center [844, 417] width 1162 height 187
type textarea "My sister runs a business of a small toys."
click at [385, 528] on button "Verify" at bounding box center [844, 537] width 1162 height 33
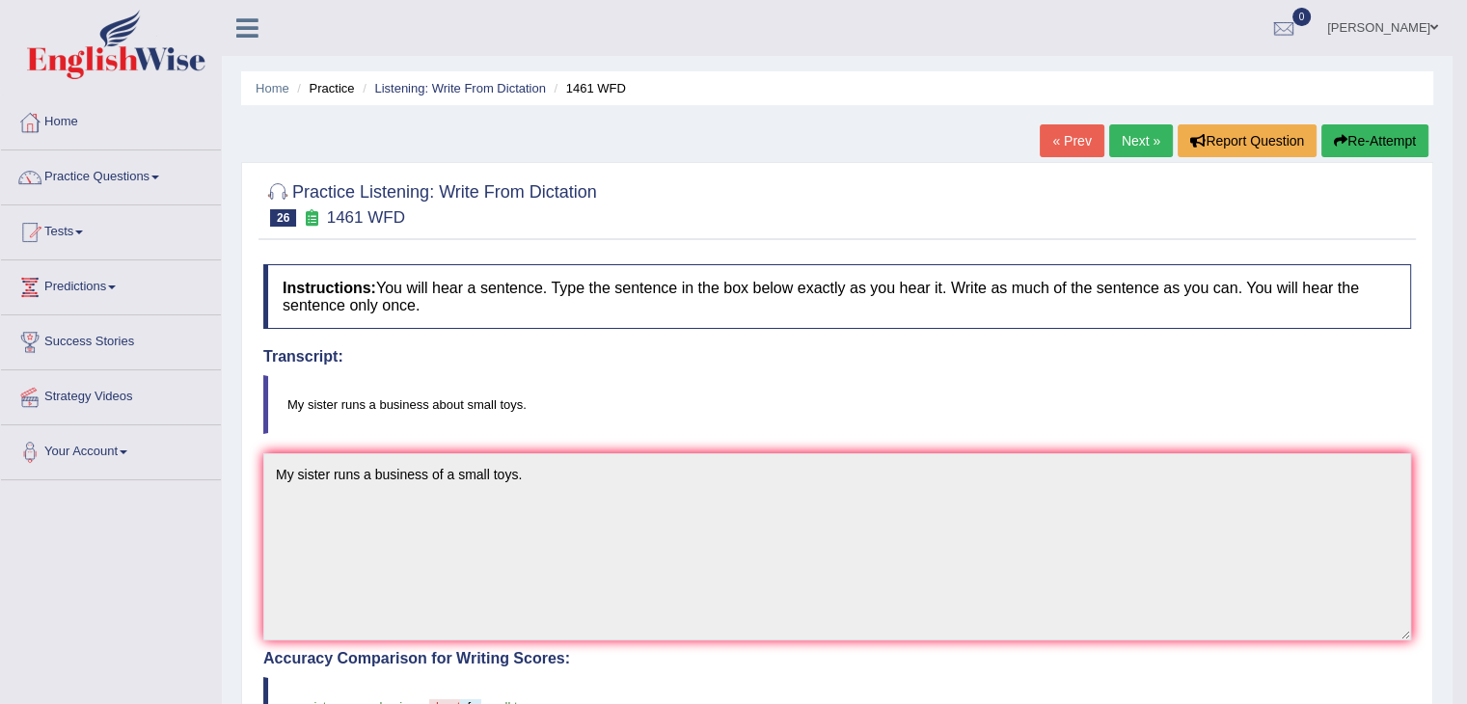
click at [1140, 142] on link "Next »" at bounding box center [1141, 140] width 64 height 33
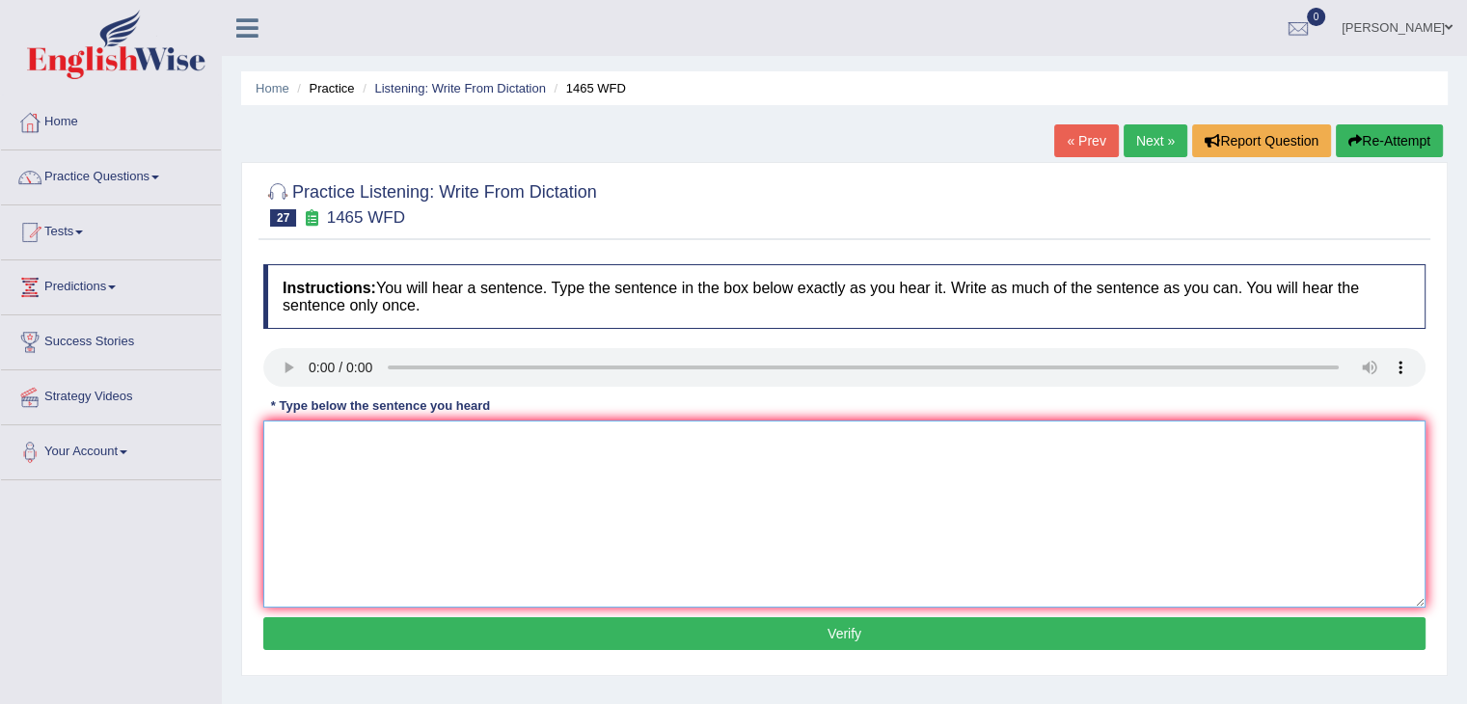
click at [316, 442] on textarea at bounding box center [844, 514] width 1162 height 187
click at [274, 437] on textarea "you can find the complete form on the website." at bounding box center [844, 514] width 1162 height 187
type textarea "You can find the complete form on the website."
click at [585, 637] on button "Verify" at bounding box center [844, 633] width 1162 height 33
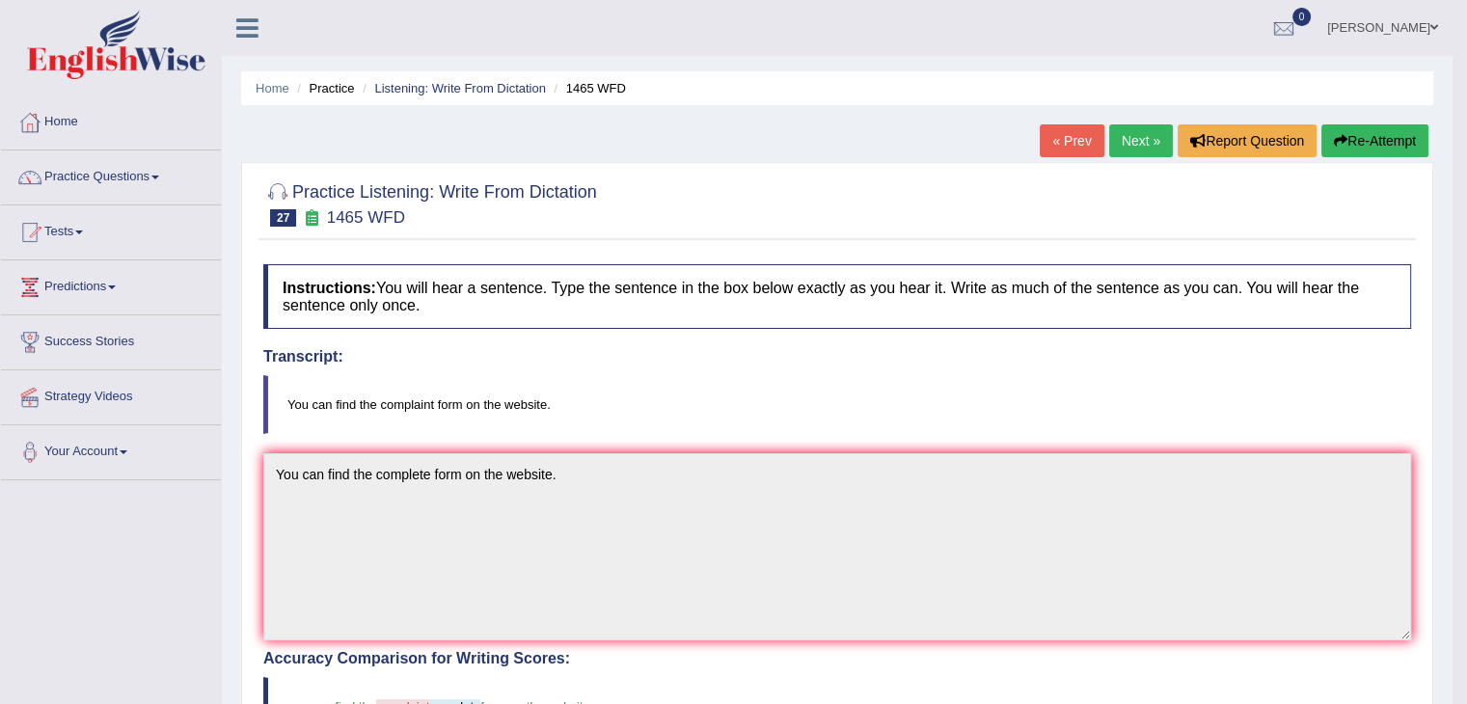
click at [1142, 140] on link "Next »" at bounding box center [1141, 140] width 64 height 33
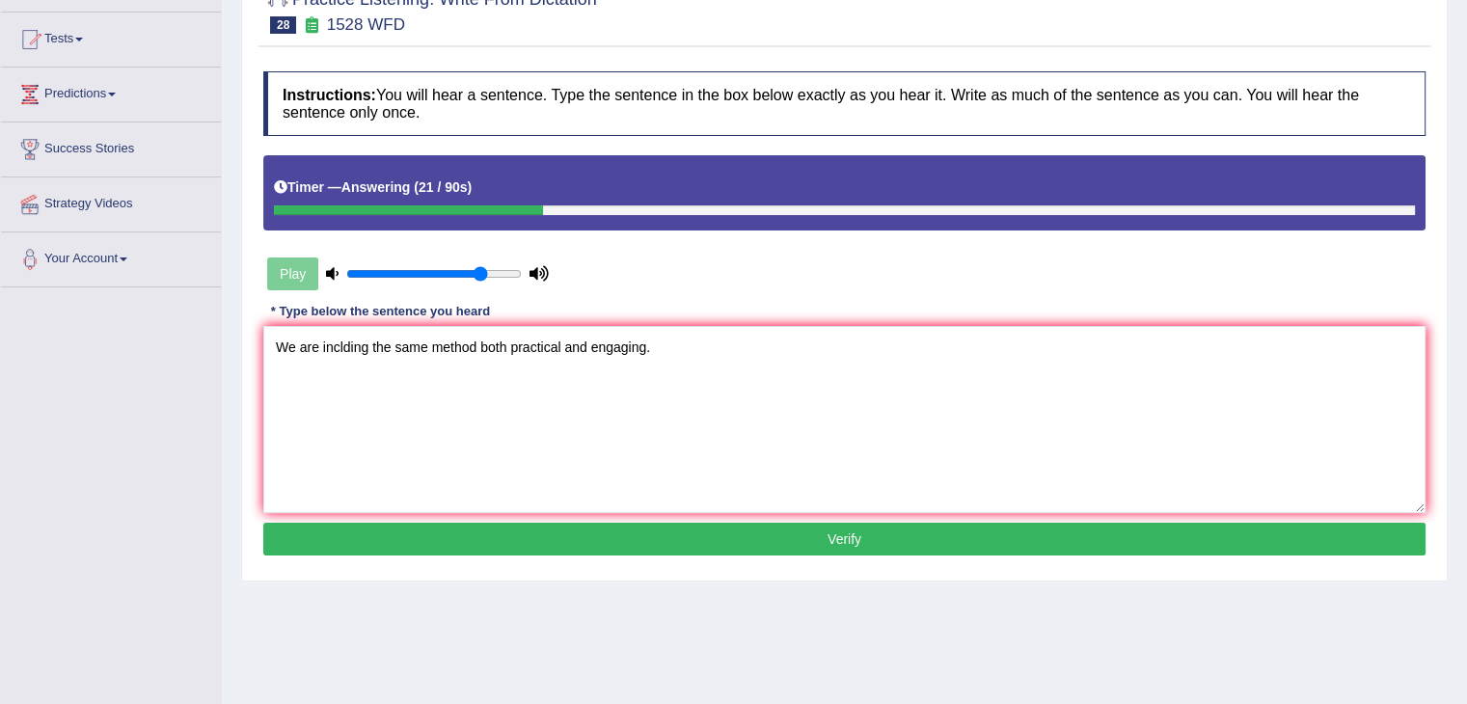
type textarea "We are inclding the same method both practical and engaging."
click at [538, 536] on button "Verify" at bounding box center [844, 539] width 1162 height 33
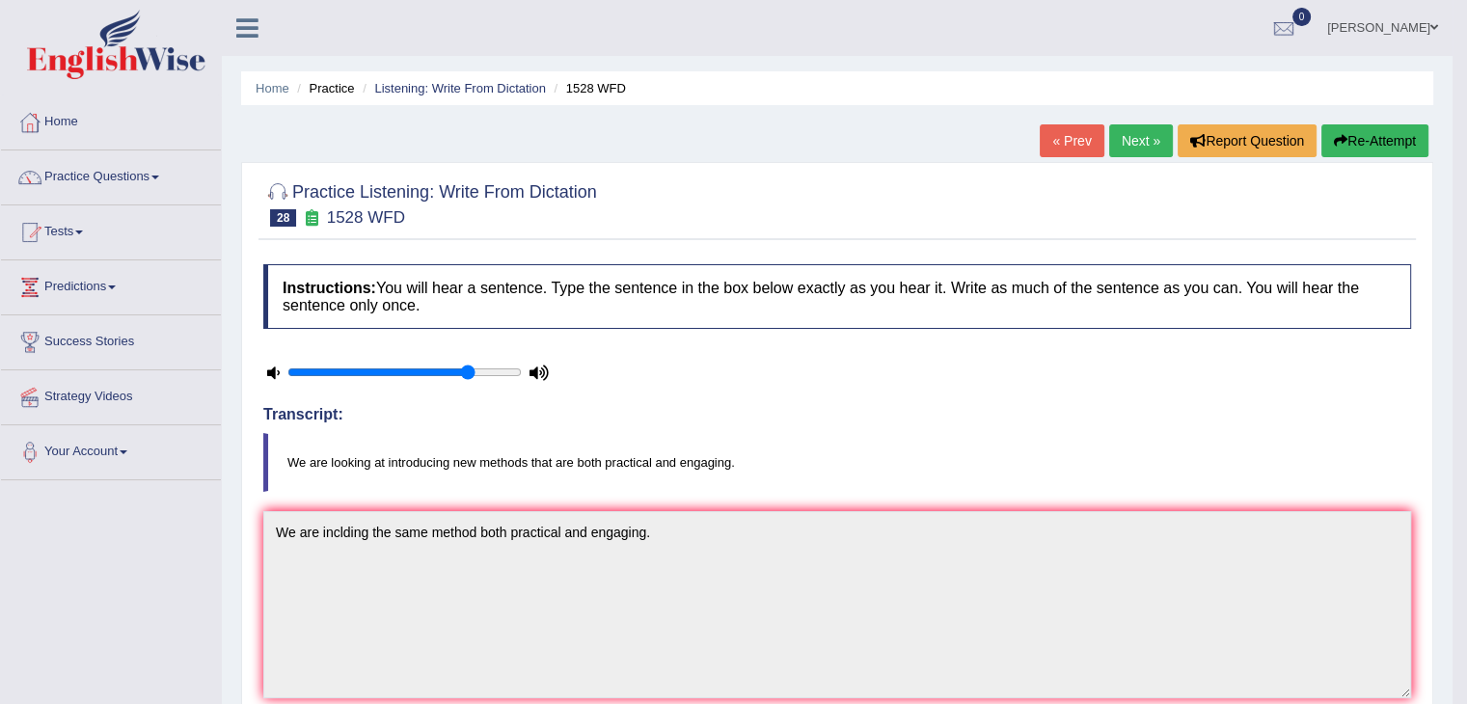
click at [1123, 140] on link "Next »" at bounding box center [1141, 140] width 64 height 33
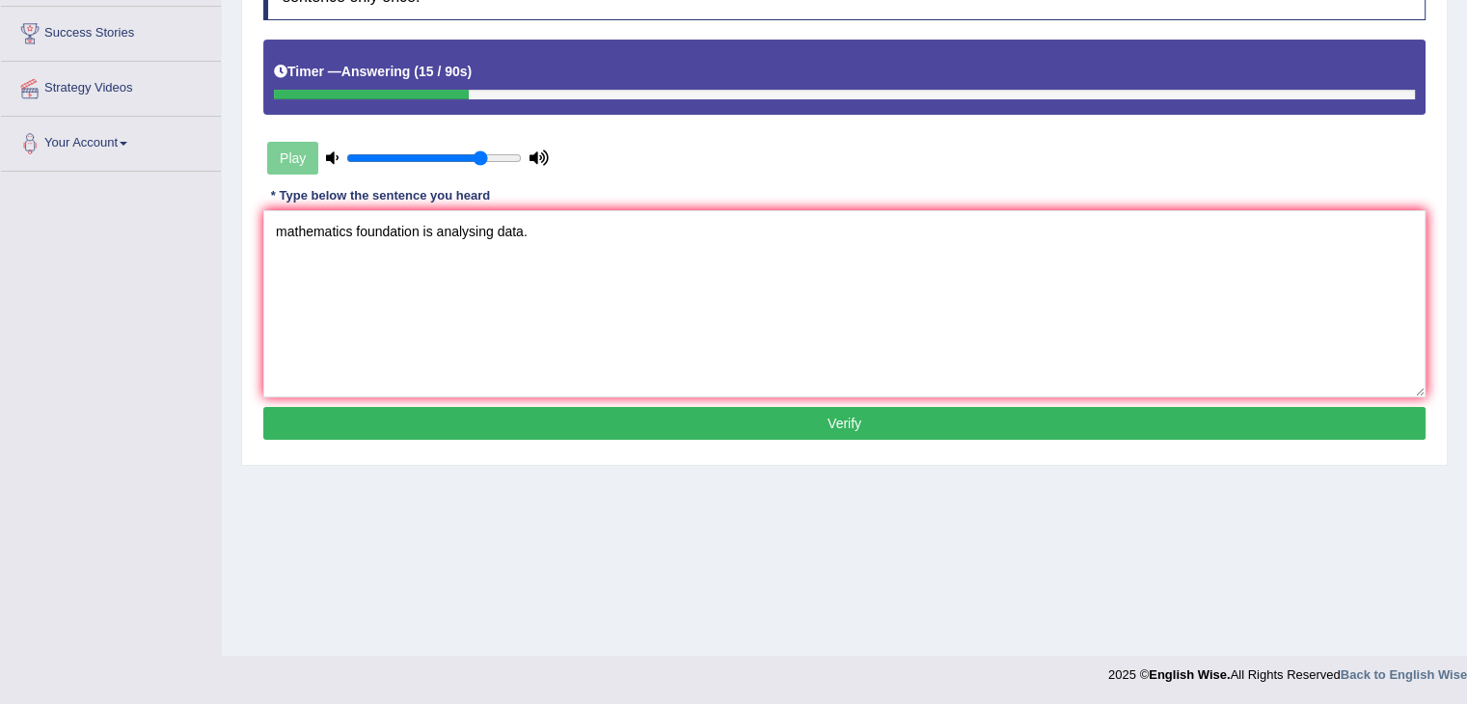
click at [286, 229] on textarea "mathematics foundation is analysing data." at bounding box center [844, 303] width 1162 height 187
type textarea "Mathematics foundation is analysing data."
click at [548, 418] on button "Verify" at bounding box center [844, 423] width 1162 height 33
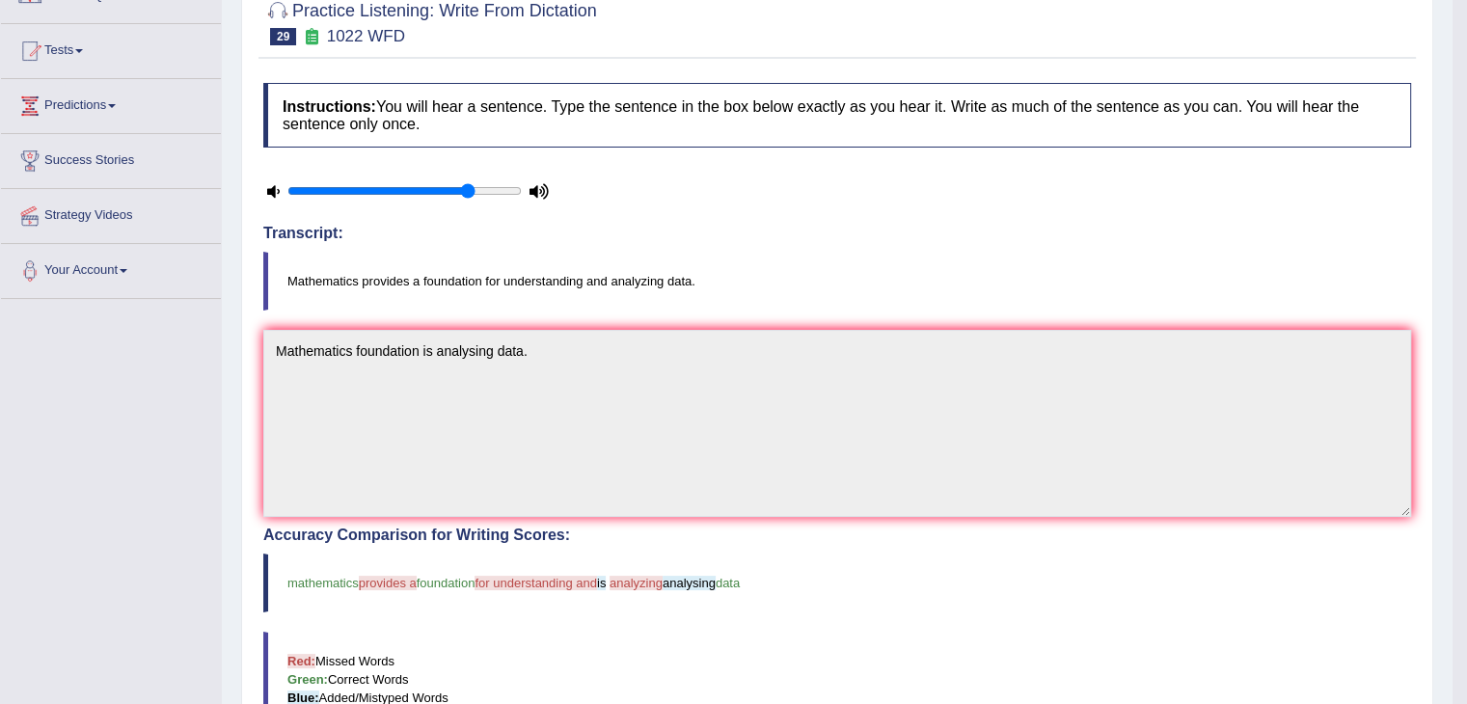
scroll to position [19, 0]
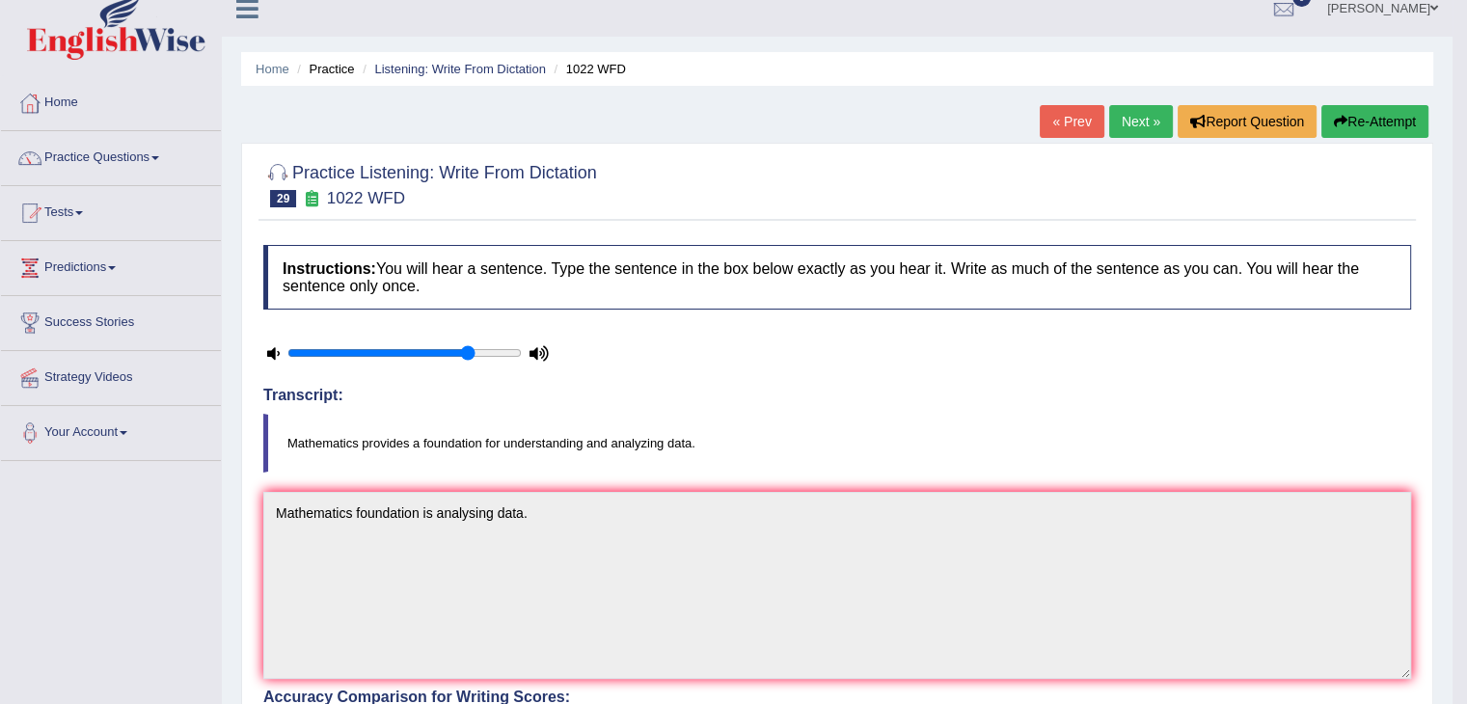
click at [1142, 117] on link "Next »" at bounding box center [1141, 121] width 64 height 33
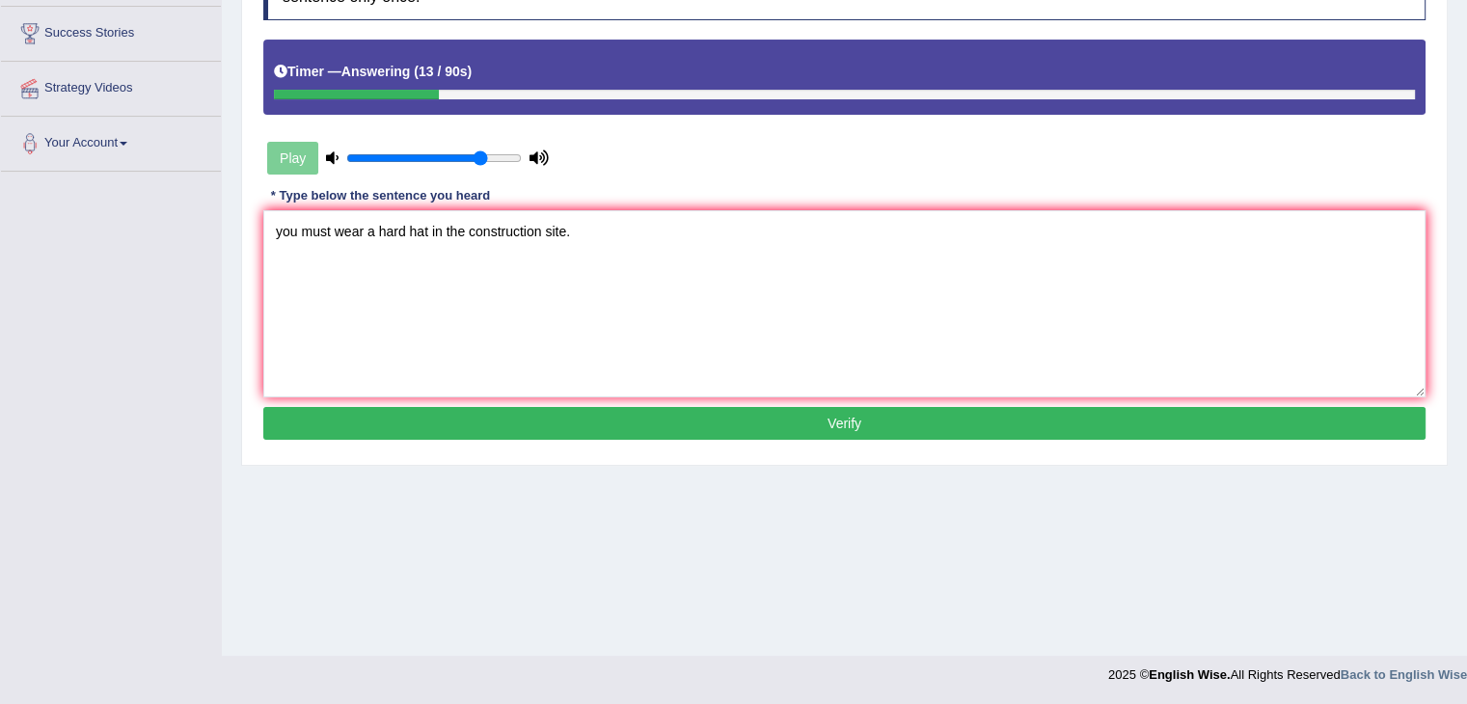
click at [279, 225] on textarea "you must wear a hard hat in the construction site." at bounding box center [844, 303] width 1162 height 187
type textarea "You must wear a hard hat in the construction site."
click at [483, 410] on button "Verify" at bounding box center [844, 423] width 1162 height 33
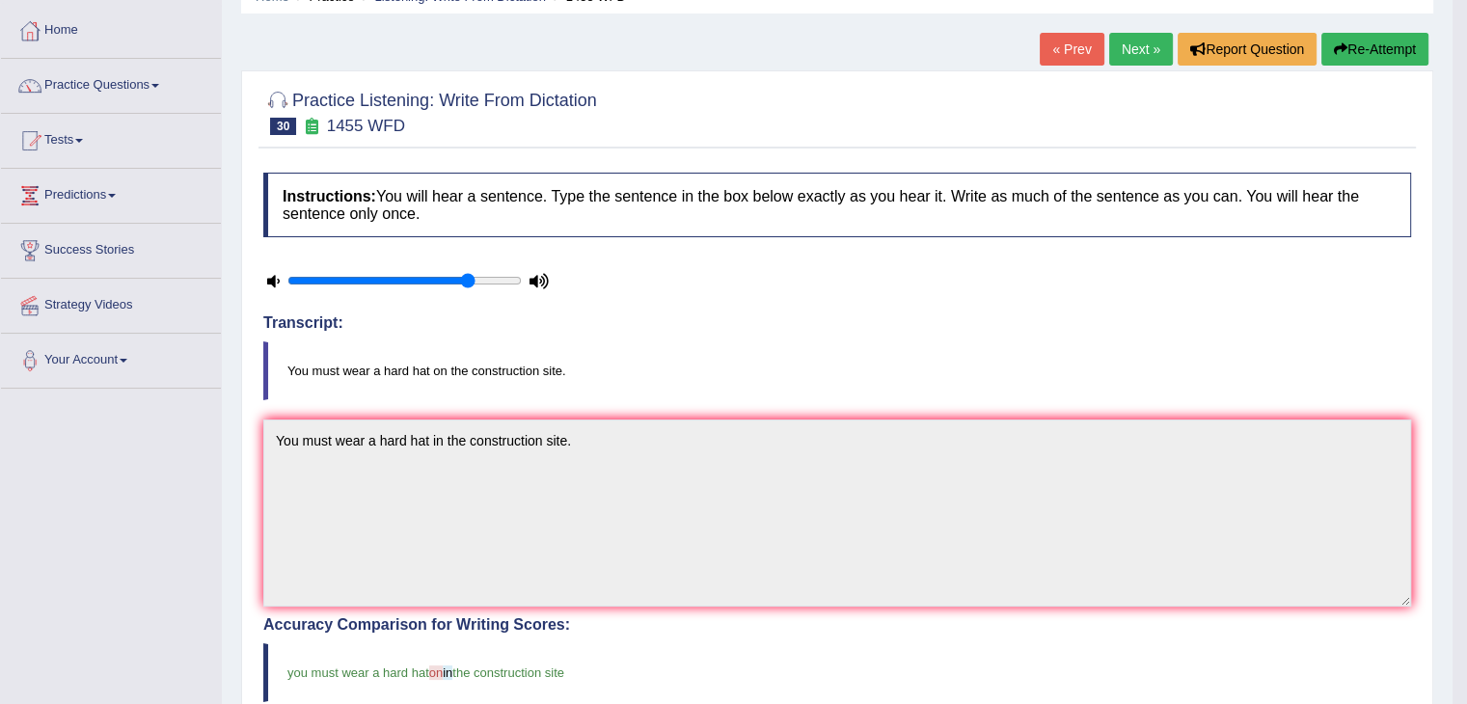
scroll to position [19, 0]
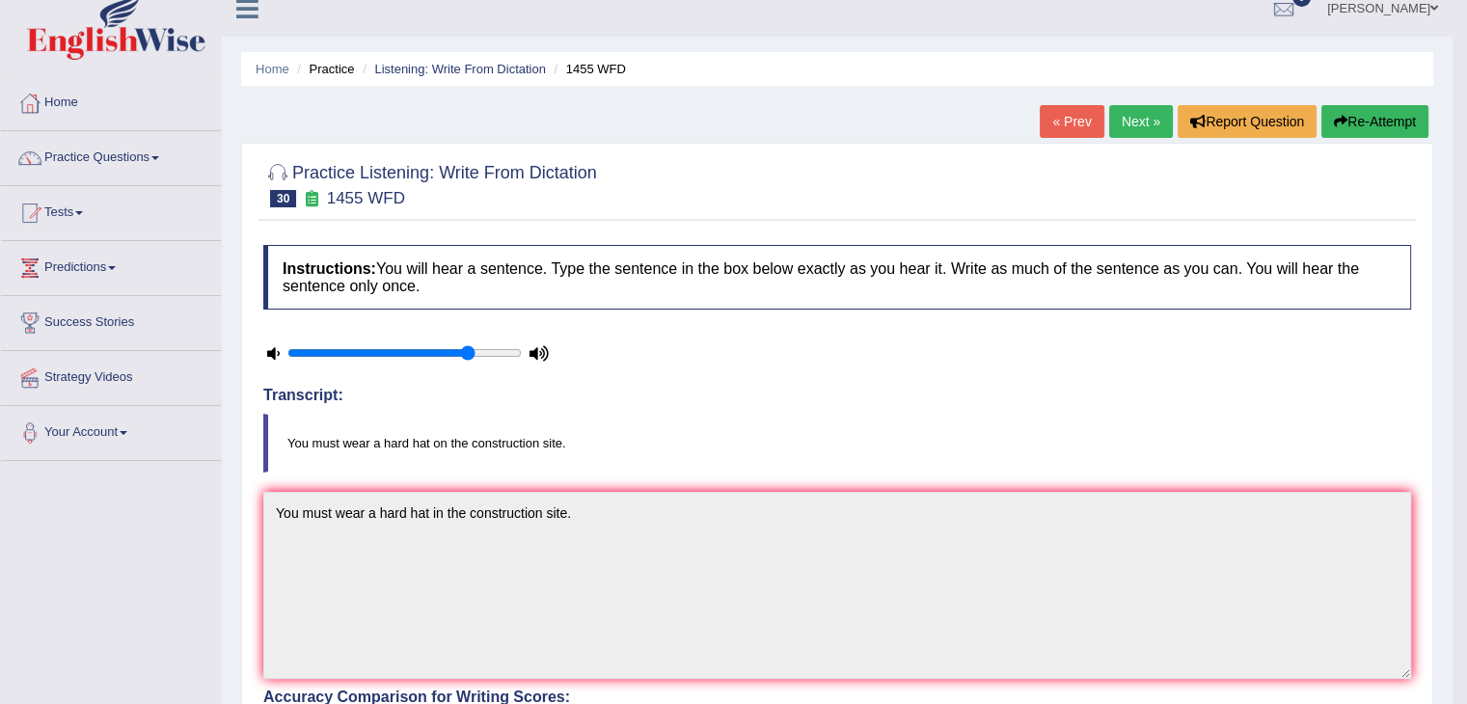
click at [1139, 120] on link "Next »" at bounding box center [1141, 121] width 64 height 33
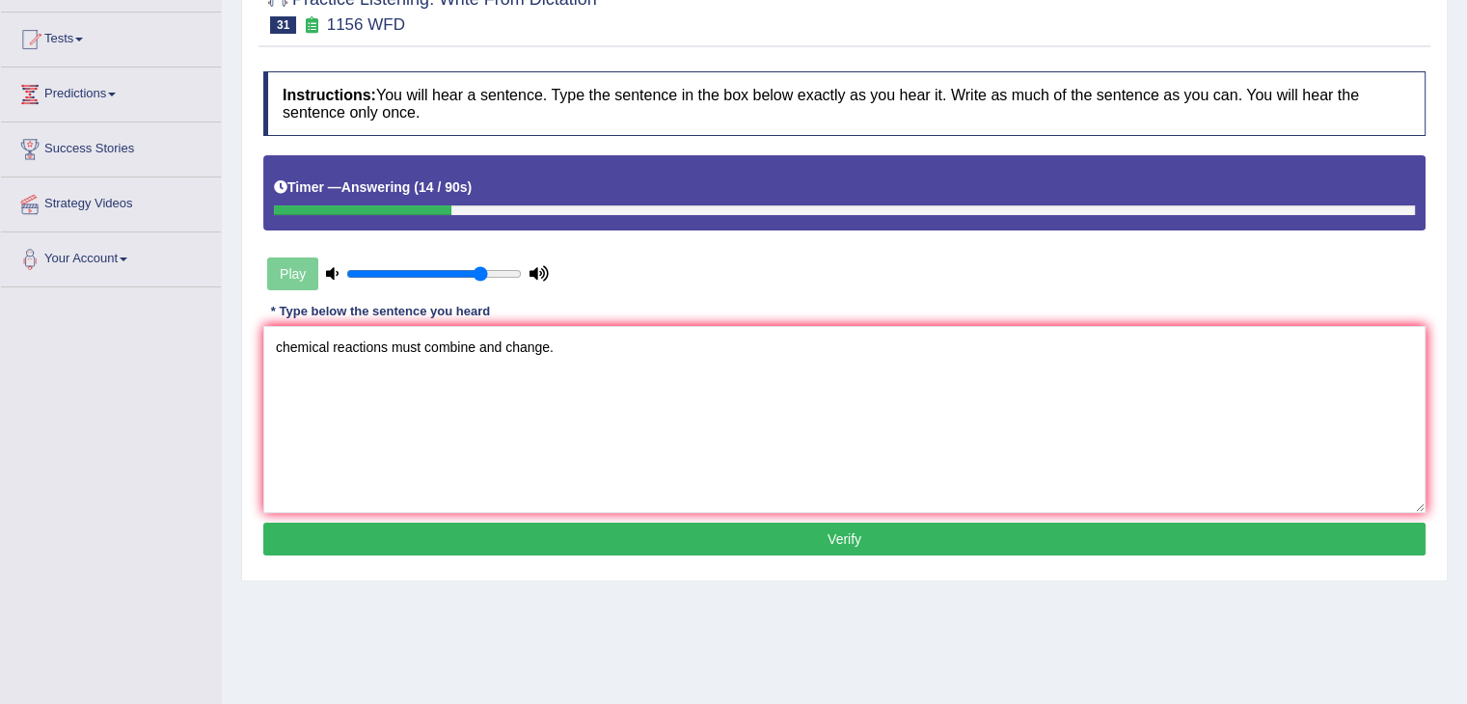
click at [277, 342] on textarea "chemical reactions must combine and change." at bounding box center [844, 419] width 1162 height 187
type textarea "Chemical reactions must combine and change."
click at [546, 545] on button "Verify" at bounding box center [844, 539] width 1162 height 33
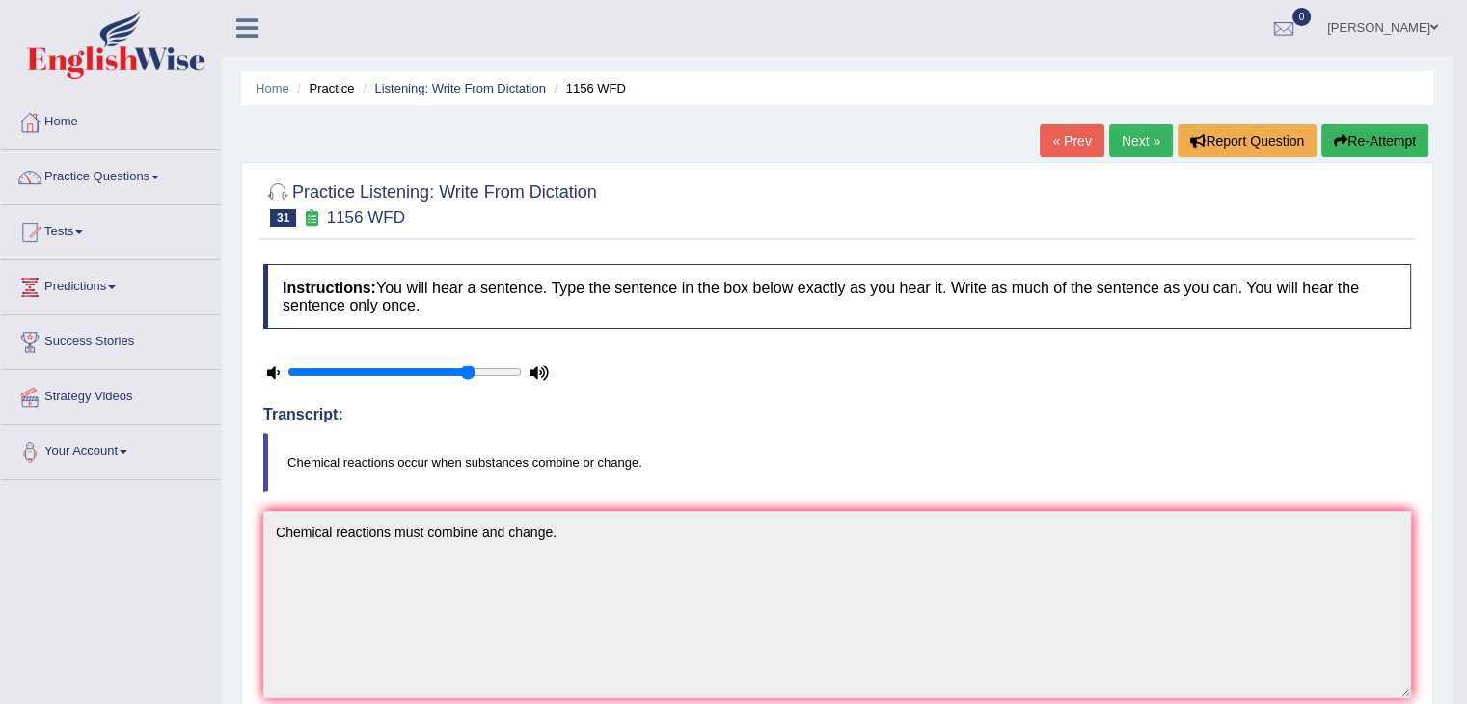
click at [1119, 143] on link "Next »" at bounding box center [1141, 140] width 64 height 33
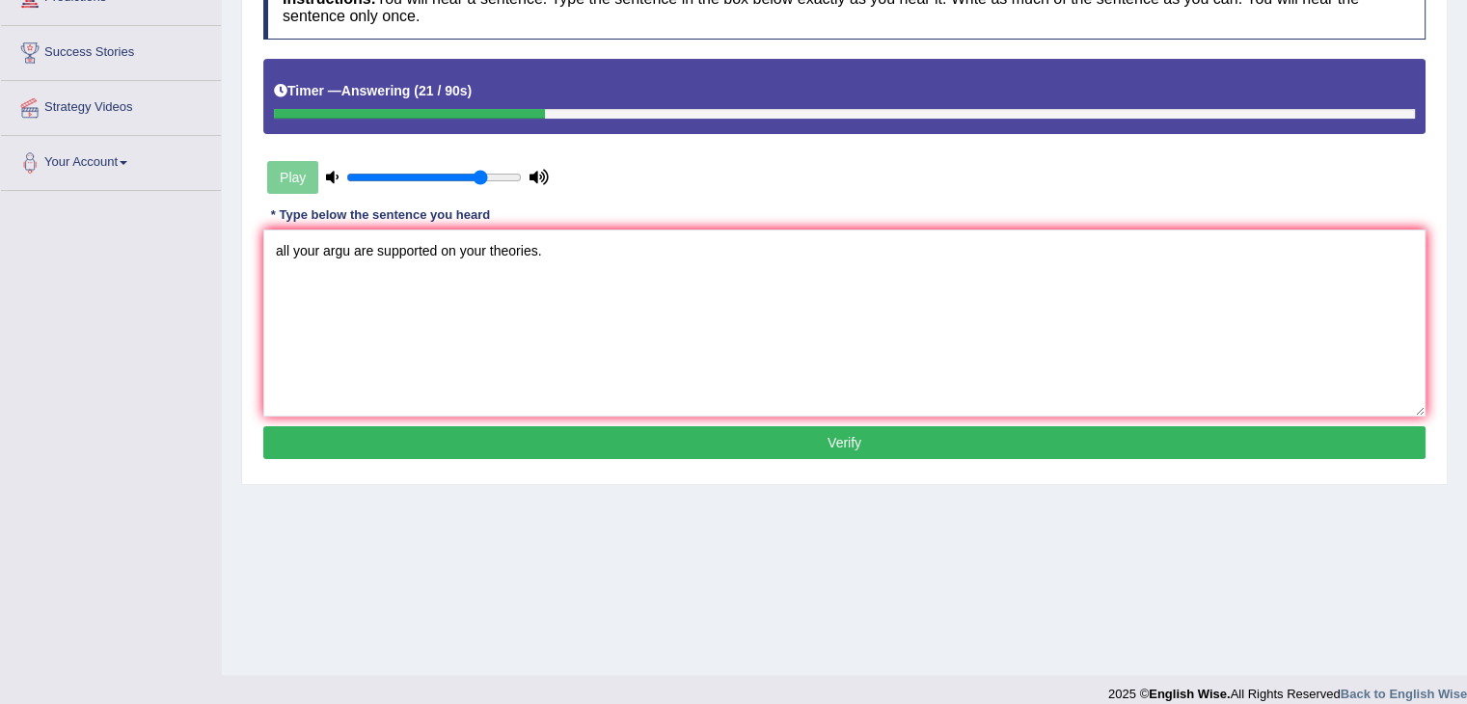
click at [348, 252] on textarea "all your argu are supported on your theories." at bounding box center [844, 323] width 1162 height 187
click at [481, 256] on textarea "all your arguments are supported on your theories." at bounding box center [844, 323] width 1162 height 187
click at [475, 256] on textarea "all your arguments are supported on your theories." at bounding box center [844, 323] width 1162 height 187
click at [271, 251] on textarea "all your arguments are supported on your theories." at bounding box center [844, 323] width 1162 height 187
click at [480, 249] on textarea "All your arguments are supported on your theories." at bounding box center [844, 323] width 1162 height 187
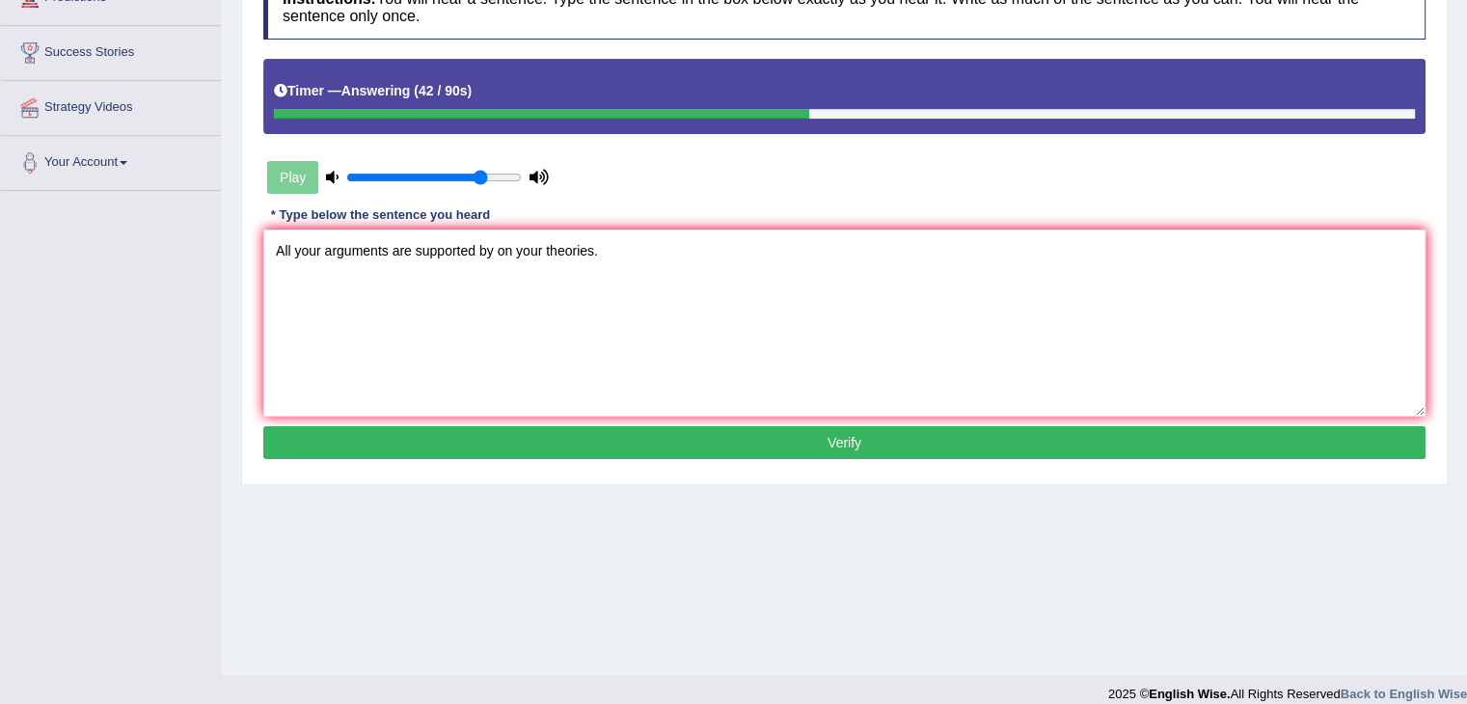
type textarea "All your arguments are supported by on your theories."
click at [740, 453] on button "Verify" at bounding box center [844, 442] width 1162 height 33
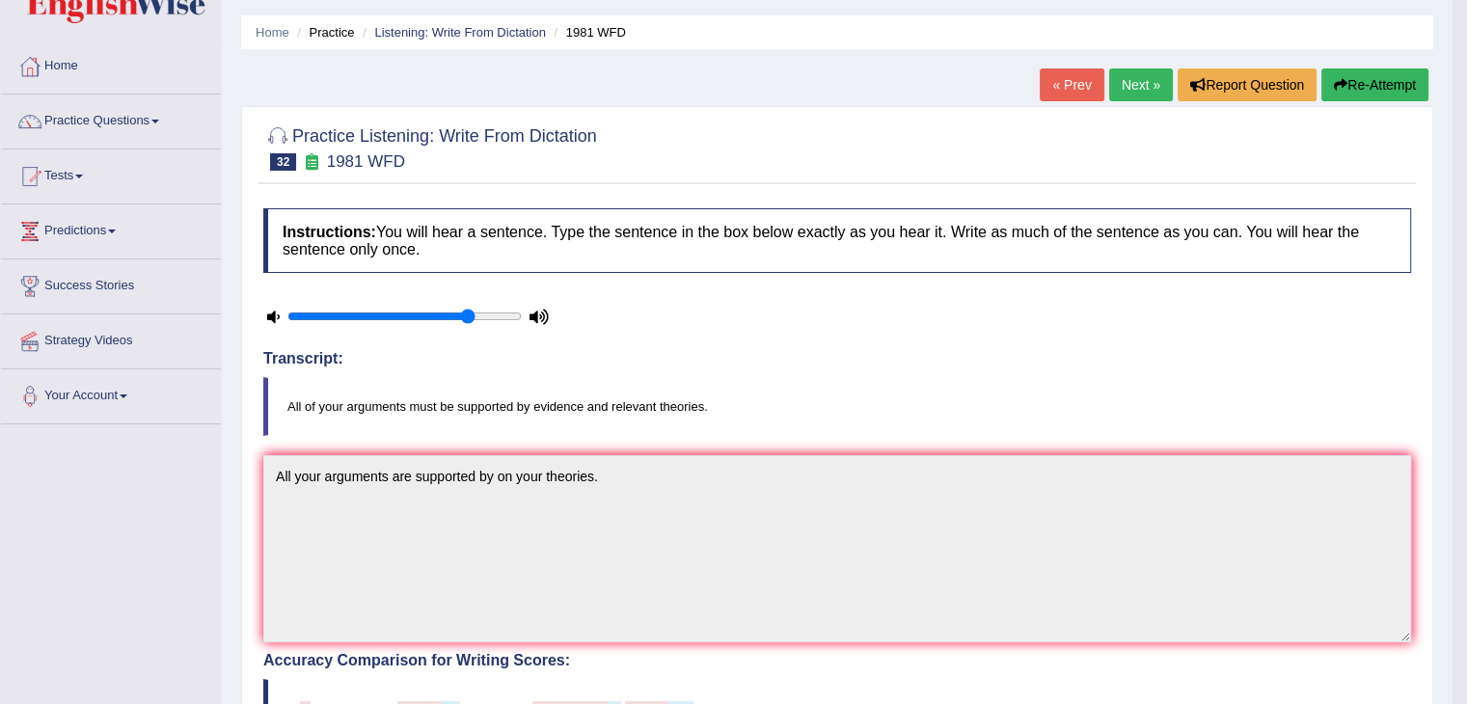
scroll to position [19, 0]
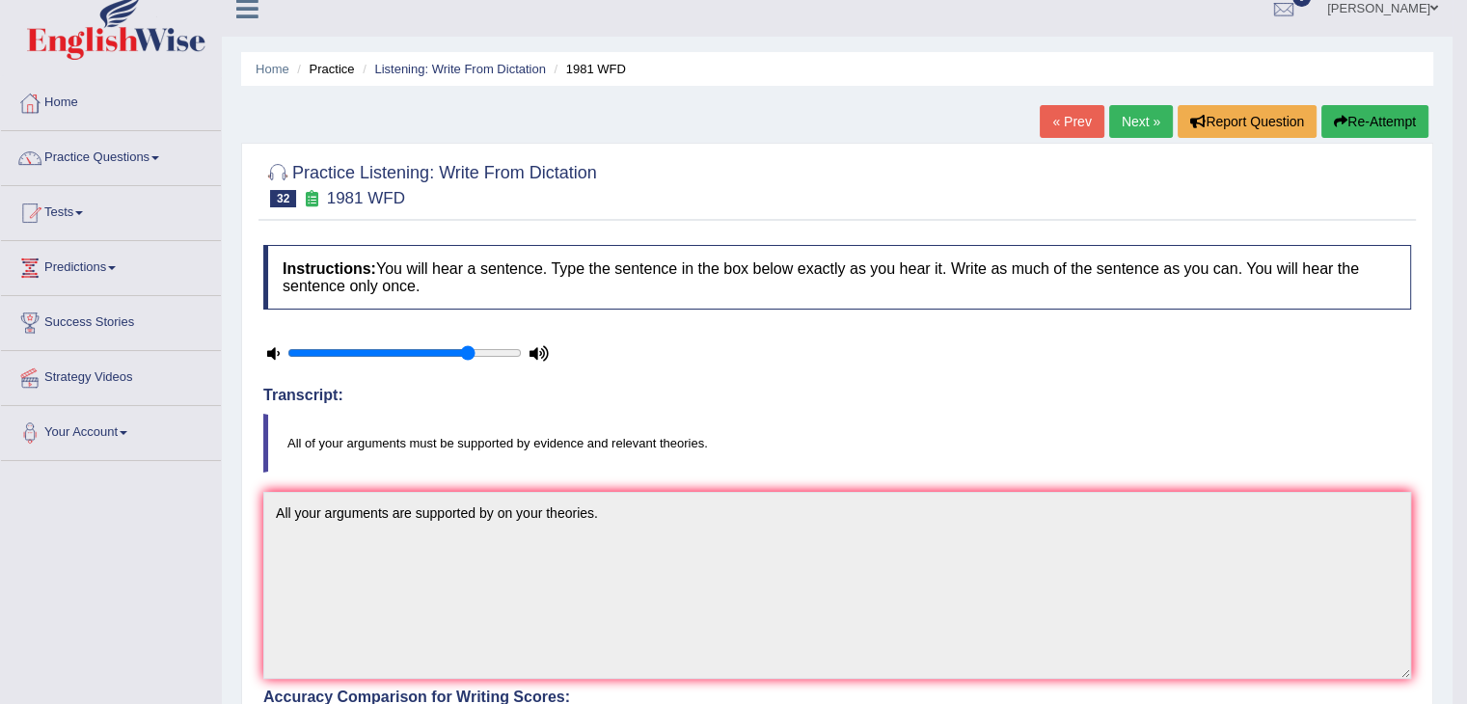
click at [1120, 120] on link "Next »" at bounding box center [1141, 121] width 64 height 33
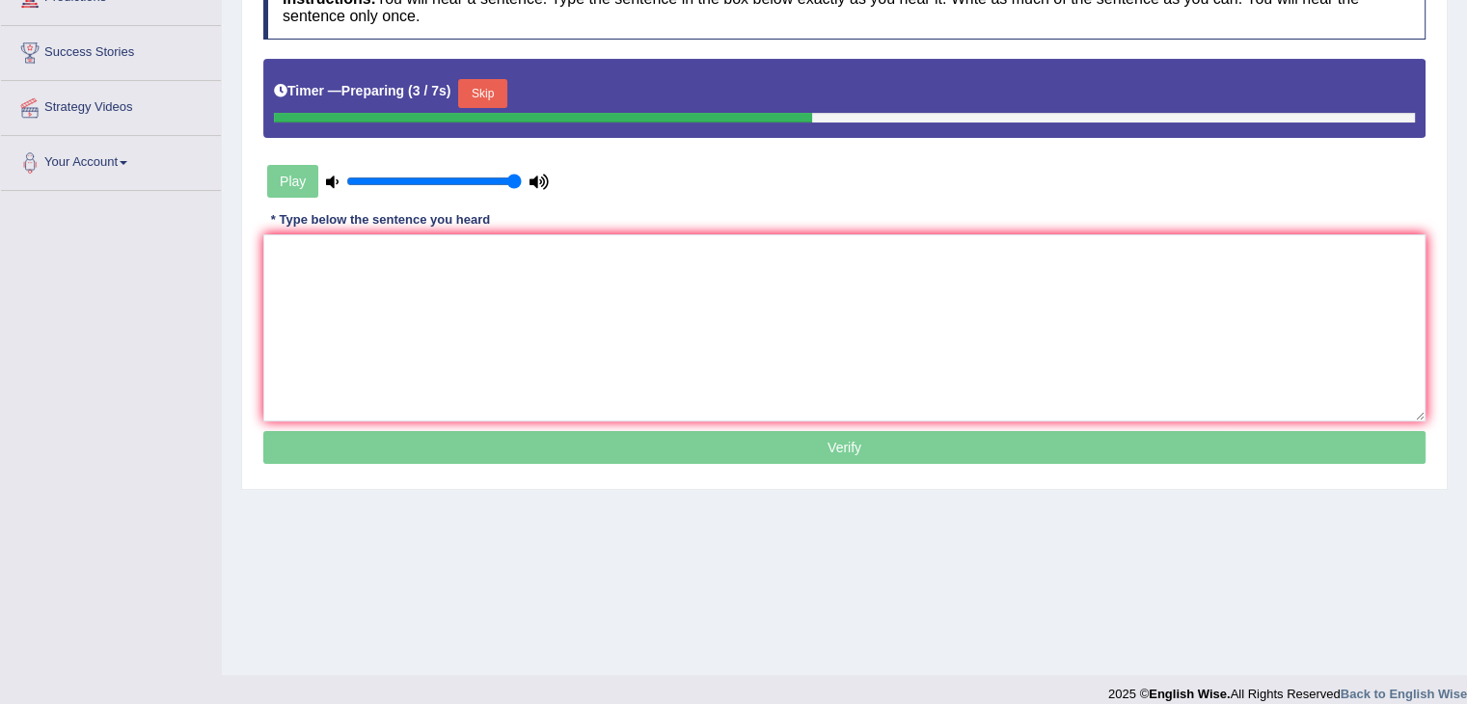
drag, startPoint x: 500, startPoint y: 178, endPoint x: 544, endPoint y: 184, distance: 44.8
type input "1"
click at [522, 183] on input "range" at bounding box center [434, 181] width 176 height 15
click at [451, 260] on textarea at bounding box center [844, 327] width 1162 height 187
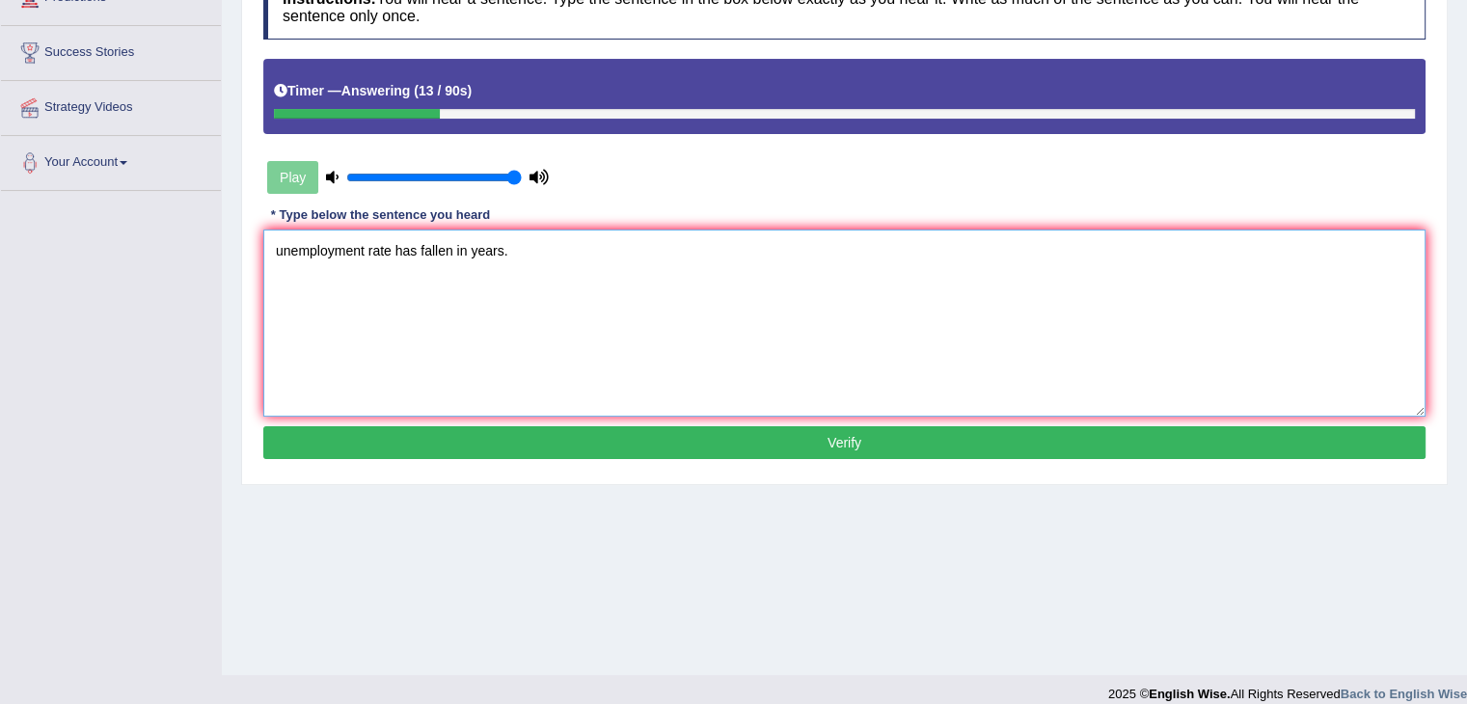
click at [277, 250] on textarea "unemployment rate has fallen in years." at bounding box center [844, 323] width 1162 height 187
click at [475, 256] on textarea "Unemployment rate has fallen in years." at bounding box center [844, 323] width 1162 height 187
type textarea "Unemployment rate has fallen in many years."
click at [536, 441] on button "Verify" at bounding box center [844, 442] width 1162 height 33
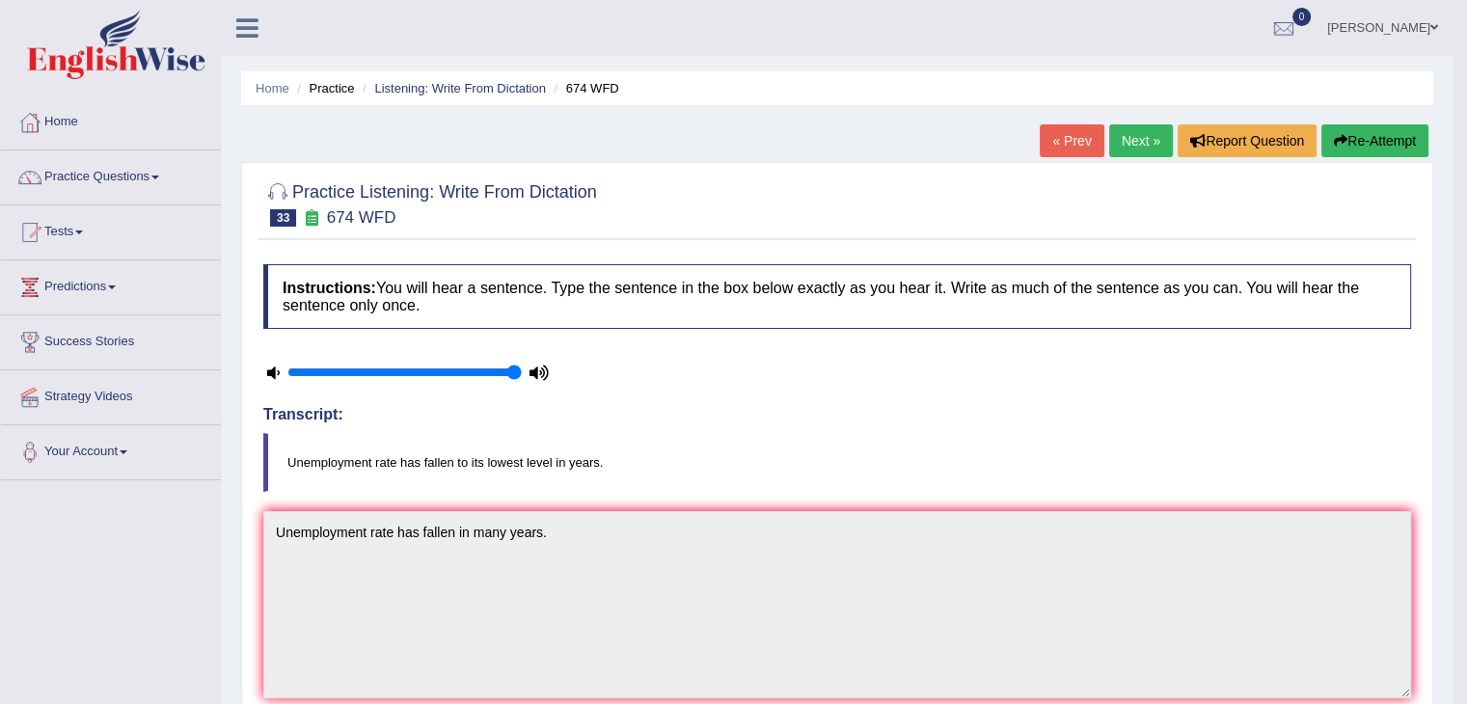
click at [1141, 142] on link "Next »" at bounding box center [1141, 140] width 64 height 33
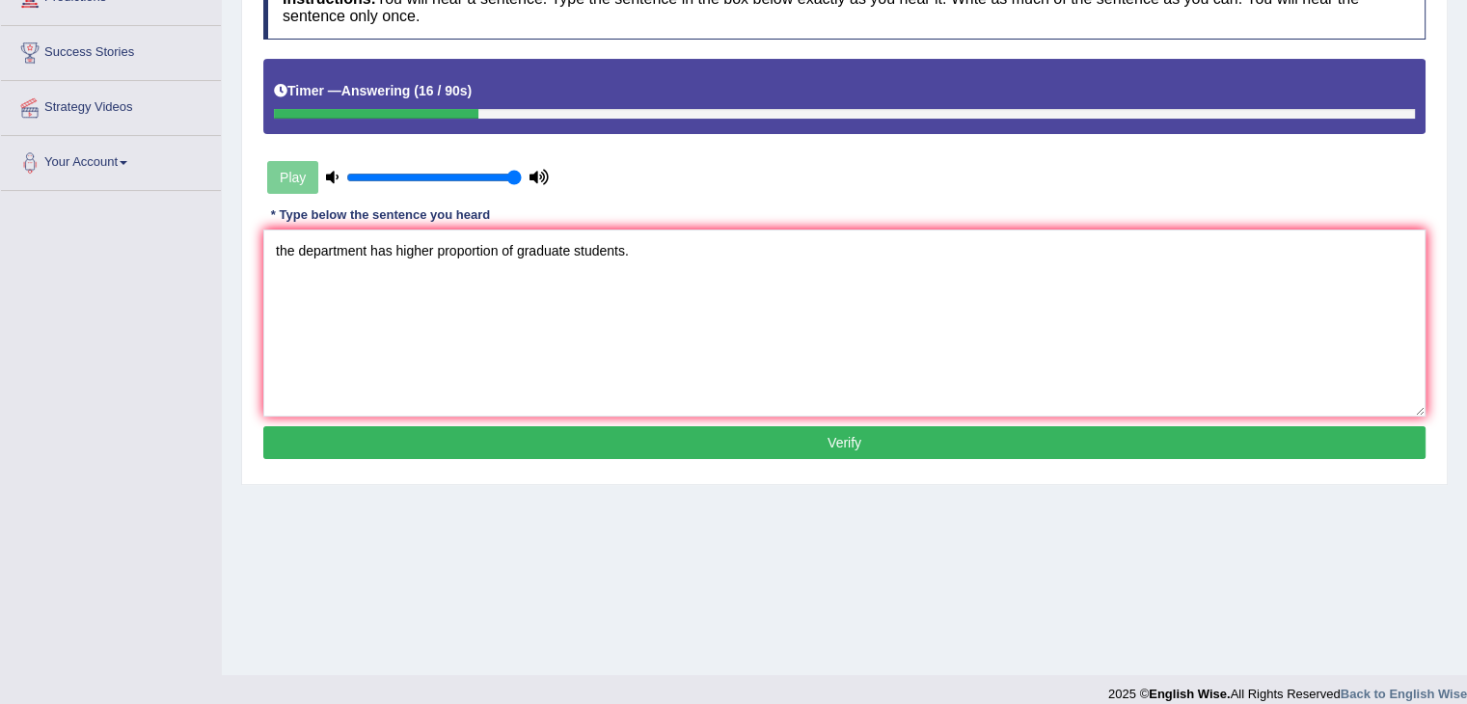
click at [278, 250] on textarea "the department has higher proportion of graduate students." at bounding box center [844, 323] width 1162 height 187
type textarea "The department has higher proportion of graduate students."
click at [629, 437] on button "Verify" at bounding box center [844, 442] width 1162 height 33
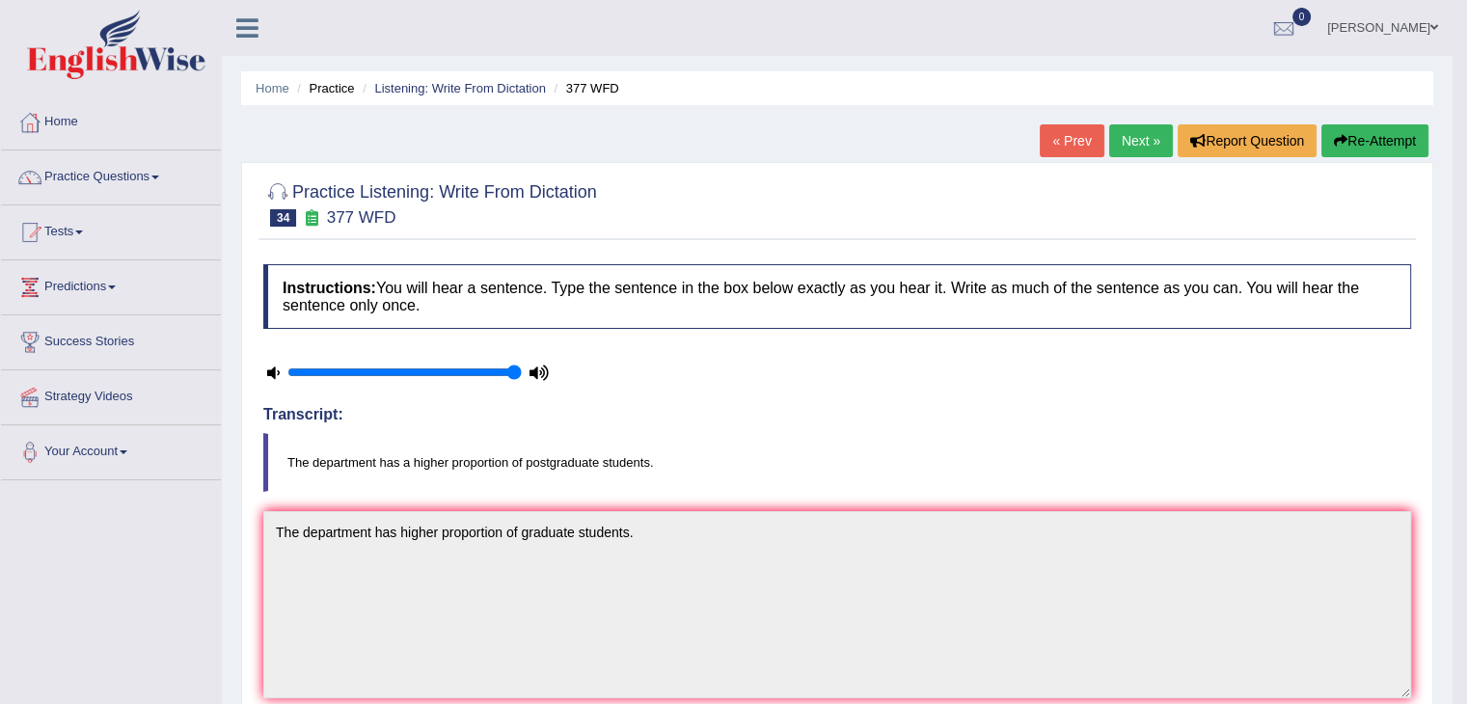
click at [1130, 145] on link "Next »" at bounding box center [1141, 140] width 64 height 33
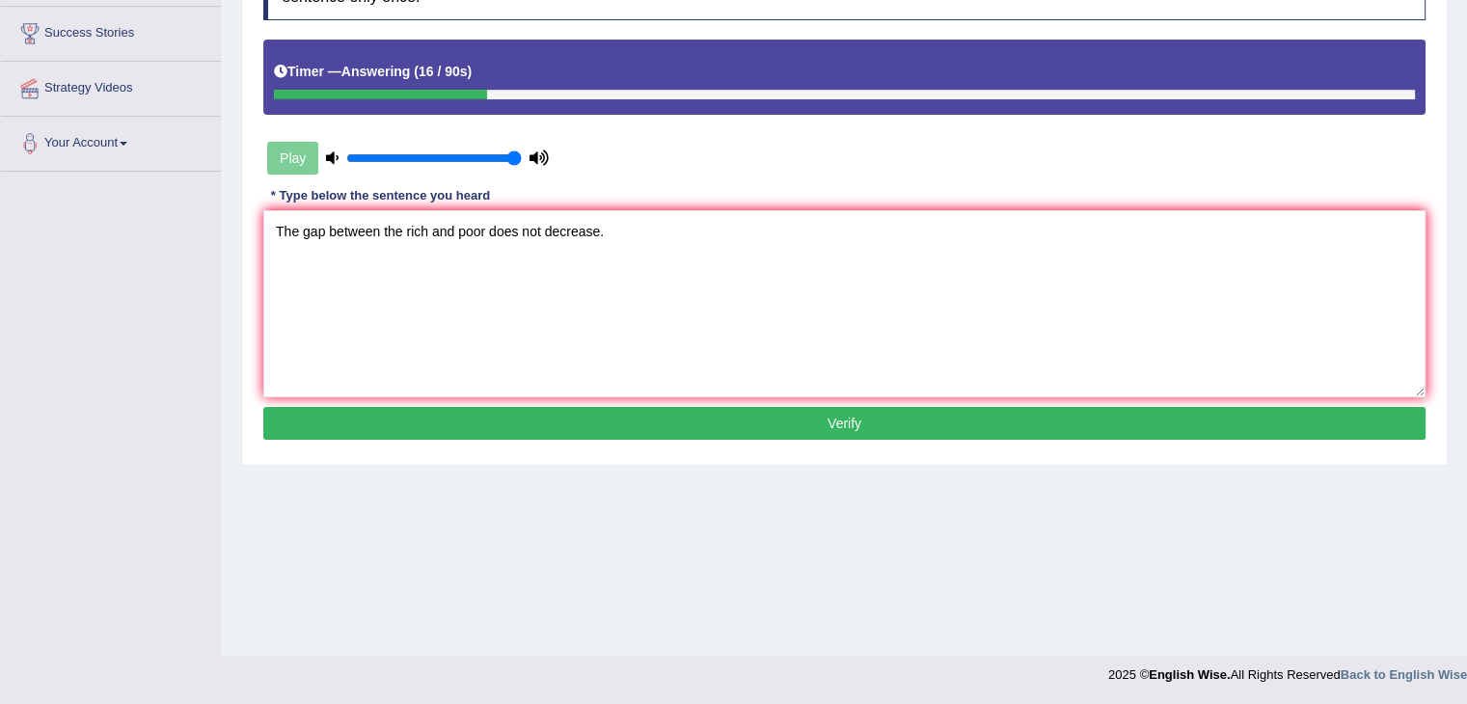
click at [506, 225] on textarea "The gap between the rich and poor does not decrease." at bounding box center [844, 303] width 1162 height 187
type textarea "The gap between the rich and poor has not decrease."
click at [656, 420] on button "Verify" at bounding box center [844, 423] width 1162 height 33
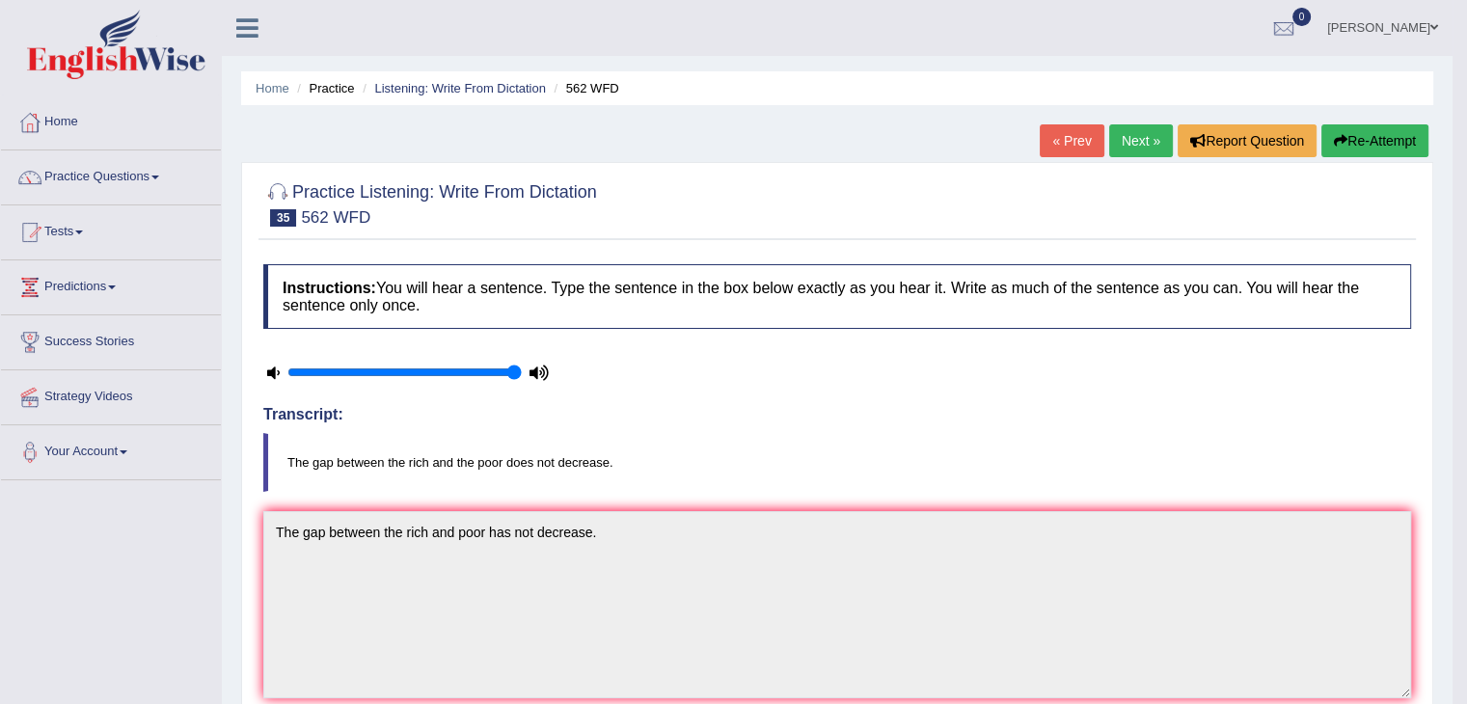
click at [1131, 133] on link "Next »" at bounding box center [1141, 140] width 64 height 33
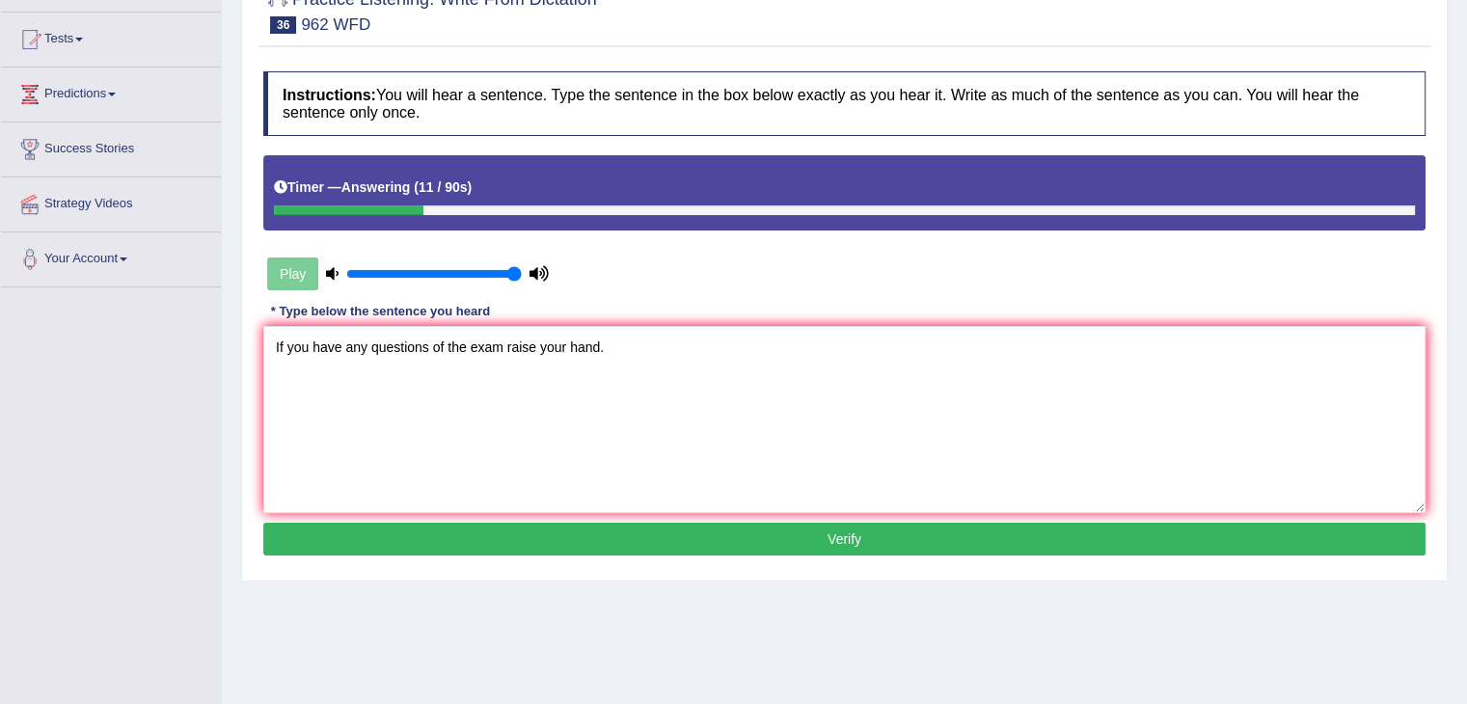
click at [454, 348] on textarea "If you have any questions of the exam raise your hand." at bounding box center [844, 419] width 1162 height 187
type textarea "If you have any questions of your exam raise your hand."
click at [591, 543] on button "Verify" at bounding box center [844, 539] width 1162 height 33
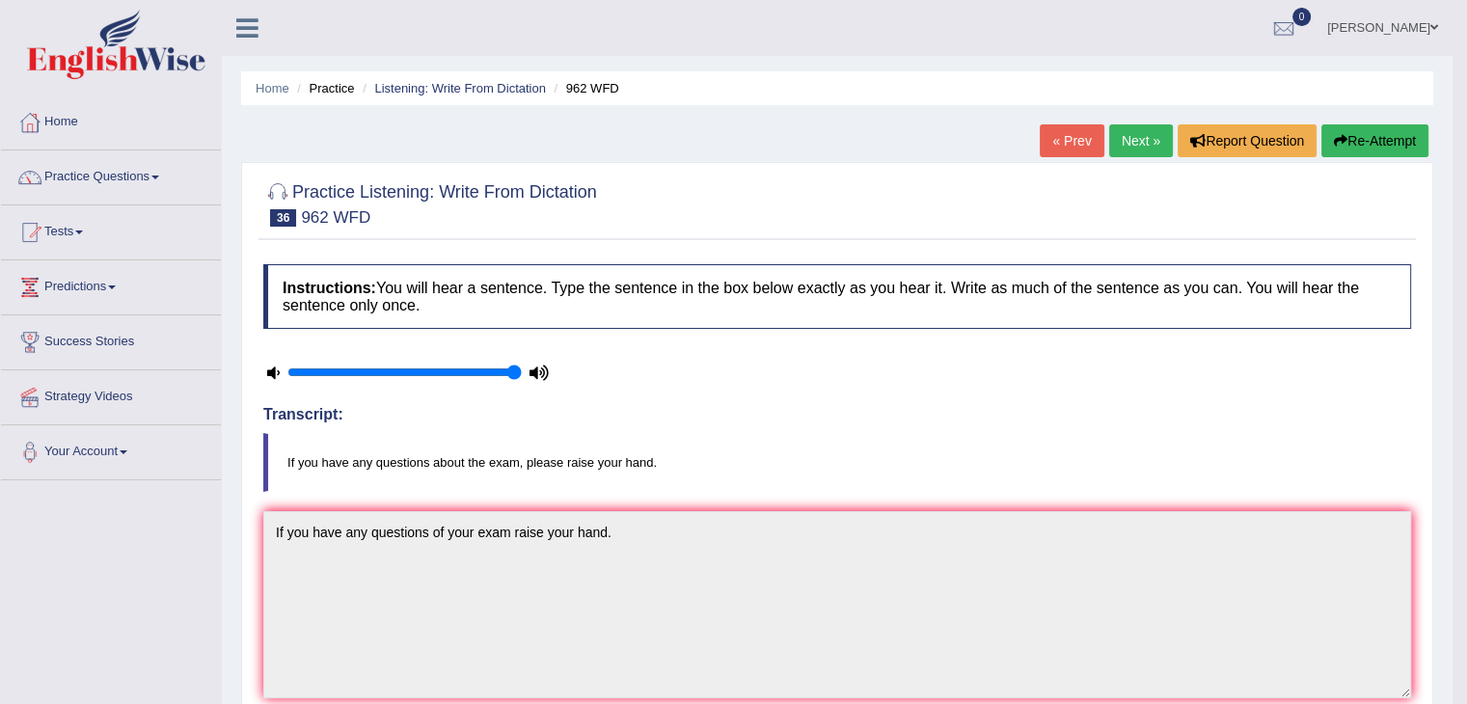
click at [1138, 142] on link "Next »" at bounding box center [1141, 140] width 64 height 33
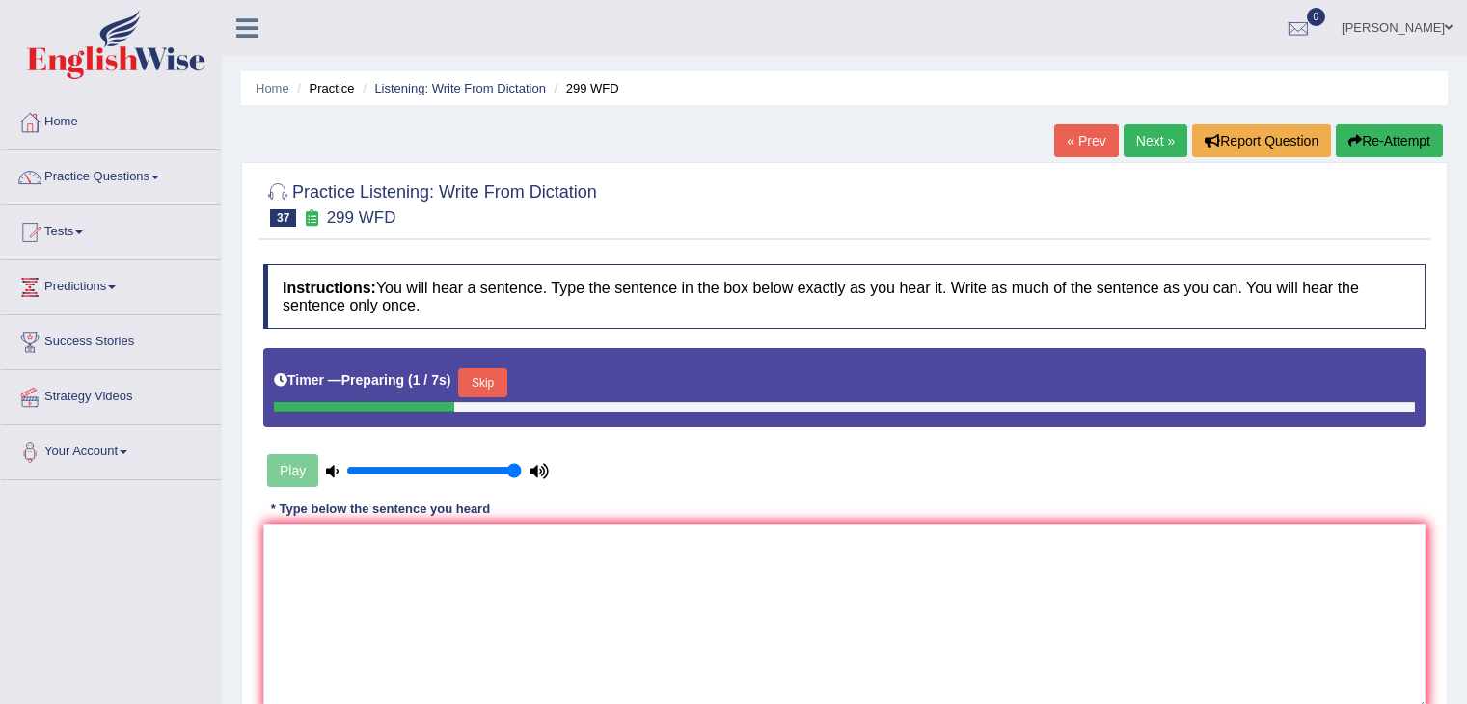
click at [736, 524] on textarea at bounding box center [844, 617] width 1162 height 187
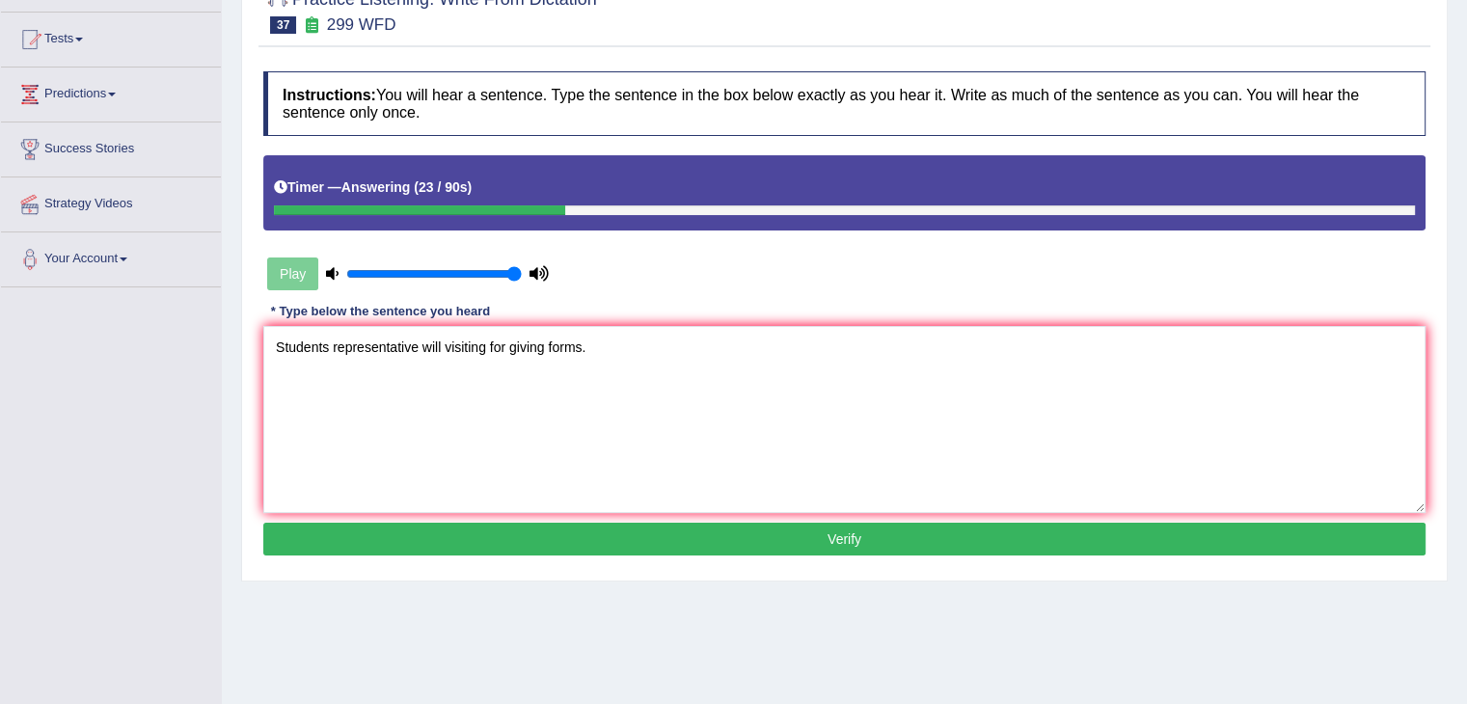
click at [548, 346] on textarea "Students representative will visiting for giving forms." at bounding box center [844, 419] width 1162 height 187
type textarea "Students representative will visiting for giving your forms."
click at [657, 542] on button "Verify" at bounding box center [844, 539] width 1162 height 33
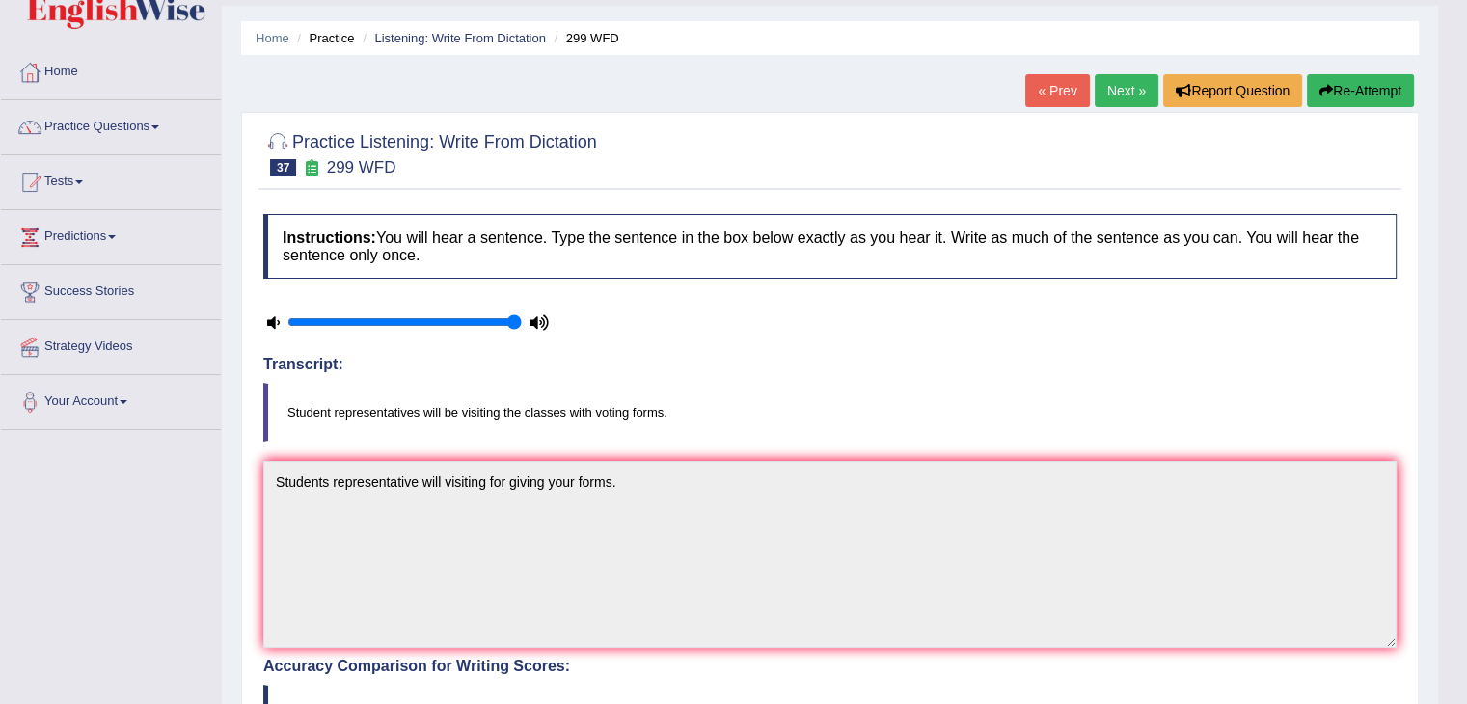
scroll to position [19, 0]
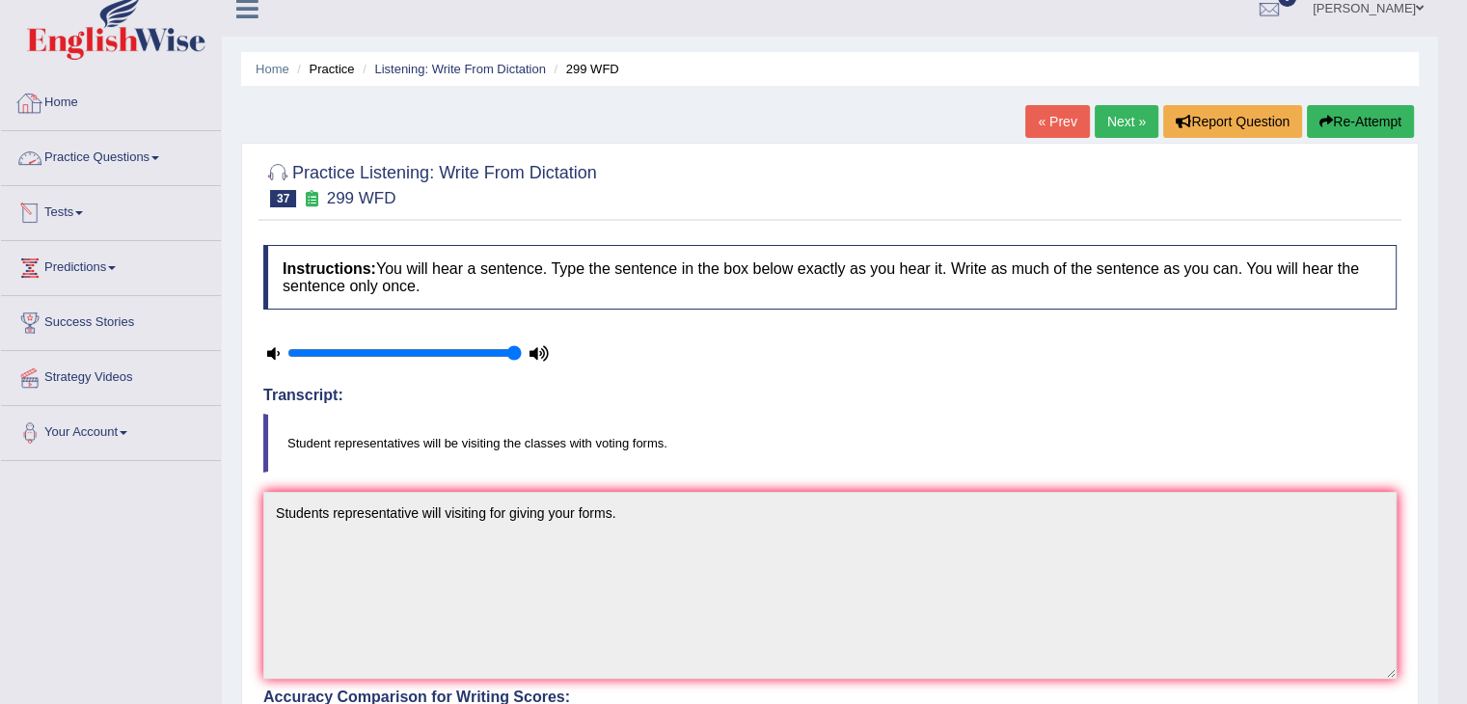
click at [67, 151] on link "Practice Questions" at bounding box center [111, 155] width 220 height 48
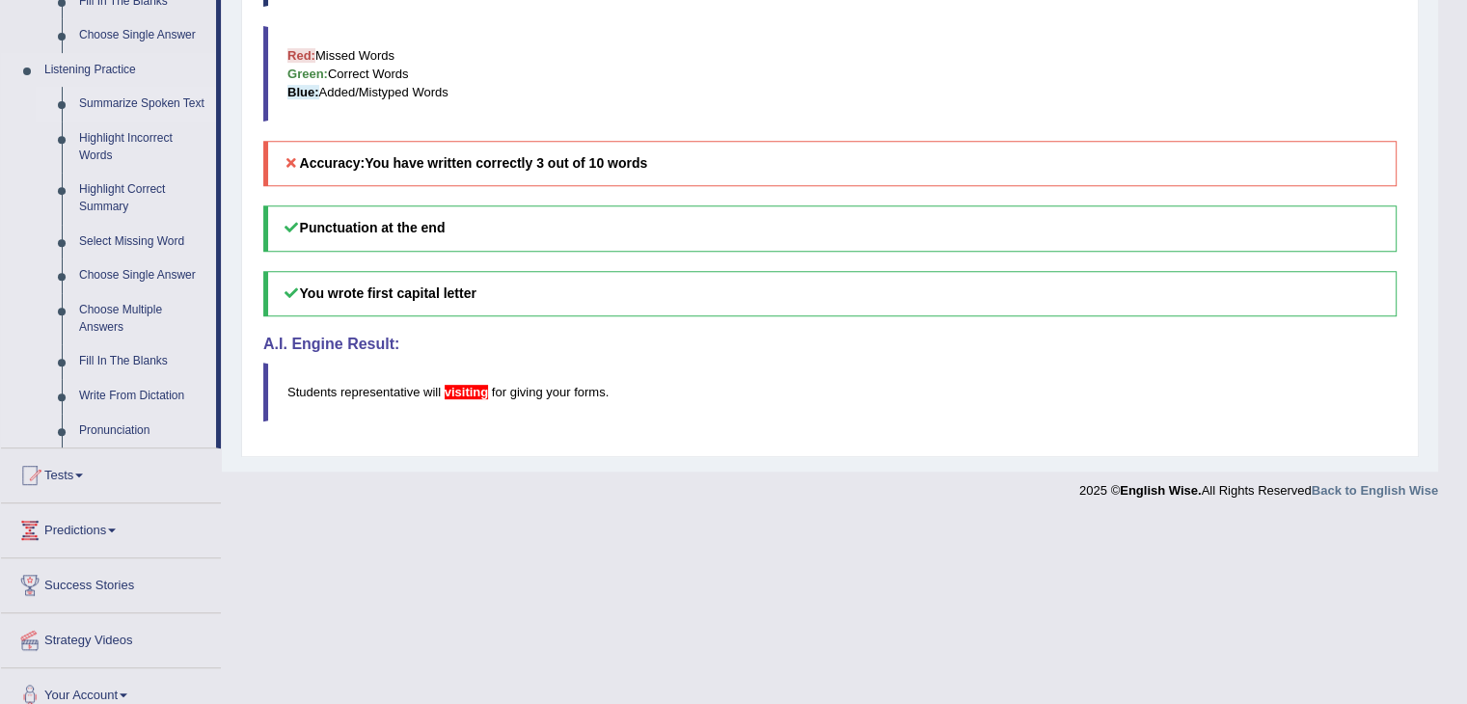
scroll to position [806, 0]
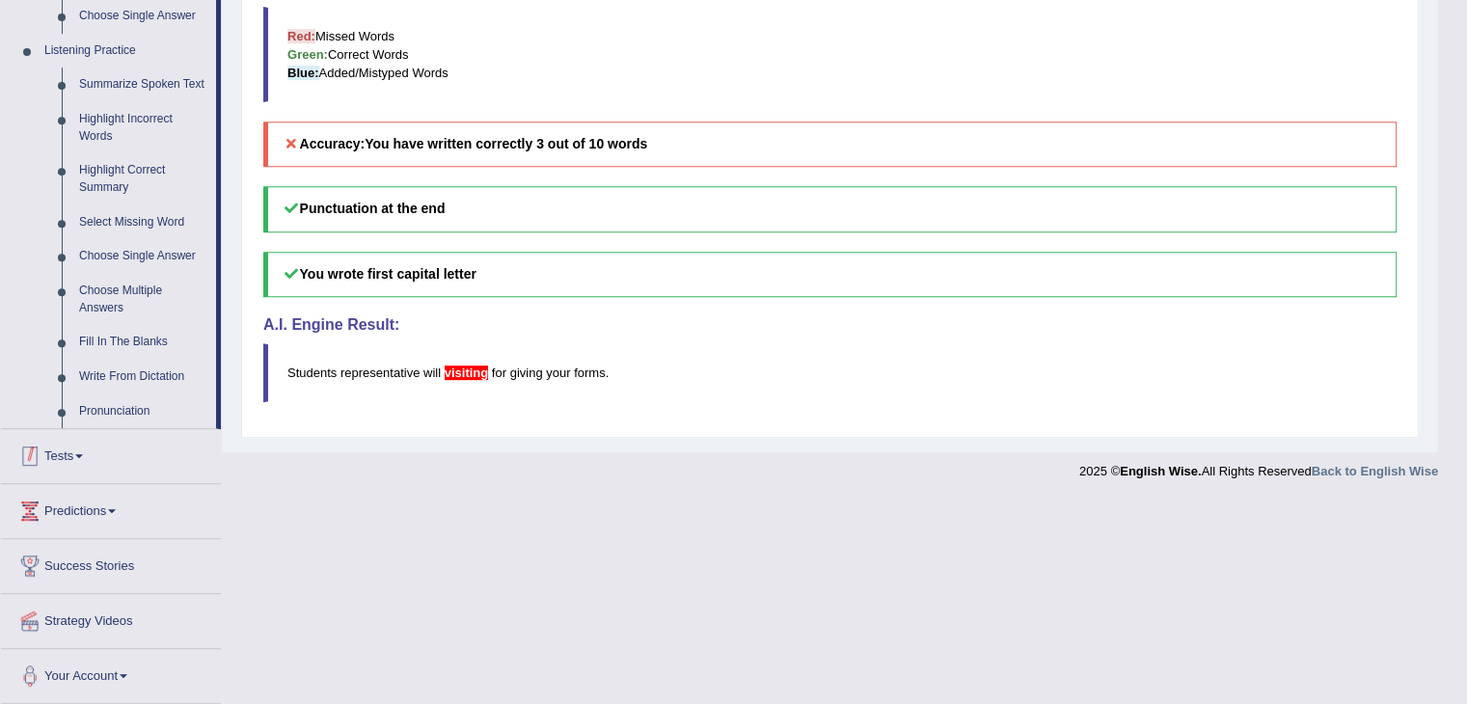
click at [112, 458] on link "Tests" at bounding box center [111, 453] width 220 height 48
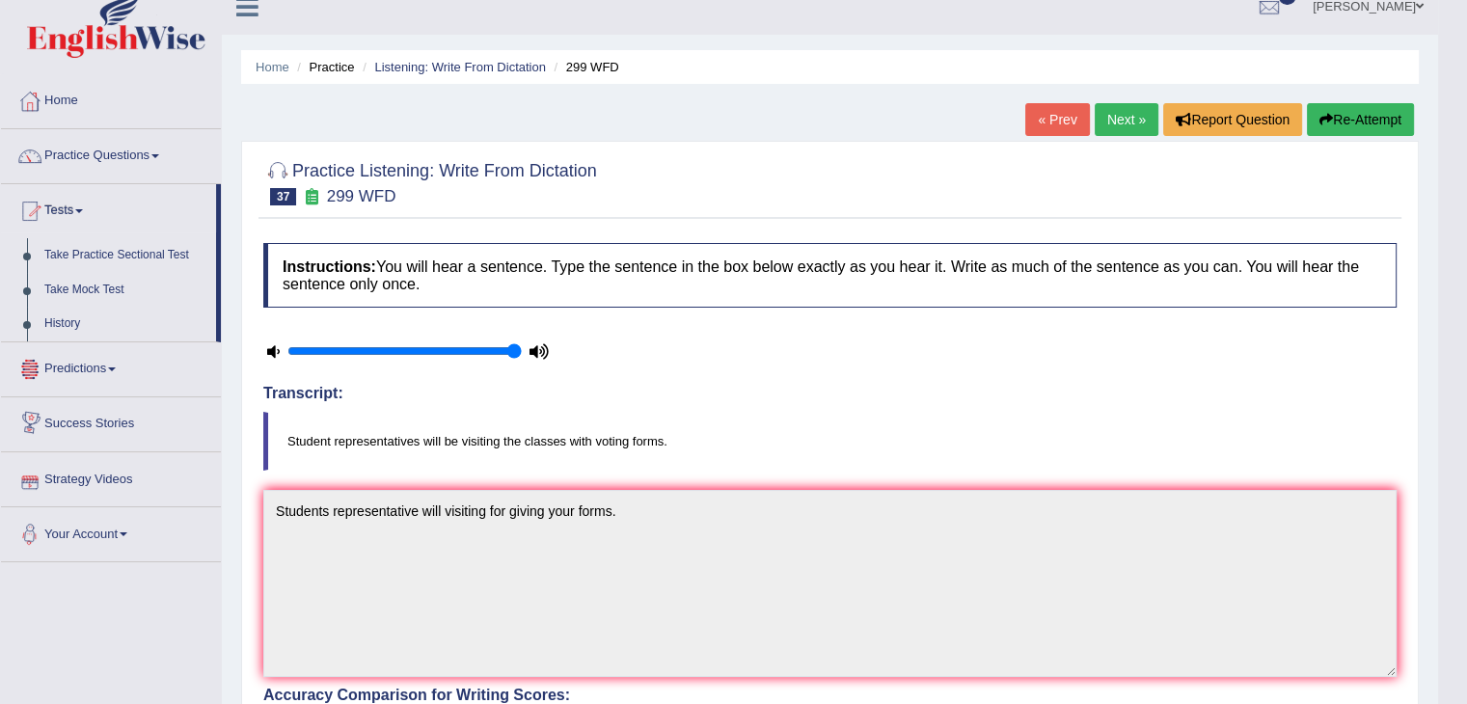
scroll to position [0, 0]
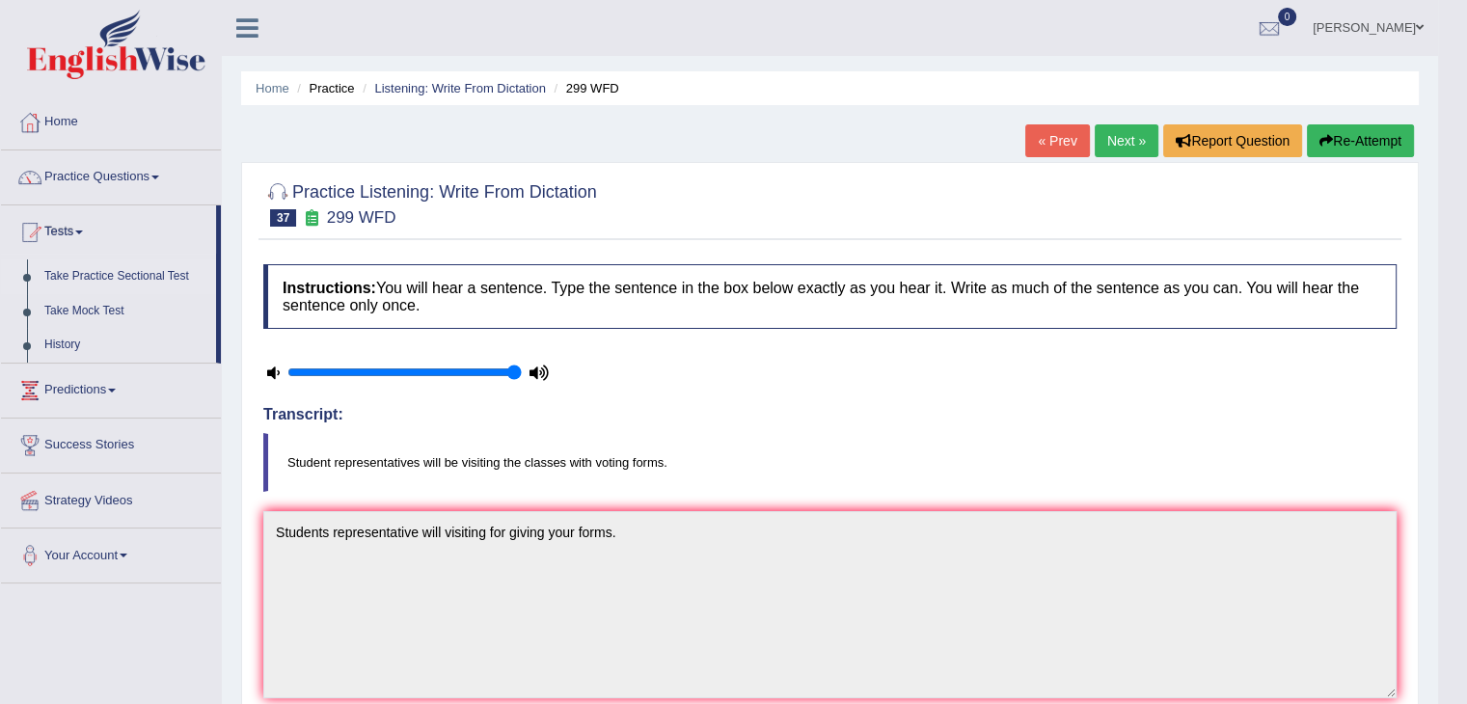
click at [139, 275] on link "Take Practice Sectional Test" at bounding box center [126, 277] width 180 height 35
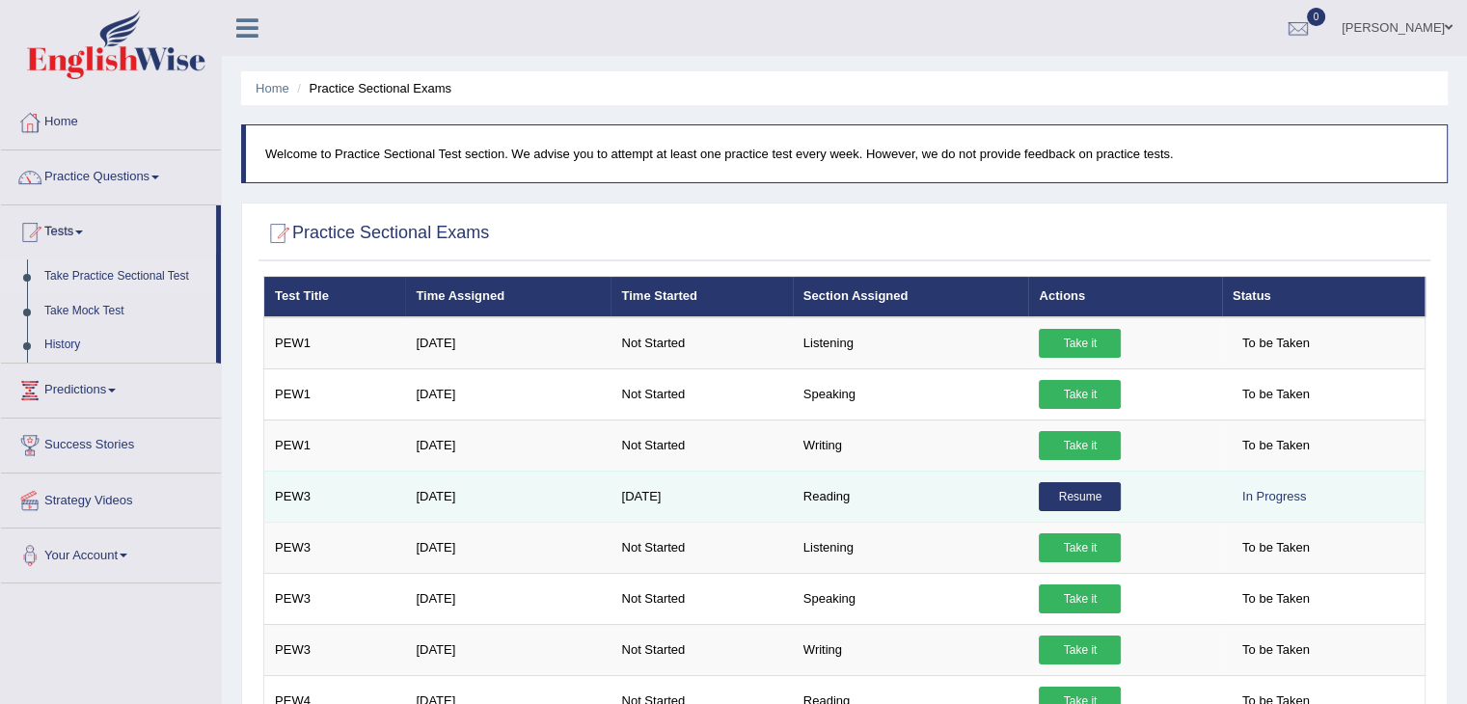
click at [1073, 503] on link "Resume" at bounding box center [1080, 496] width 82 height 29
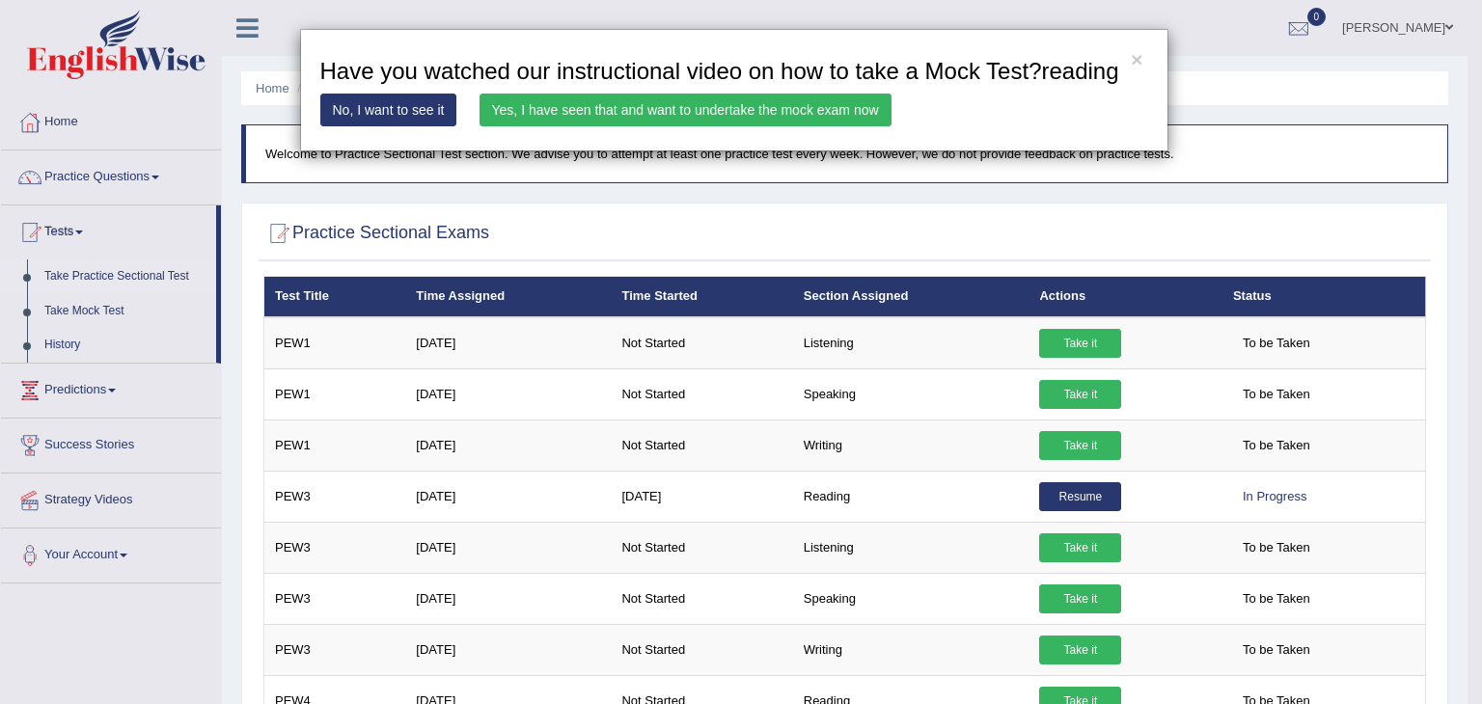
click at [663, 105] on link "Yes, I have seen that and want to undertake the mock exam now" at bounding box center [685, 110] width 412 height 33
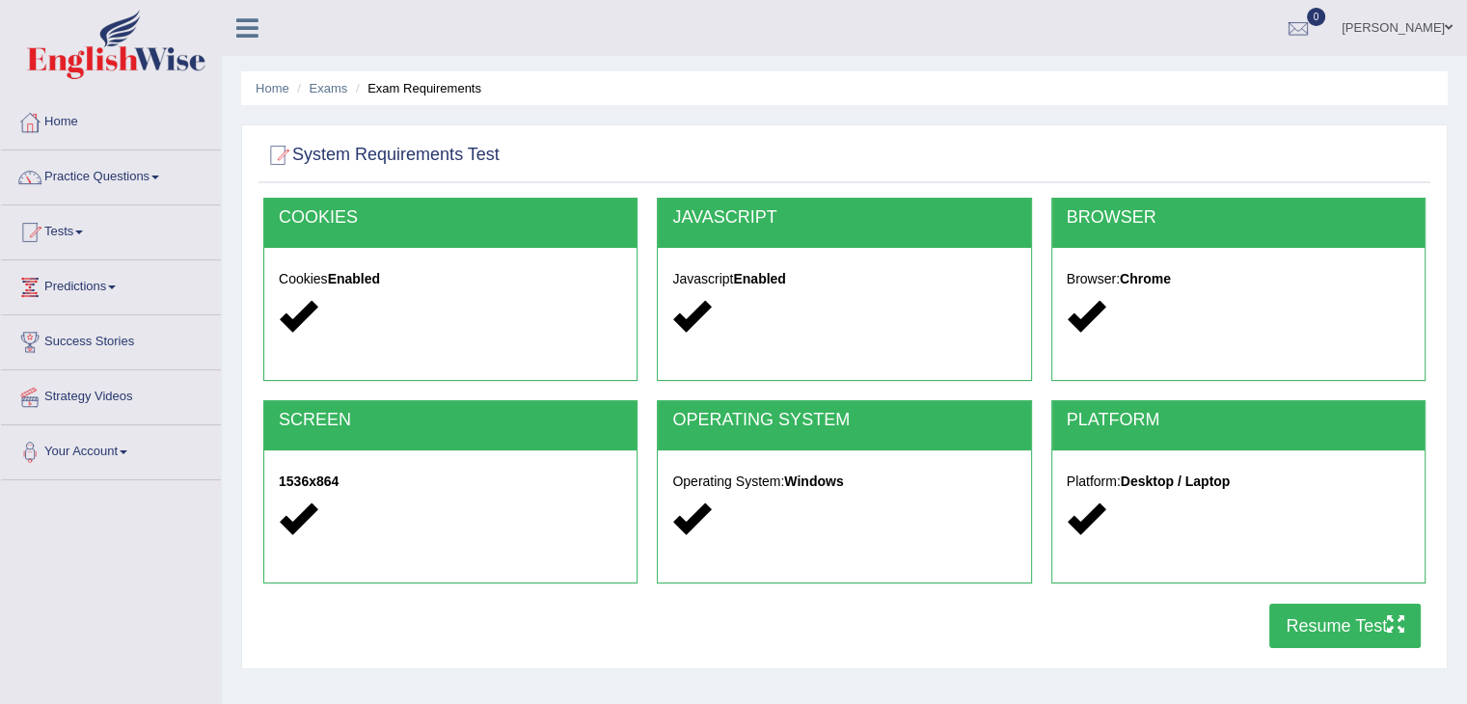
click at [1364, 622] on button "Resume Test" at bounding box center [1345, 626] width 151 height 44
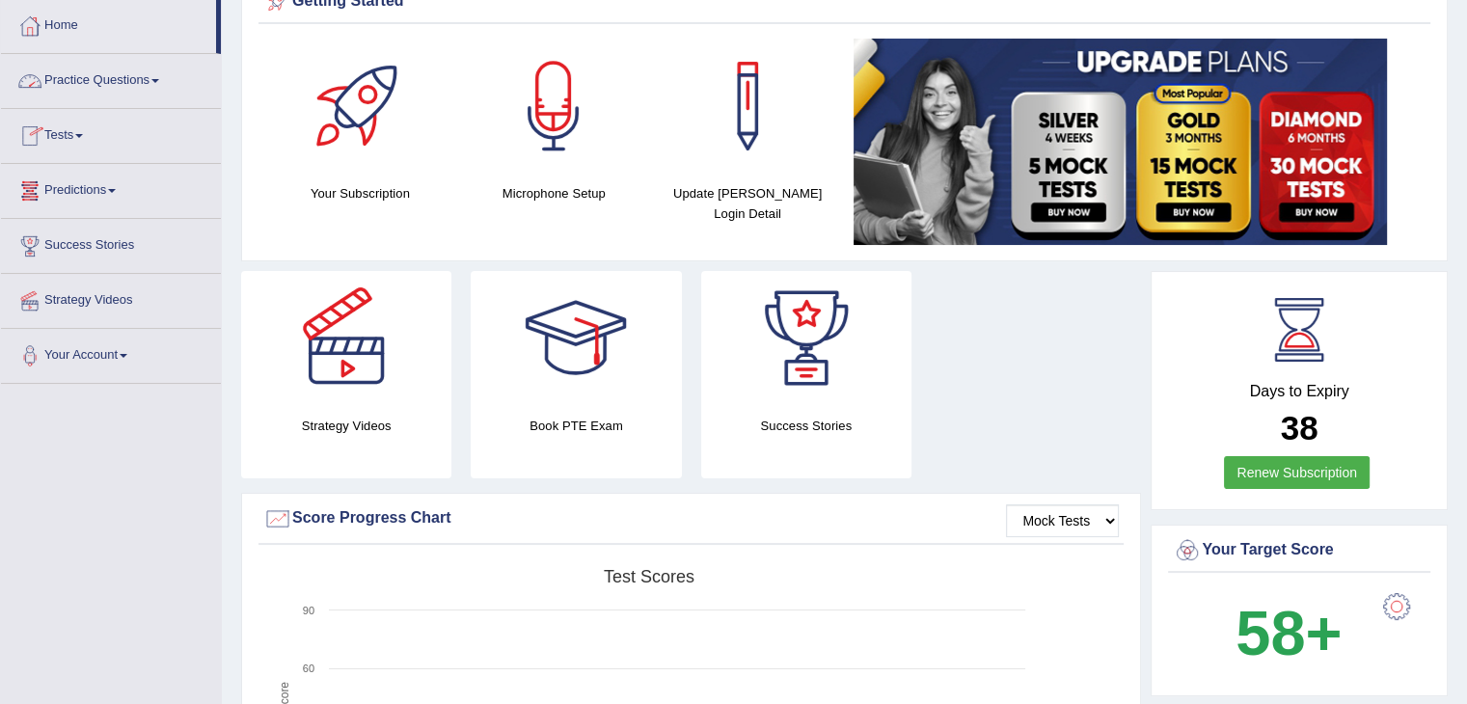
click at [111, 82] on link "Practice Questions" at bounding box center [111, 78] width 220 height 48
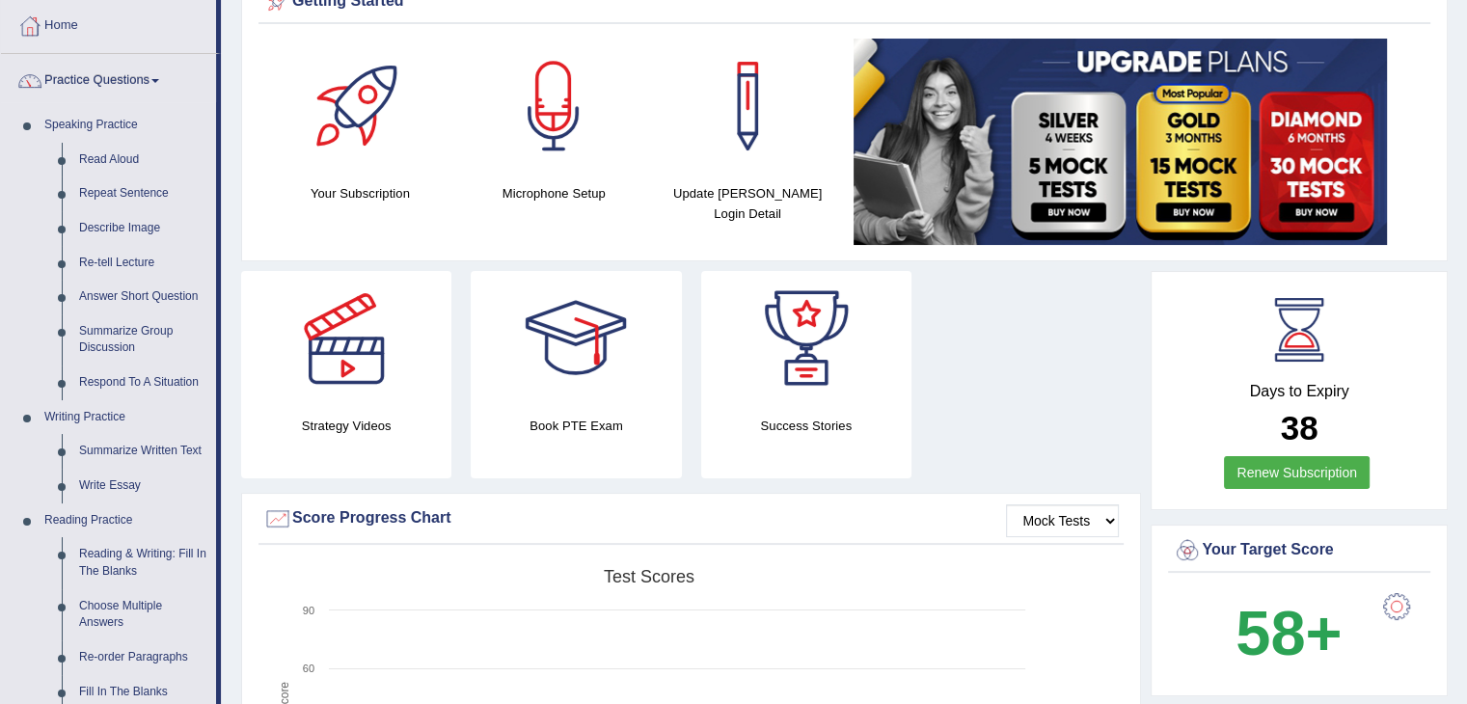
click at [112, 78] on link "Practice Questions" at bounding box center [108, 78] width 215 height 48
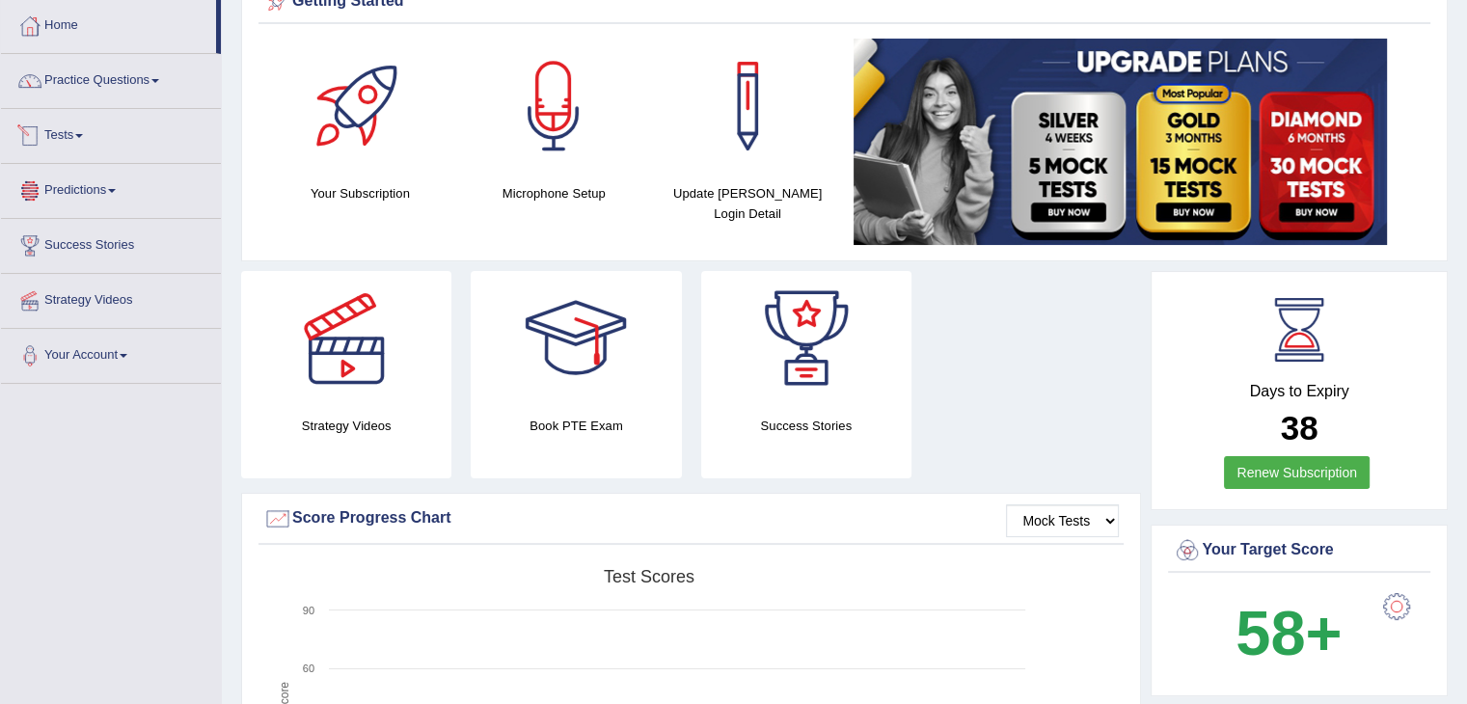
click at [77, 136] on link "Tests" at bounding box center [111, 133] width 220 height 48
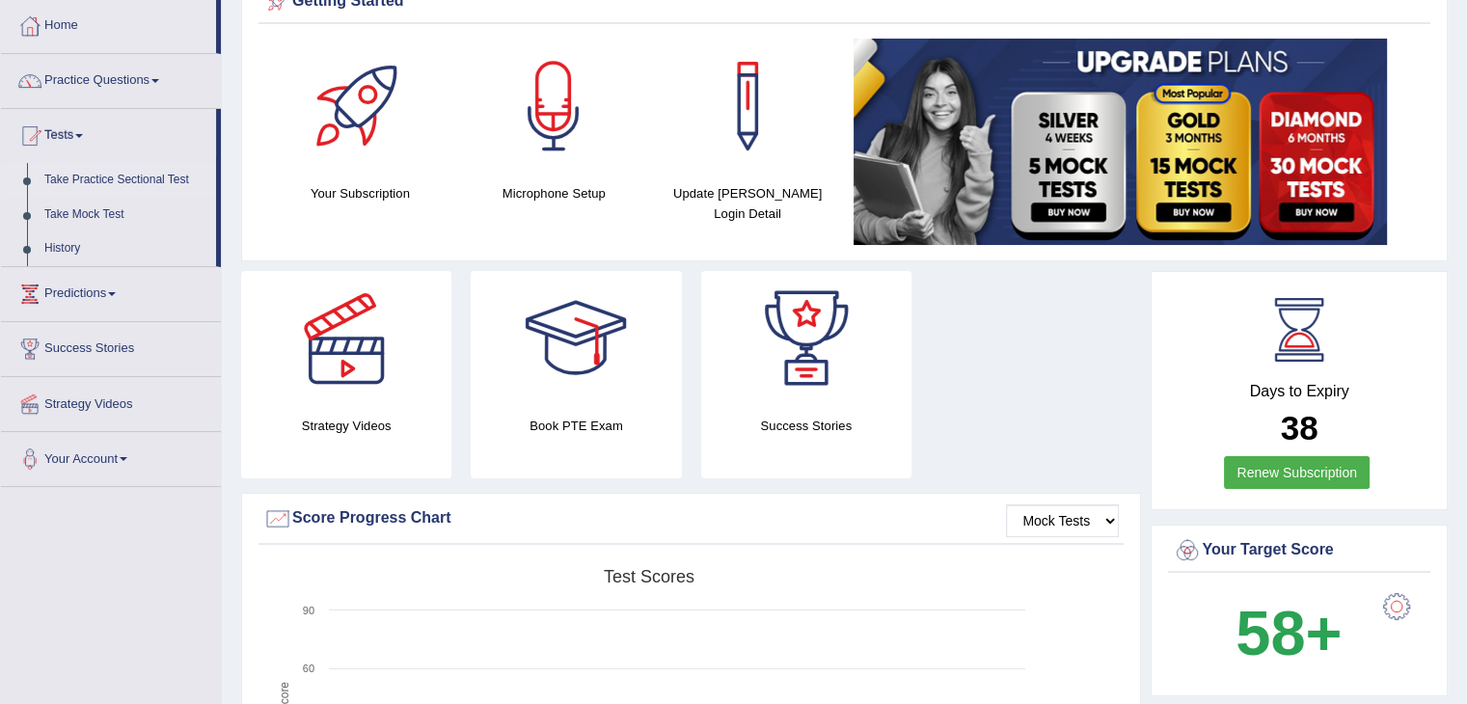
click at [90, 180] on link "Take Practice Sectional Test" at bounding box center [126, 180] width 180 height 35
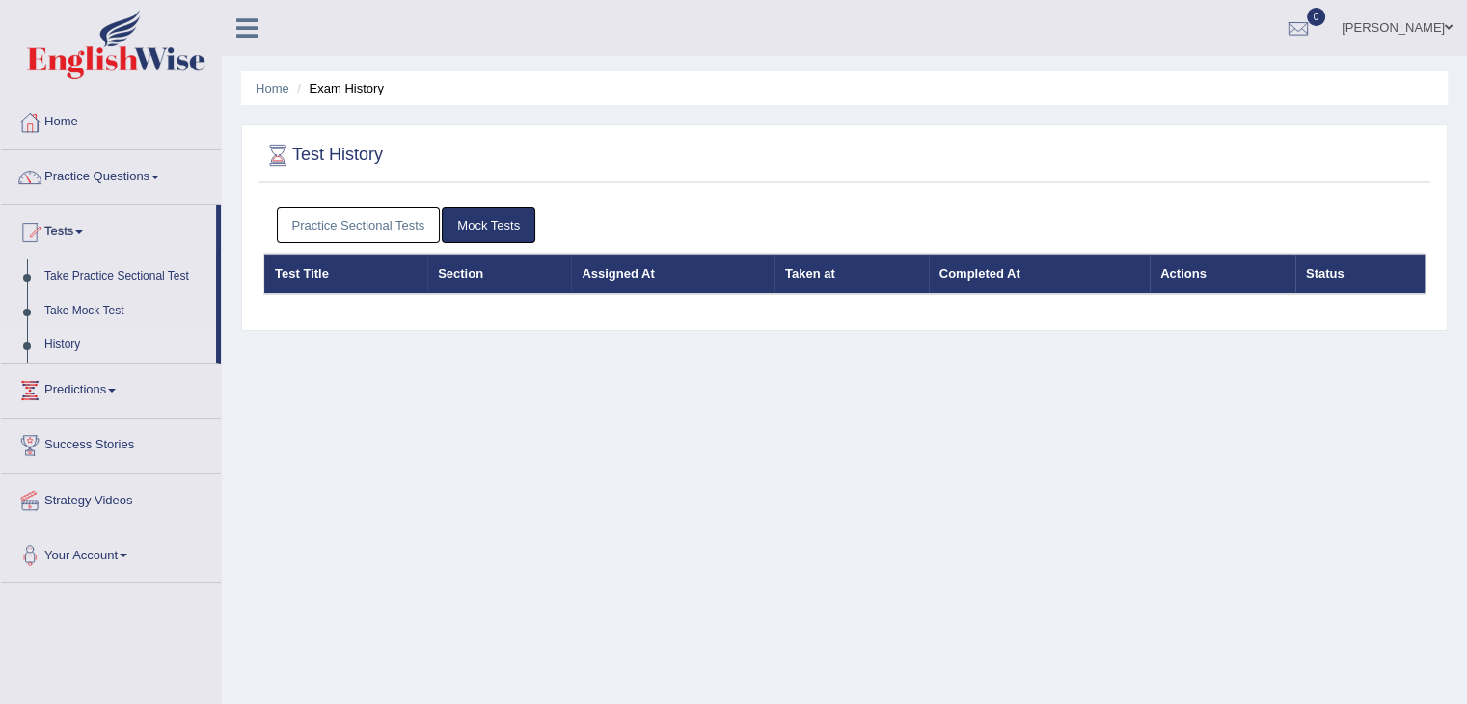
click at [486, 216] on link "Mock Tests" at bounding box center [489, 225] width 94 height 36
click at [379, 224] on link "Practice Sectional Tests" at bounding box center [359, 225] width 164 height 36
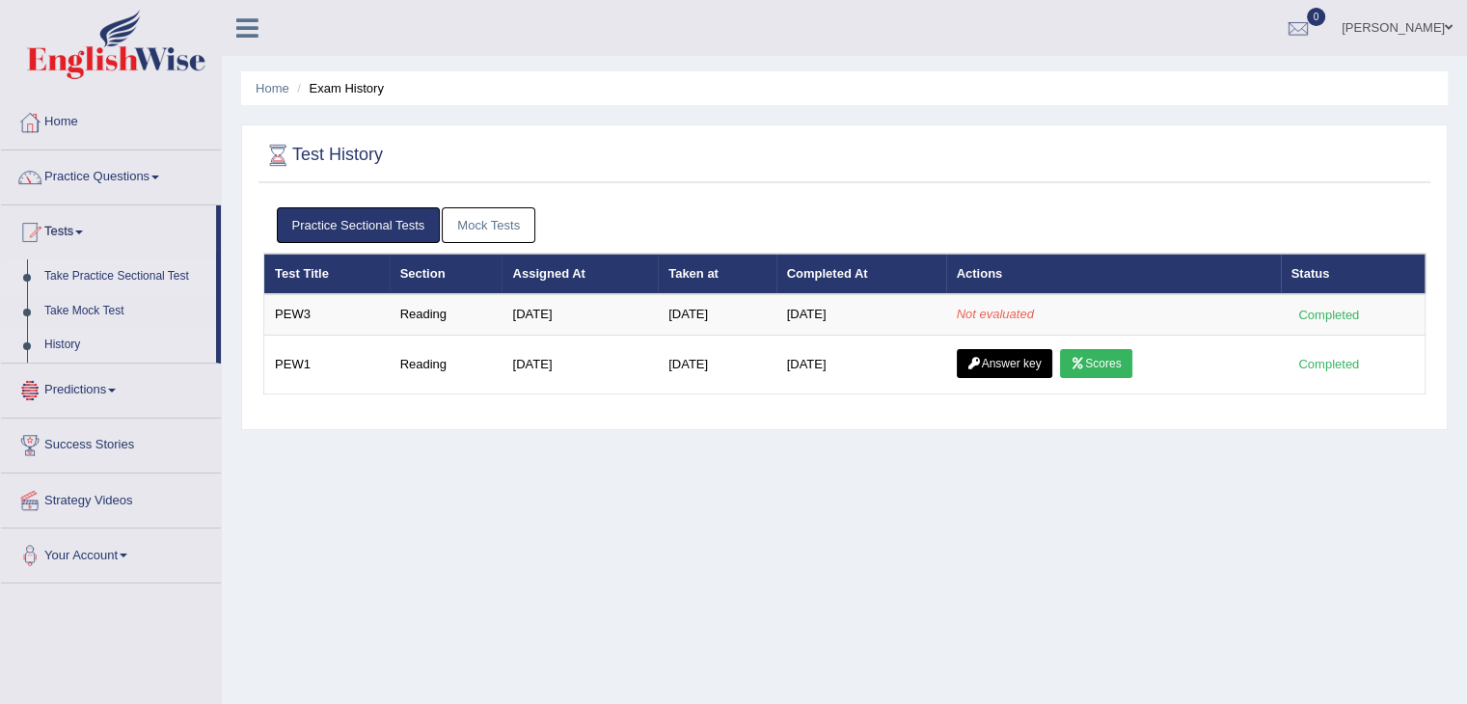
click at [100, 277] on link "Take Practice Sectional Test" at bounding box center [126, 277] width 180 height 35
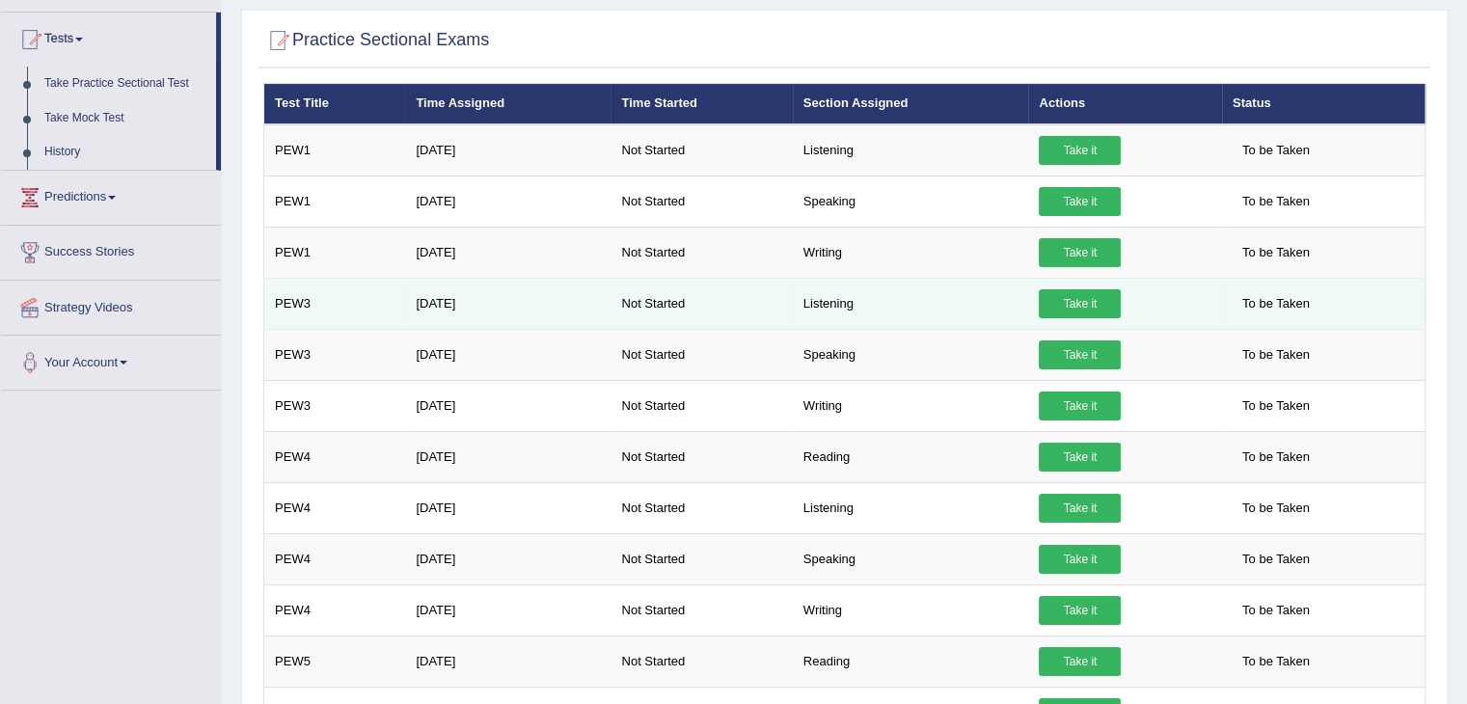
click at [1092, 297] on link "Take it" at bounding box center [1080, 303] width 82 height 29
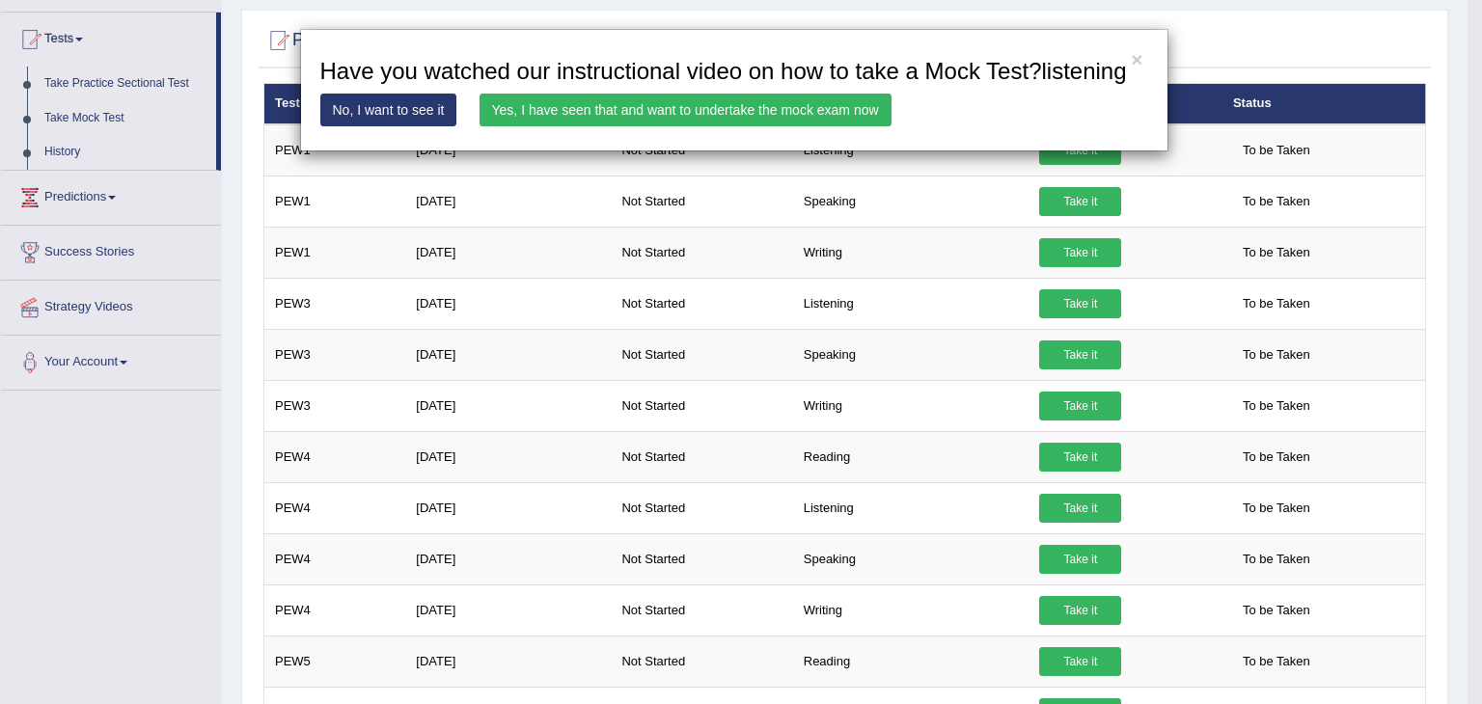
click at [1144, 55] on div "× Have you watched our instructional video on how to take a Mock Test?listening…" at bounding box center [734, 90] width 868 height 123
click at [1139, 56] on button "×" at bounding box center [1137, 59] width 12 height 20
